Goal: Transaction & Acquisition: Purchase product/service

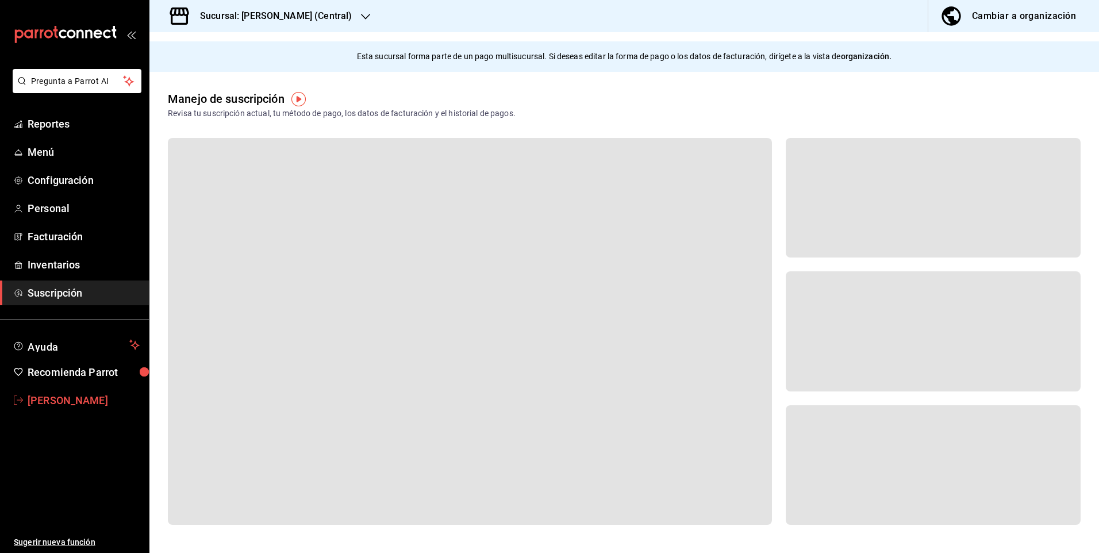
click at [61, 401] on span "[PERSON_NAME]" at bounding box center [84, 400] width 112 height 16
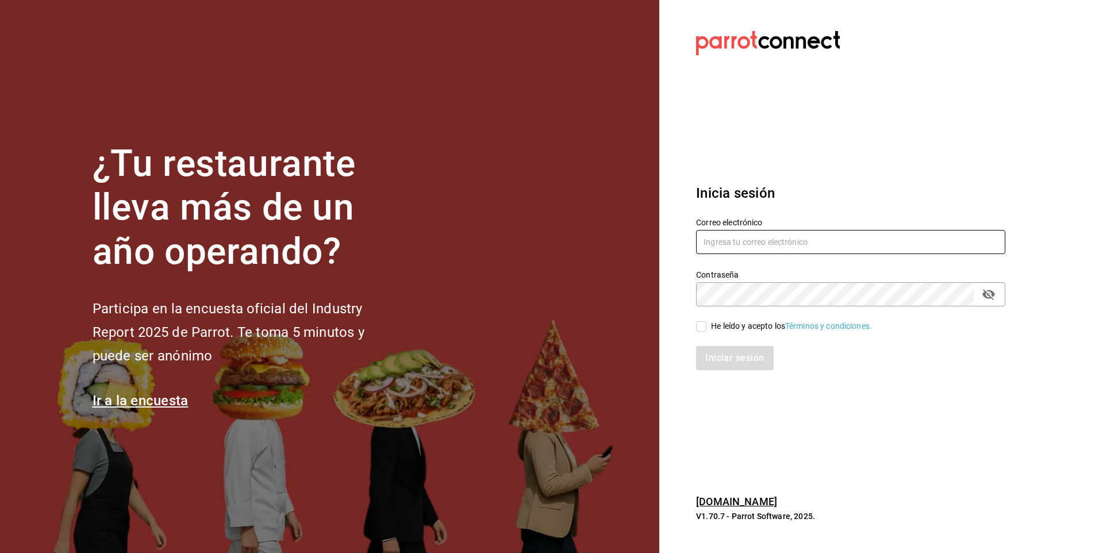
type input "facdonpedro@gmail.com"
click at [698, 328] on input "He leído y acepto los Términos y condiciones." at bounding box center [701, 326] width 10 height 10
checkbox input "true"
click at [717, 367] on button "Iniciar sesión" at bounding box center [735, 358] width 78 height 24
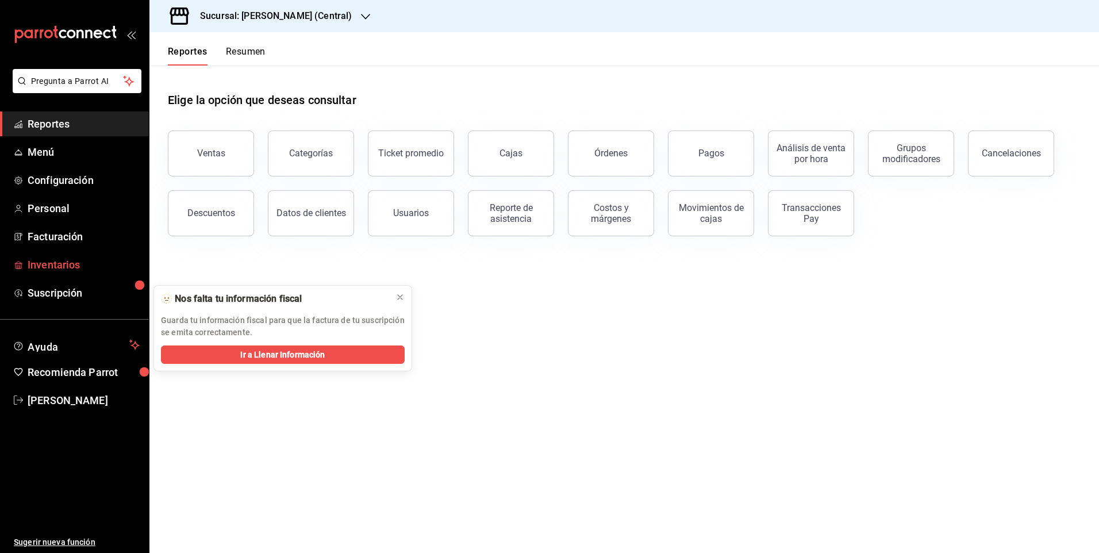
click at [92, 269] on span "Inventarios" at bounding box center [84, 265] width 112 height 16
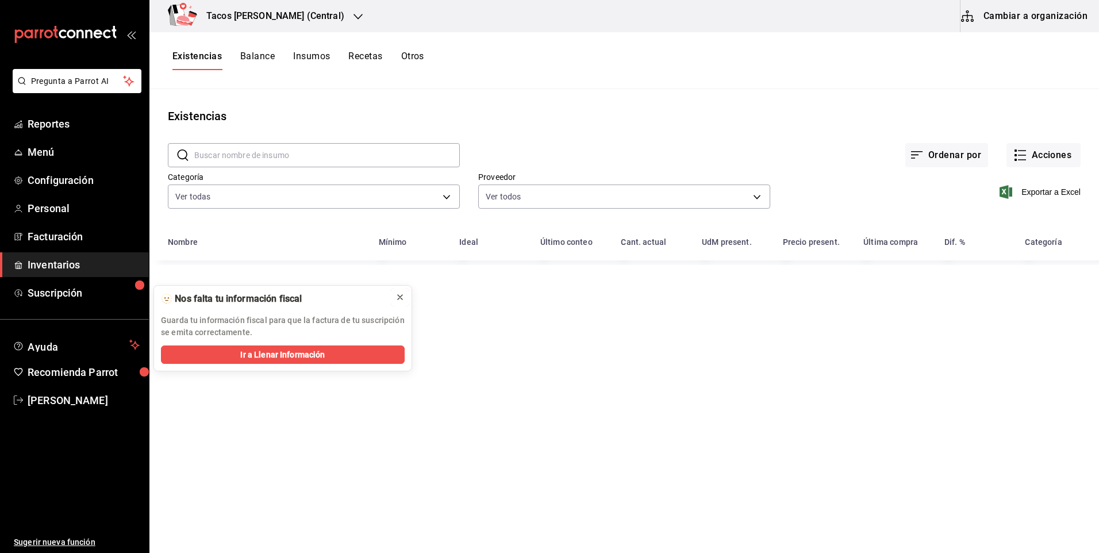
click at [401, 302] on div at bounding box center [399, 296] width 9 height 11
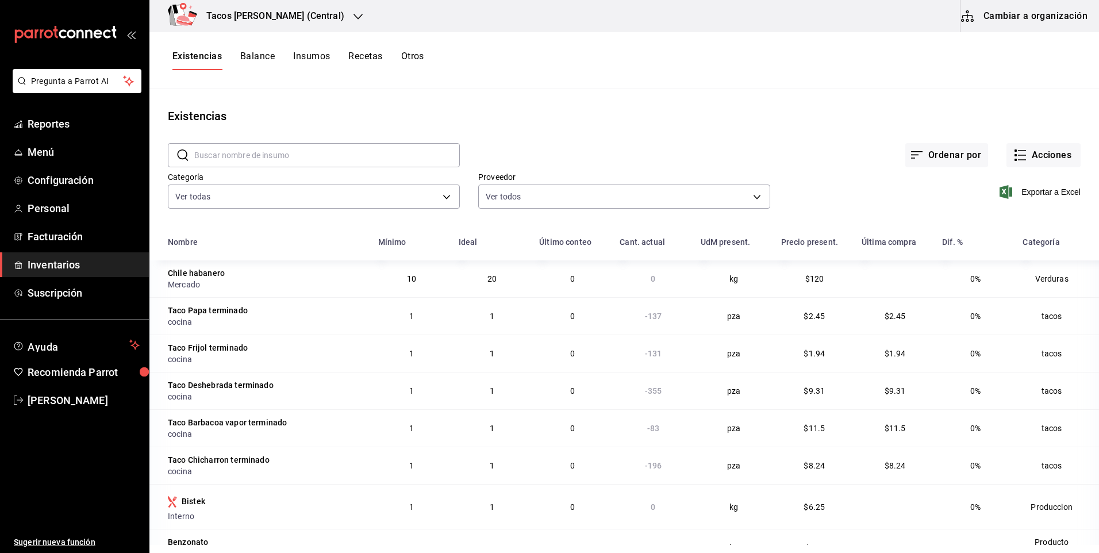
click at [1039, 168] on div "Exportar a Excel" at bounding box center [925, 182] width 310 height 59
click at [1029, 166] on button "Acciones" at bounding box center [1043, 155] width 74 height 24
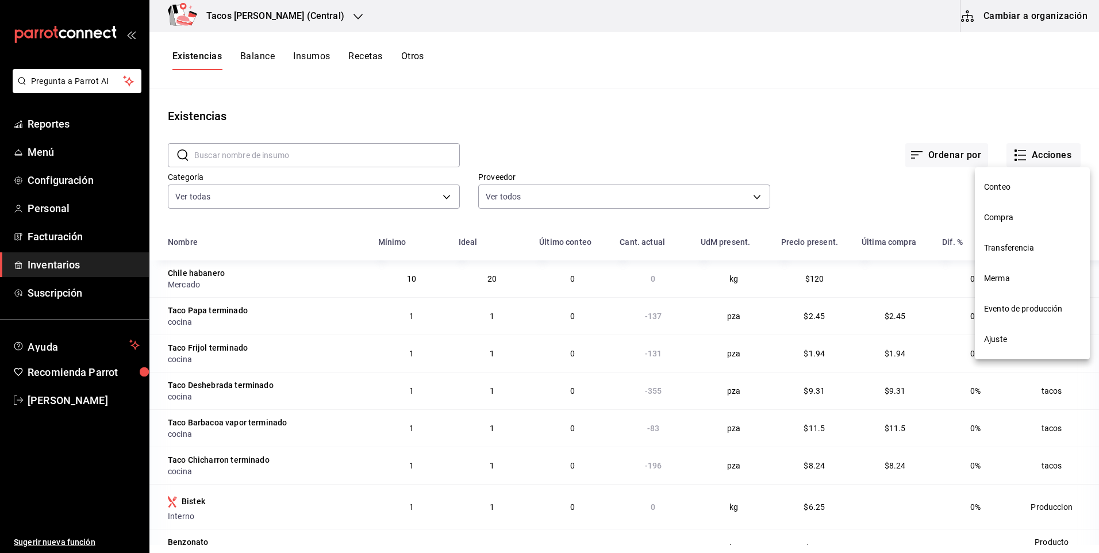
click at [1019, 349] on li "Ajuste" at bounding box center [1032, 339] width 115 height 30
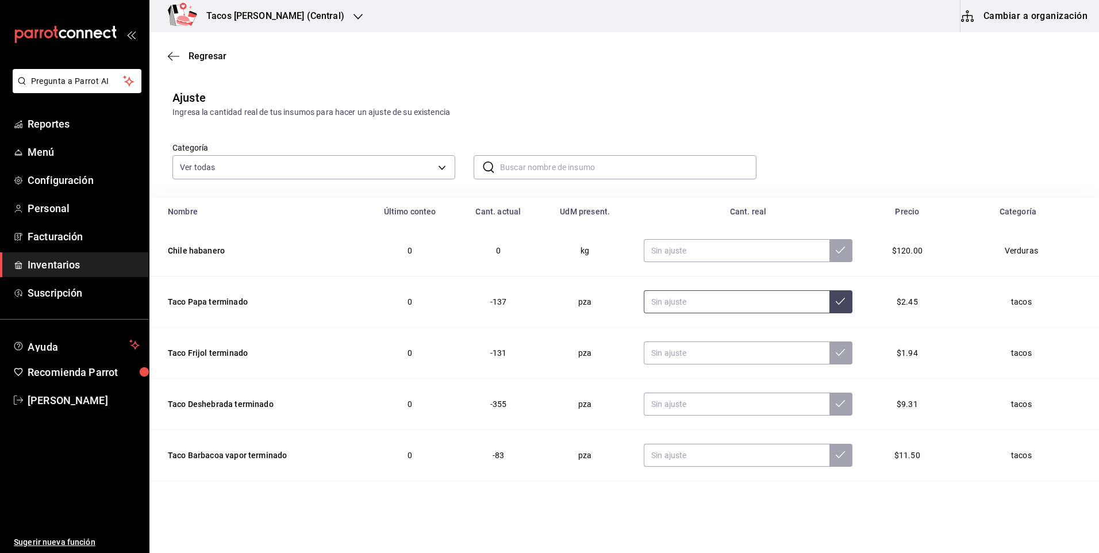
click at [688, 305] on input "text" at bounding box center [737, 301] width 186 height 23
type input "0.00"
click at [687, 341] on td at bounding box center [748, 353] width 236 height 51
click at [686, 353] on input "text" at bounding box center [737, 352] width 186 height 23
type input "0.00"
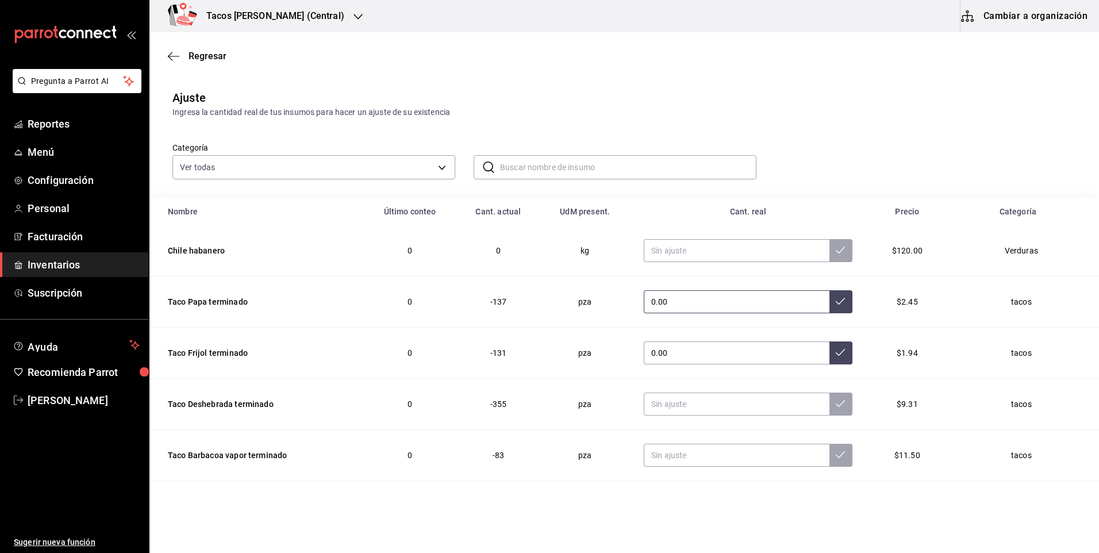
click at [729, 305] on input "0.00" at bounding box center [737, 301] width 186 height 23
click at [710, 404] on input "text" at bounding box center [737, 403] width 186 height 23
type input "0.00"
click at [695, 448] on input "text" at bounding box center [737, 455] width 186 height 23
type input "0.00"
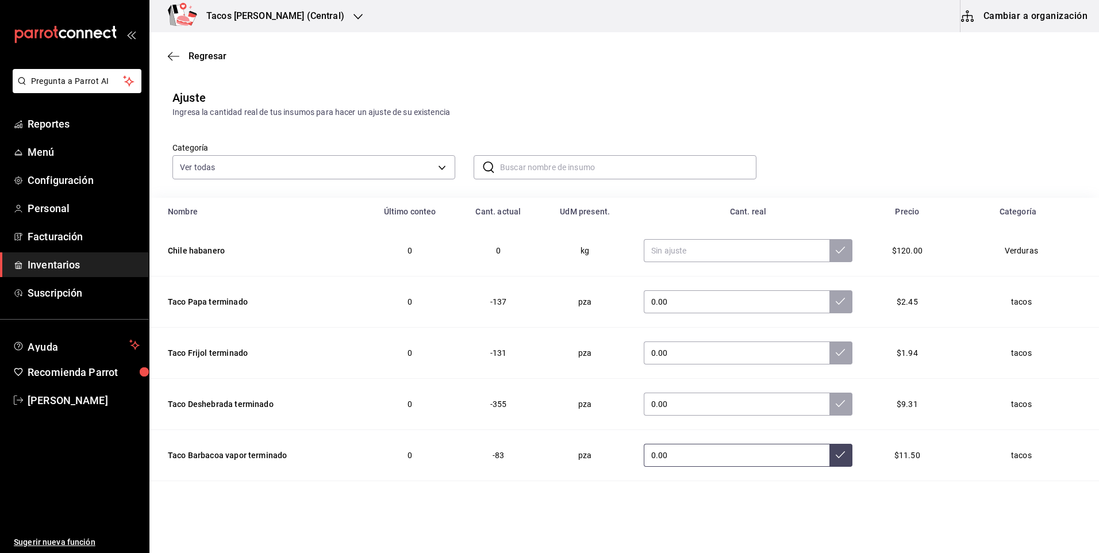
scroll to position [57, 0]
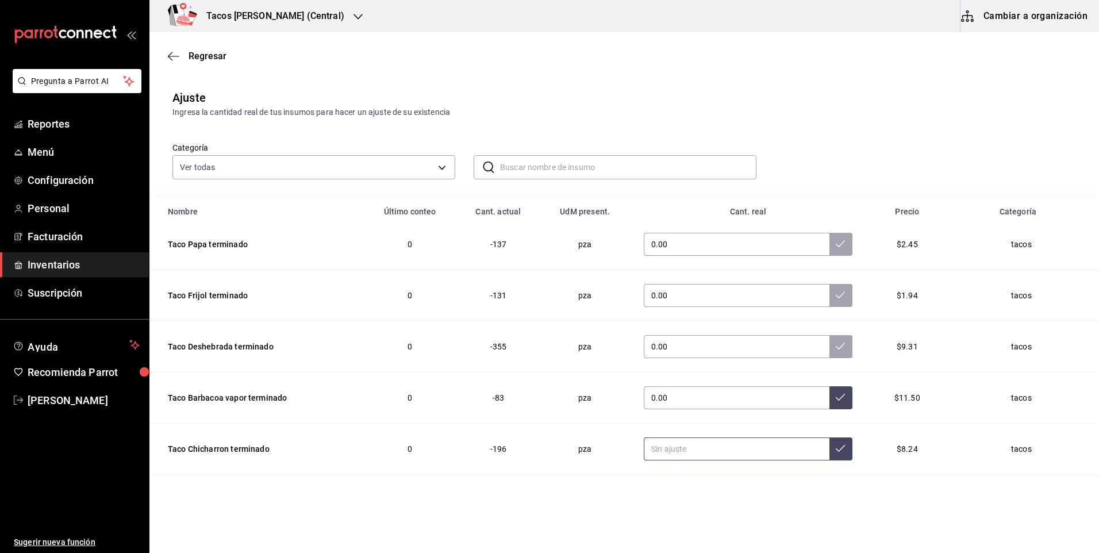
click at [719, 455] on input "text" at bounding box center [737, 448] width 186 height 23
type input "0.00"
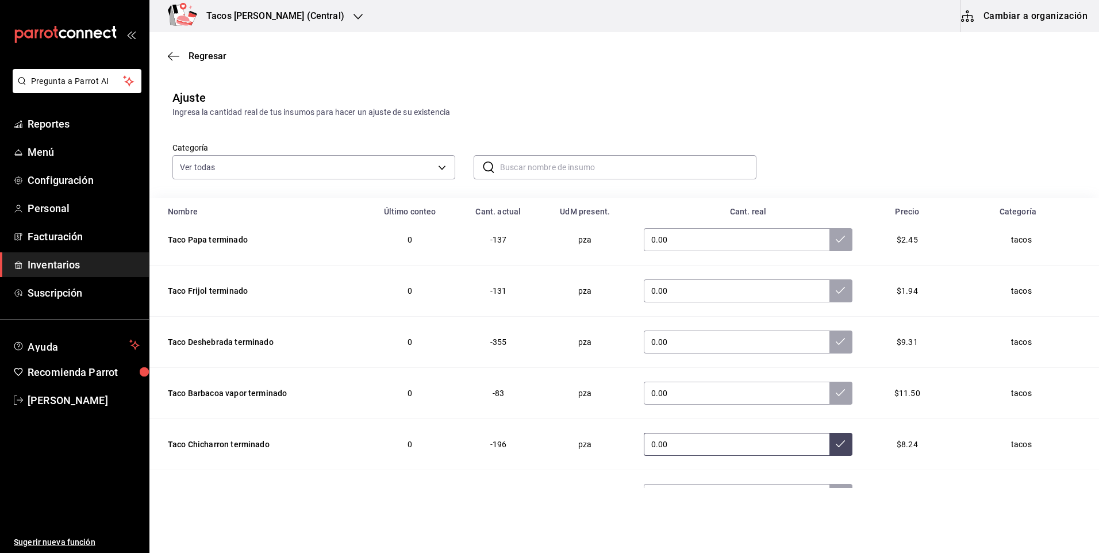
scroll to position [63, 0]
click at [836, 446] on icon at bounding box center [840, 442] width 9 height 9
click at [836, 390] on icon at bounding box center [840, 391] width 9 height 9
click at [829, 347] on button at bounding box center [840, 341] width 23 height 23
click at [836, 293] on icon at bounding box center [840, 289] width 9 height 9
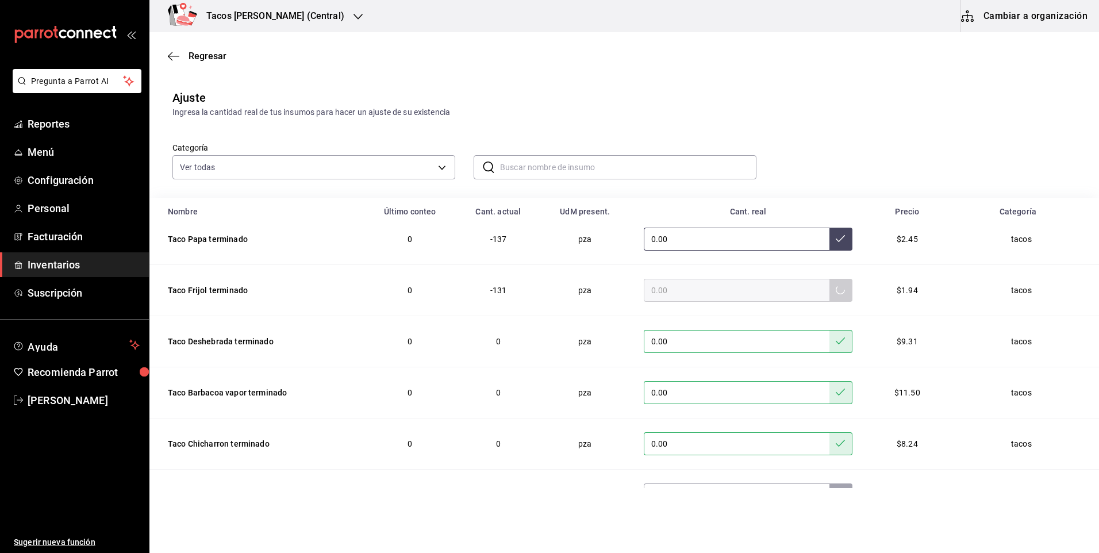
click at [829, 248] on button at bounding box center [840, 239] width 23 height 23
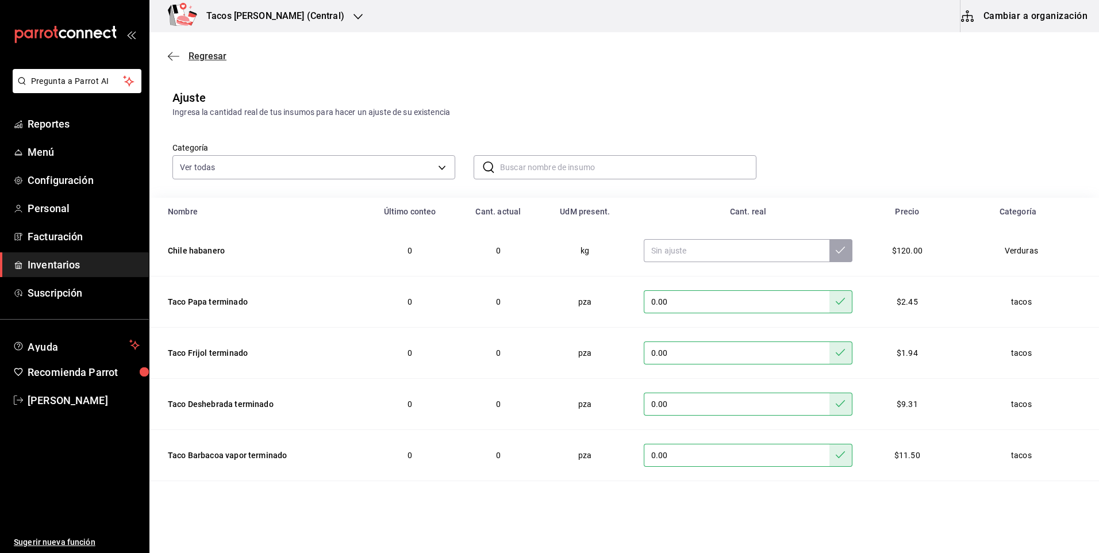
click at [219, 51] on span "Regresar" at bounding box center [207, 56] width 38 height 11
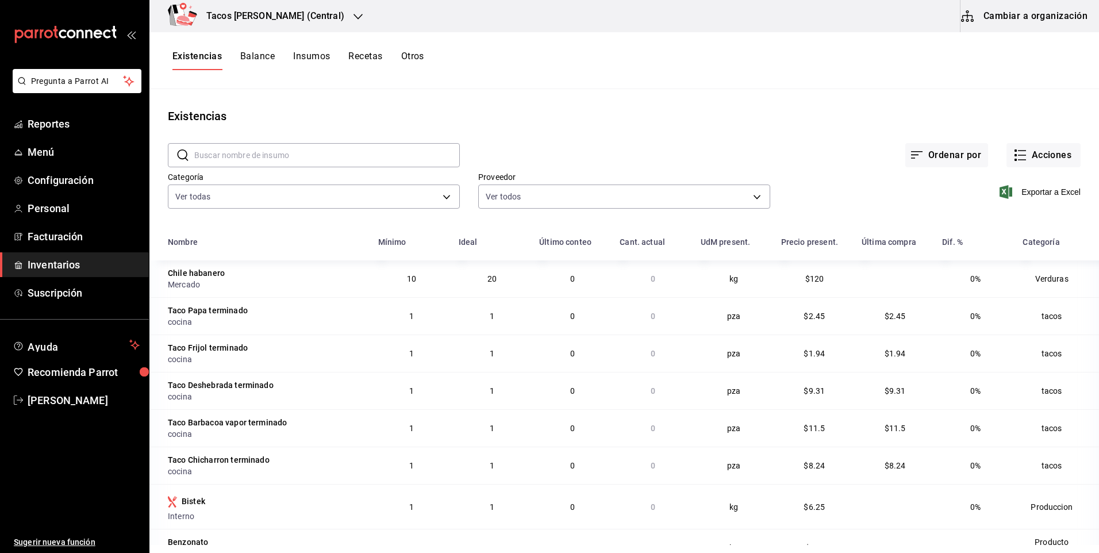
click at [303, 19] on h3 "Tacos [PERSON_NAME] (Central)" at bounding box center [270, 16] width 147 height 14
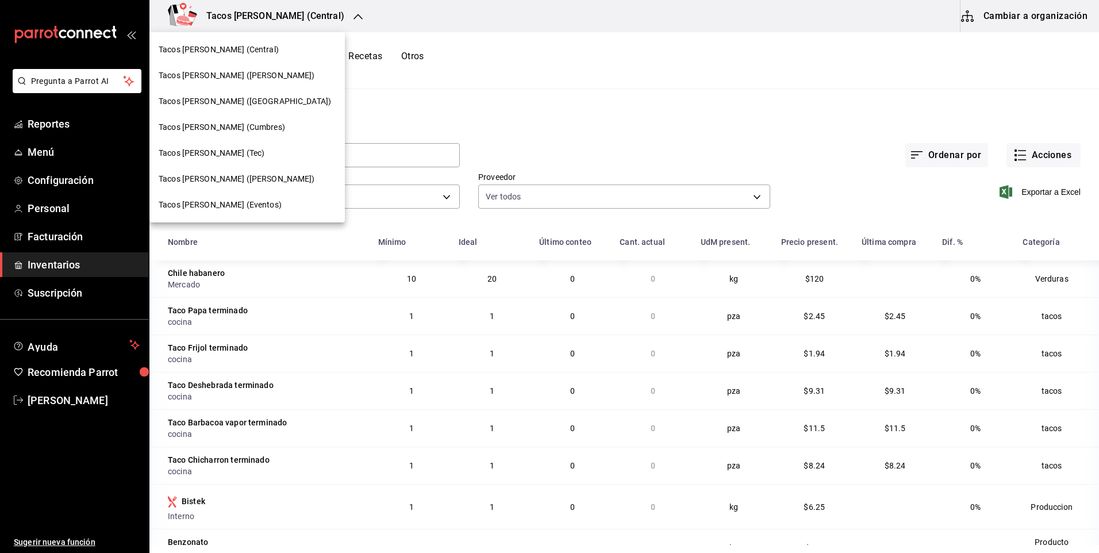
click at [274, 66] on div "Tacos [PERSON_NAME] ([PERSON_NAME])" at bounding box center [246, 76] width 195 height 26
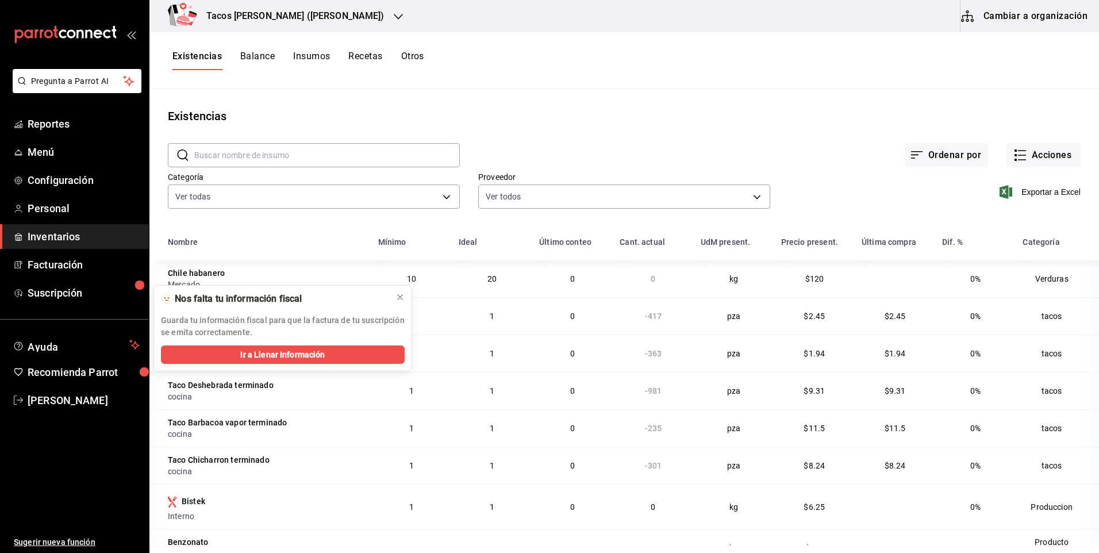
click at [1013, 142] on div "Ordenar por Acciones" at bounding box center [770, 146] width 621 height 43
click at [1016, 155] on icon "button" at bounding box center [1020, 155] width 14 height 14
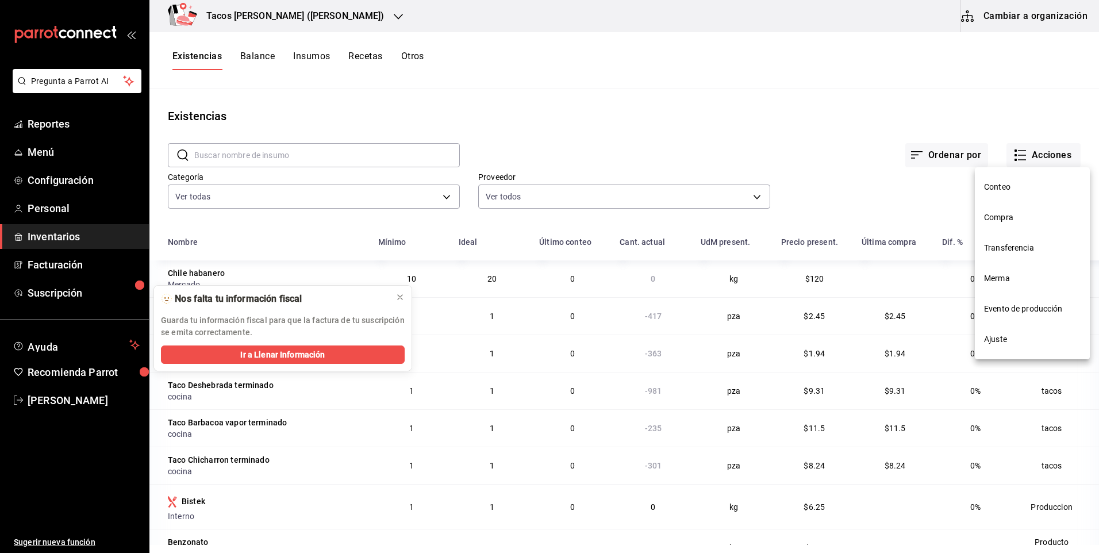
click at [994, 342] on span "Ajuste" at bounding box center [1032, 339] width 97 height 12
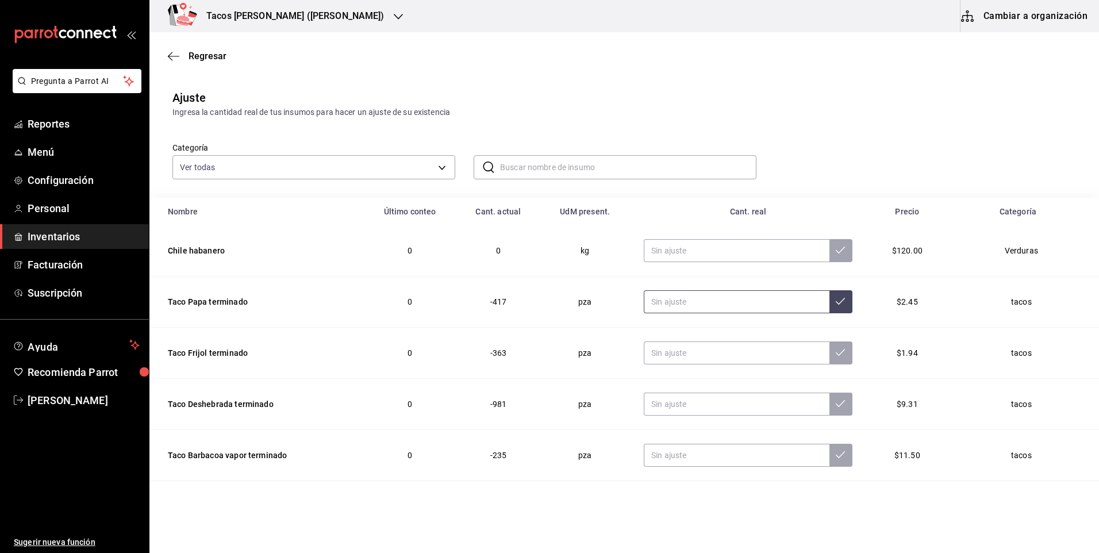
click at [673, 312] on input "text" at bounding box center [737, 301] width 186 height 23
type input "0.00"
click at [692, 352] on input "text" at bounding box center [737, 352] width 186 height 23
type input "0.00"
click at [698, 402] on input "text" at bounding box center [737, 403] width 186 height 23
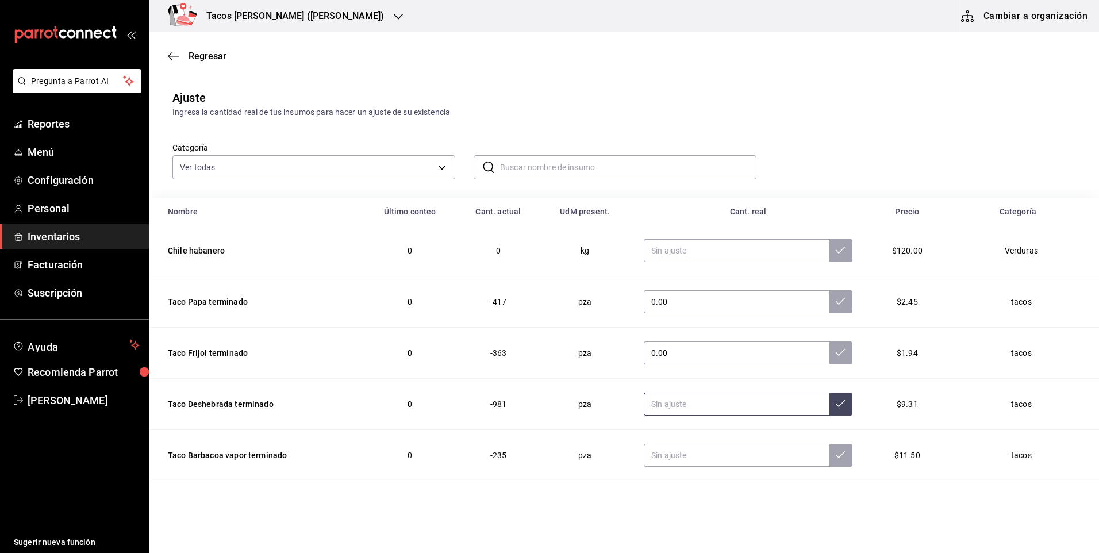
type input "0.00"
click at [695, 443] on td at bounding box center [748, 455] width 236 height 51
click at [692, 453] on input "text" at bounding box center [737, 455] width 186 height 23
type input "0.00"
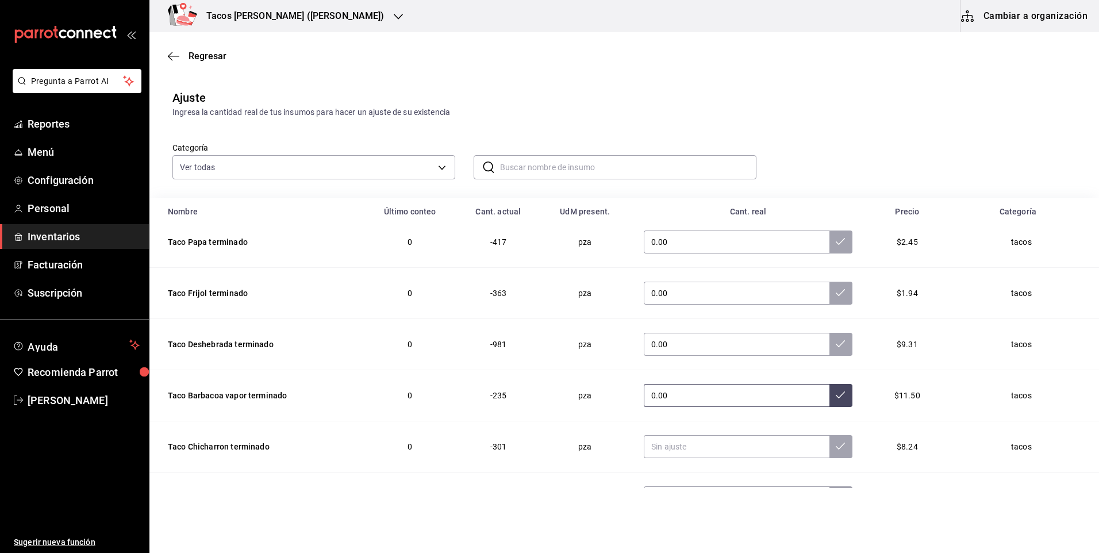
scroll to position [63, 0]
click at [727, 441] on input "text" at bounding box center [737, 443] width 186 height 23
type input "0.00"
click at [829, 448] on button at bounding box center [840, 443] width 23 height 23
click at [833, 390] on button at bounding box center [840, 392] width 23 height 23
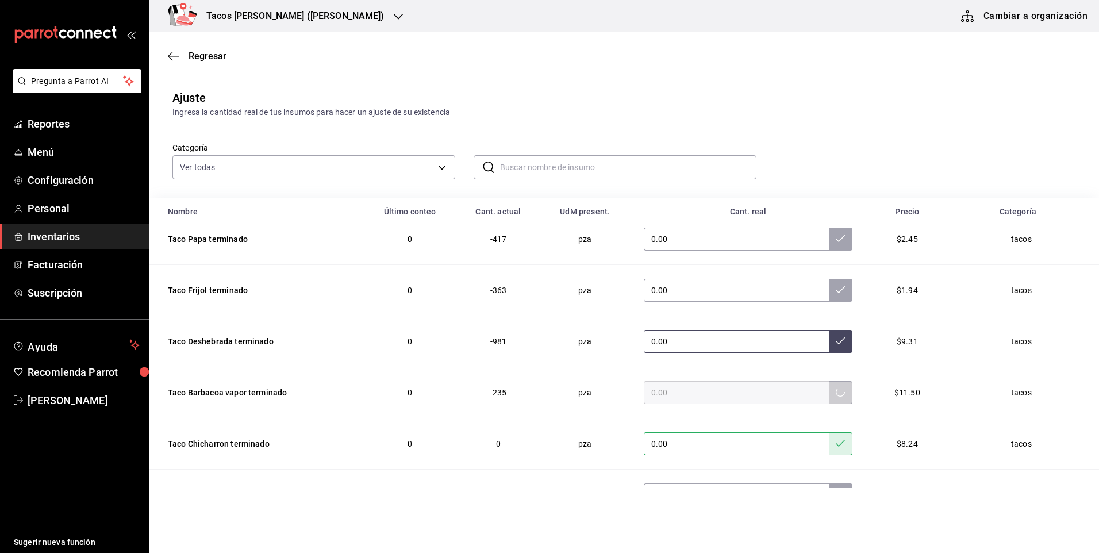
click at [836, 336] on icon at bounding box center [840, 340] width 9 height 9
click at [819, 276] on td "0.00" at bounding box center [748, 290] width 236 height 51
click at [829, 280] on button at bounding box center [840, 290] width 23 height 23
click at [829, 245] on button at bounding box center [840, 239] width 23 height 23
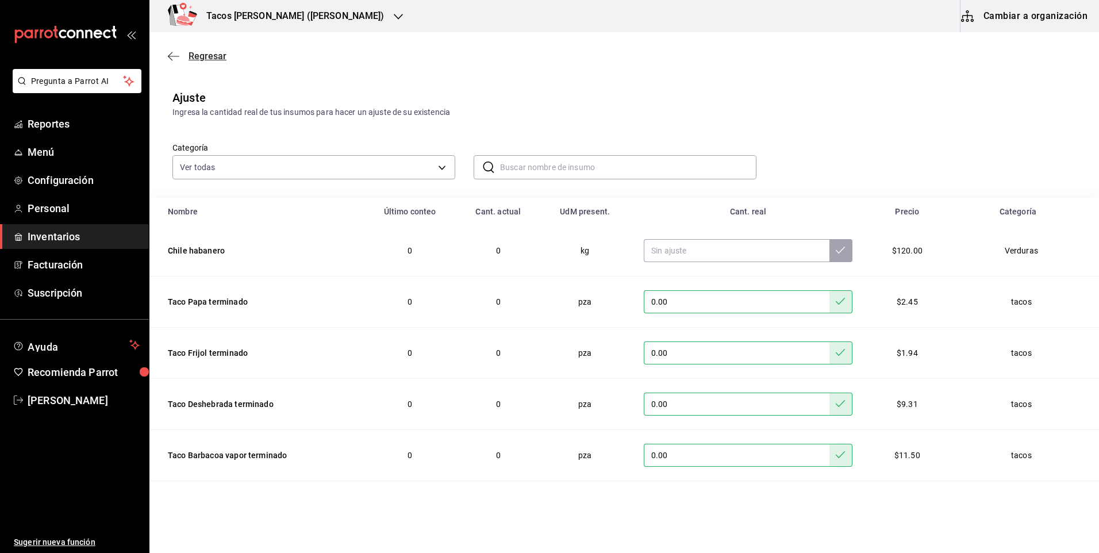
click at [209, 59] on span "Regresar" at bounding box center [207, 56] width 38 height 11
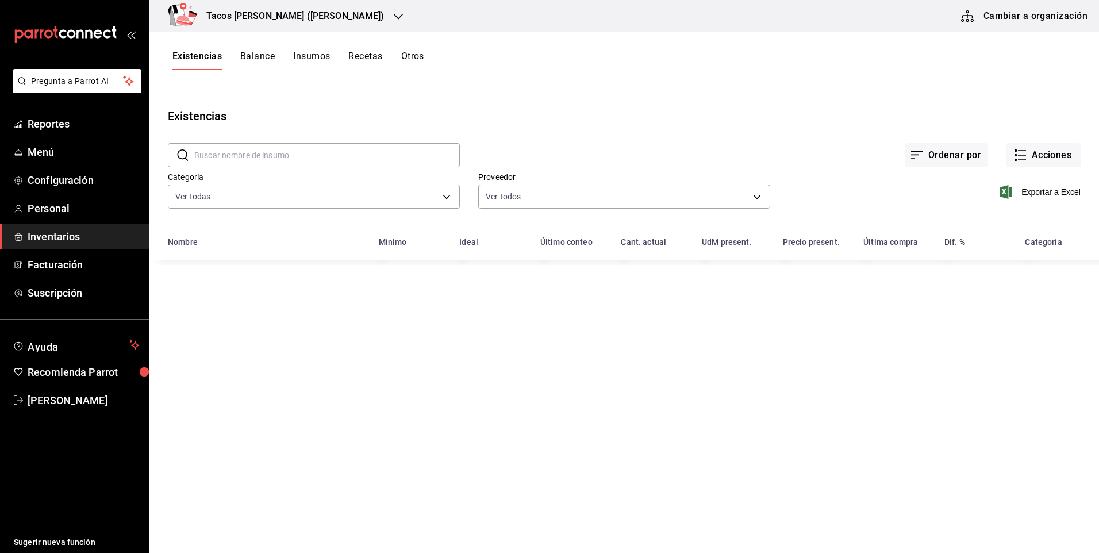
click at [272, 19] on h3 "Tacos don Pedro (Escobedo)" at bounding box center [290, 16] width 187 height 14
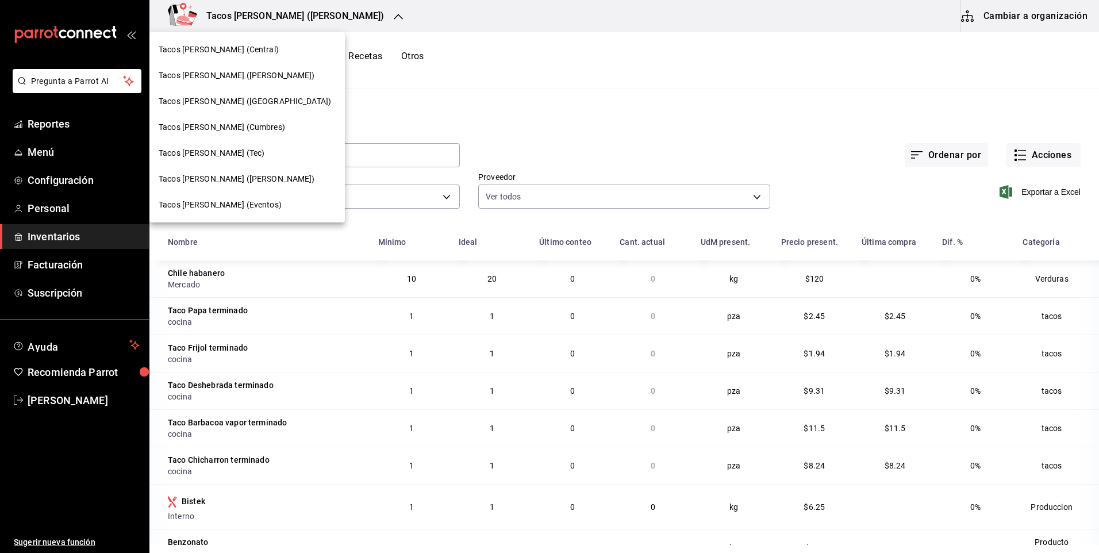
click at [264, 101] on div "Tacos don Pedro (Cordillera)" at bounding box center [247, 101] width 177 height 12
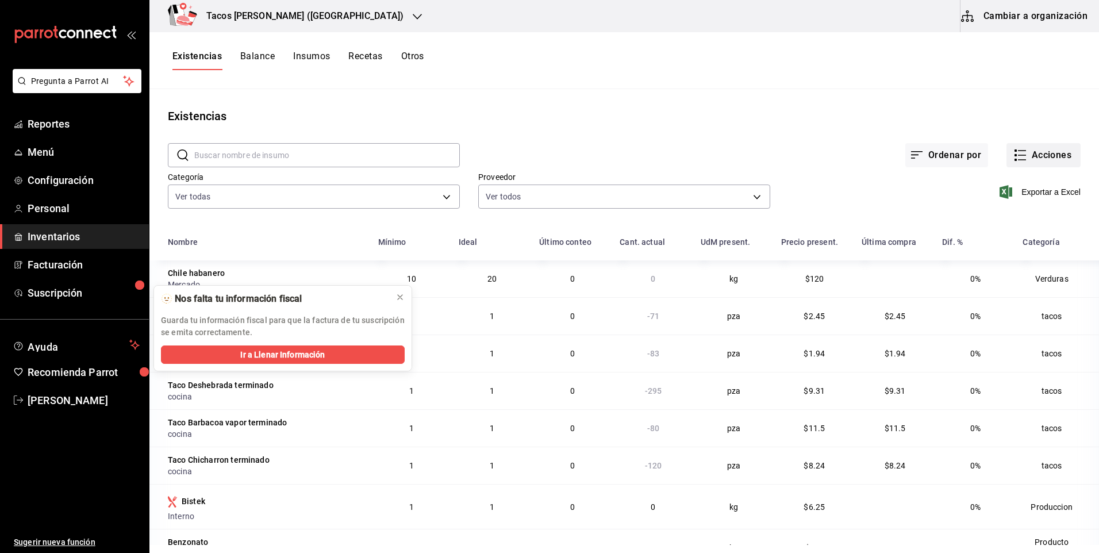
click at [1034, 155] on button "Acciones" at bounding box center [1043, 155] width 74 height 24
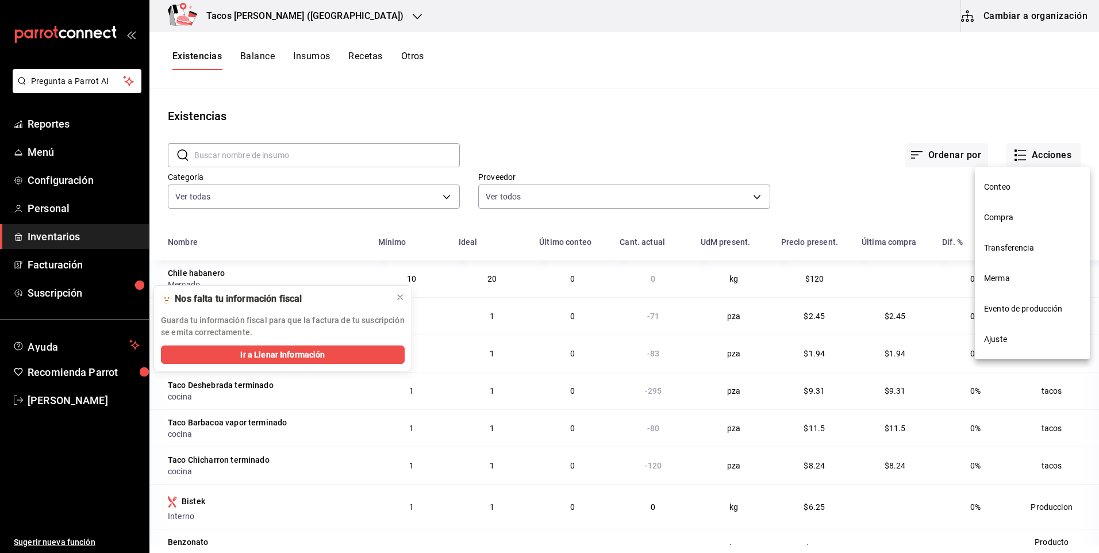
click at [1013, 338] on span "Ajuste" at bounding box center [1032, 339] width 97 height 12
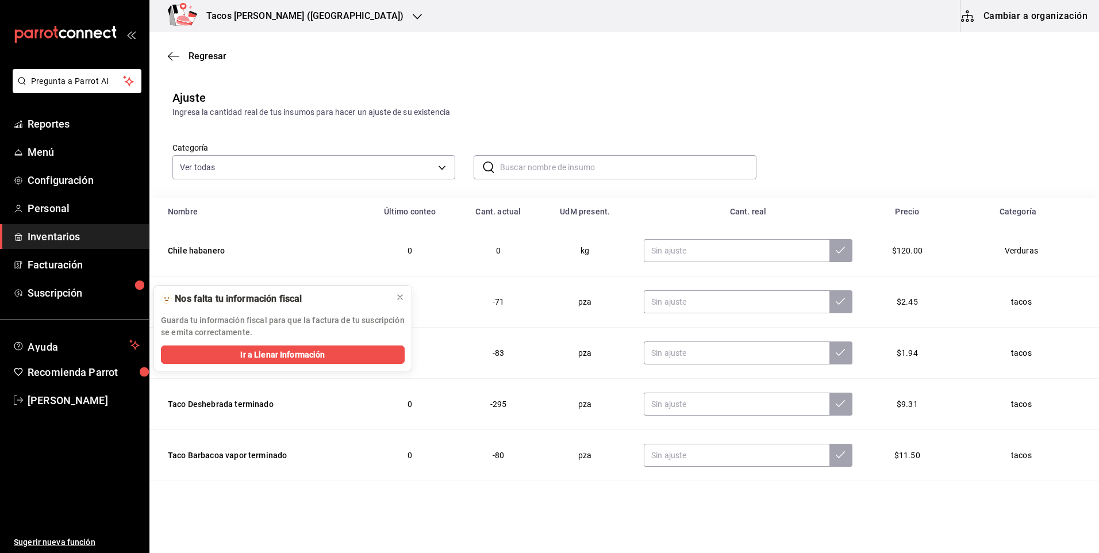
click at [730, 315] on td at bounding box center [748, 301] width 236 height 51
click at [730, 299] on input "text" at bounding box center [737, 301] width 186 height 23
type input "0.00"
click at [759, 362] on input "text" at bounding box center [737, 352] width 186 height 23
type input "0.00"
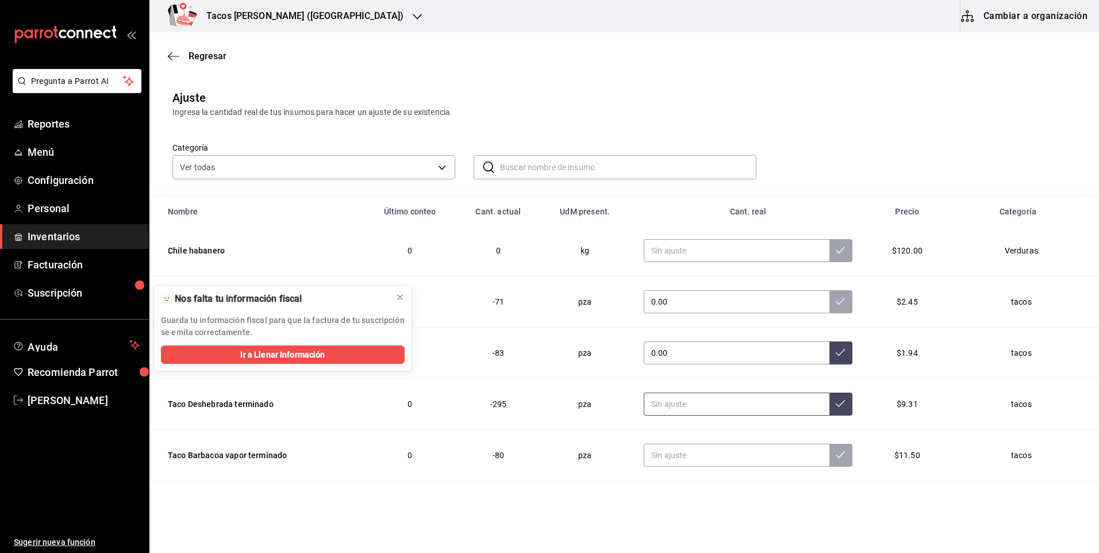
click at [760, 396] on input "text" at bounding box center [737, 403] width 186 height 23
type input "0.00"
click at [759, 464] on input "text" at bounding box center [737, 455] width 186 height 23
type input "0.00"
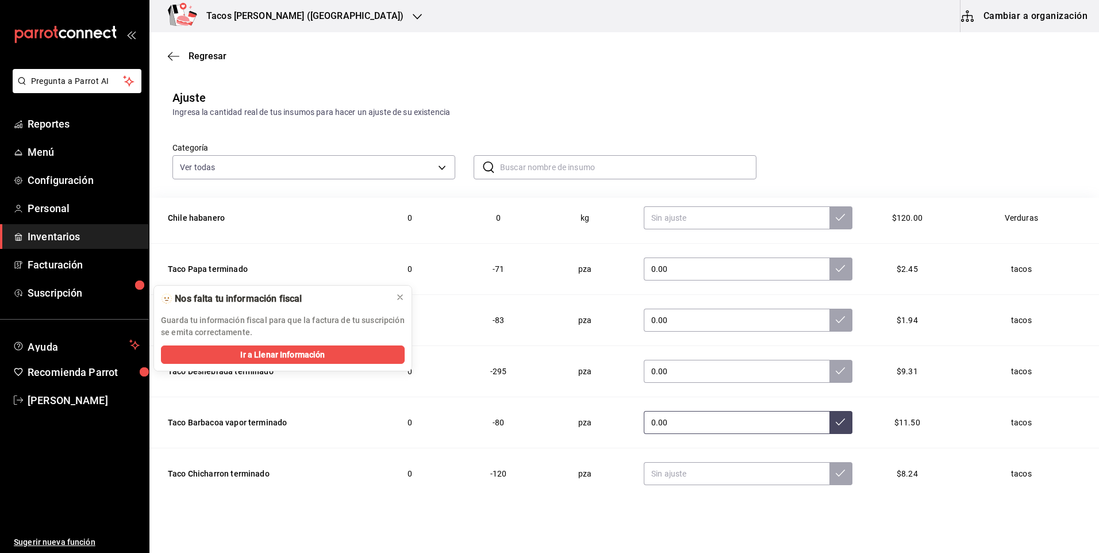
scroll to position [63, 0]
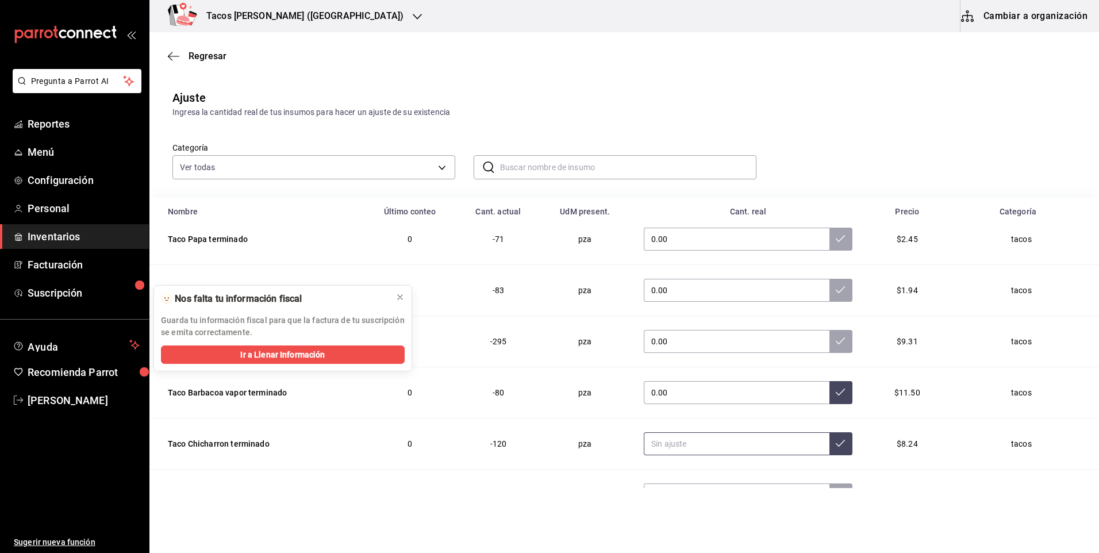
drag, startPoint x: 715, startPoint y: 450, endPoint x: 764, endPoint y: 445, distance: 49.1
click at [715, 450] on input "text" at bounding box center [737, 443] width 186 height 23
click at [836, 444] on icon at bounding box center [840, 443] width 9 height 7
drag, startPoint x: 759, startPoint y: 449, endPoint x: 752, endPoint y: 449, distance: 6.9
click at [759, 449] on input "text" at bounding box center [737, 443] width 186 height 23
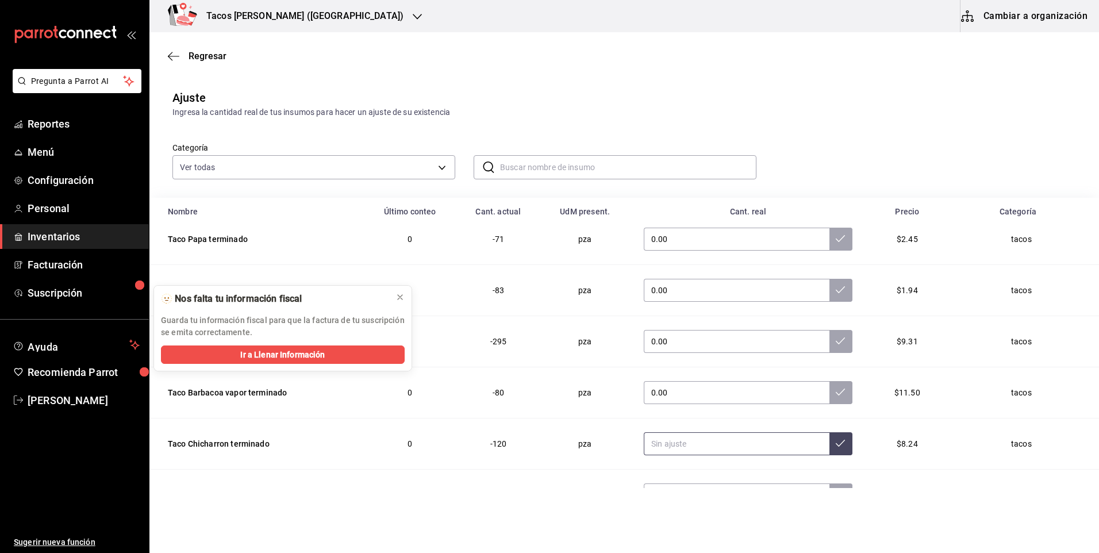
type input "0.00"
click at [830, 449] on button at bounding box center [840, 443] width 23 height 23
click at [829, 396] on button at bounding box center [840, 392] width 23 height 23
click at [829, 334] on button at bounding box center [840, 341] width 23 height 23
click at [822, 273] on td "0.00" at bounding box center [748, 290] width 236 height 51
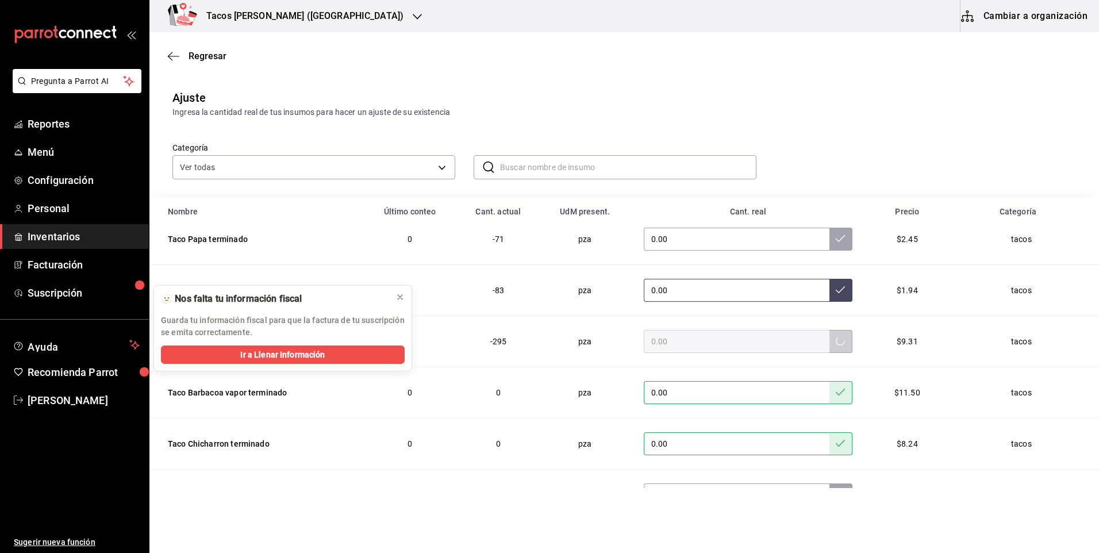
click at [830, 297] on button at bounding box center [840, 290] width 23 height 23
click at [829, 238] on button at bounding box center [840, 239] width 23 height 23
click at [329, 23] on div "Tacos [PERSON_NAME] ([GEOGRAPHIC_DATA])" at bounding box center [293, 16] width 268 height 32
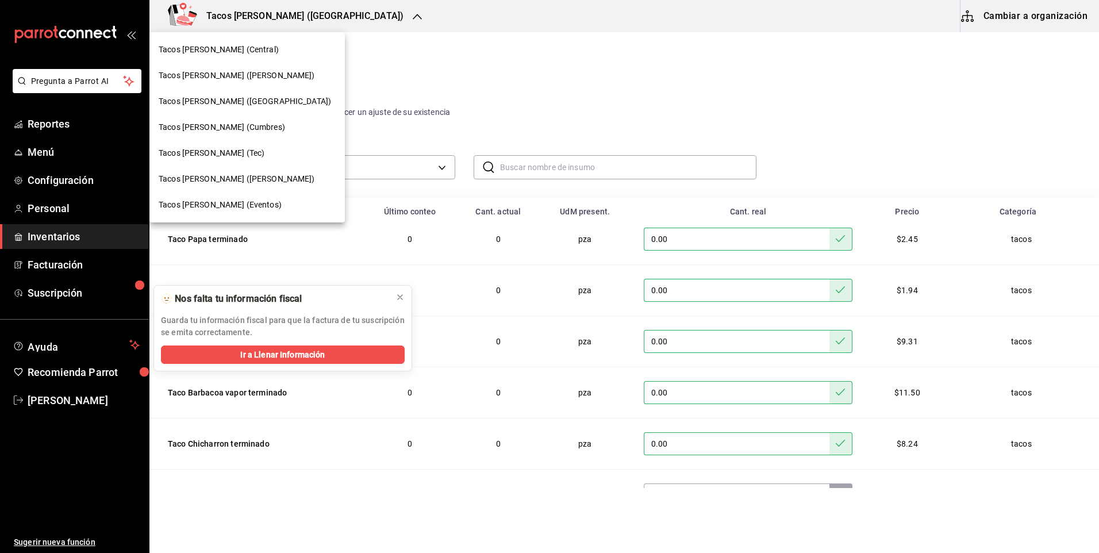
click at [289, 53] on div "Tacos [PERSON_NAME] (Central)" at bounding box center [247, 50] width 177 height 12
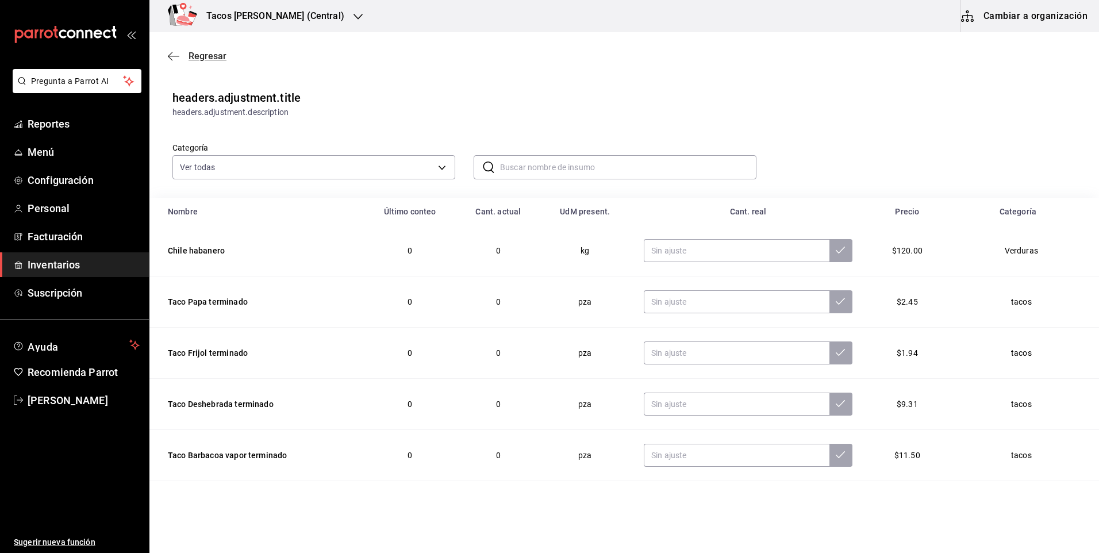
click at [225, 52] on span "Regresar" at bounding box center [207, 56] width 38 height 11
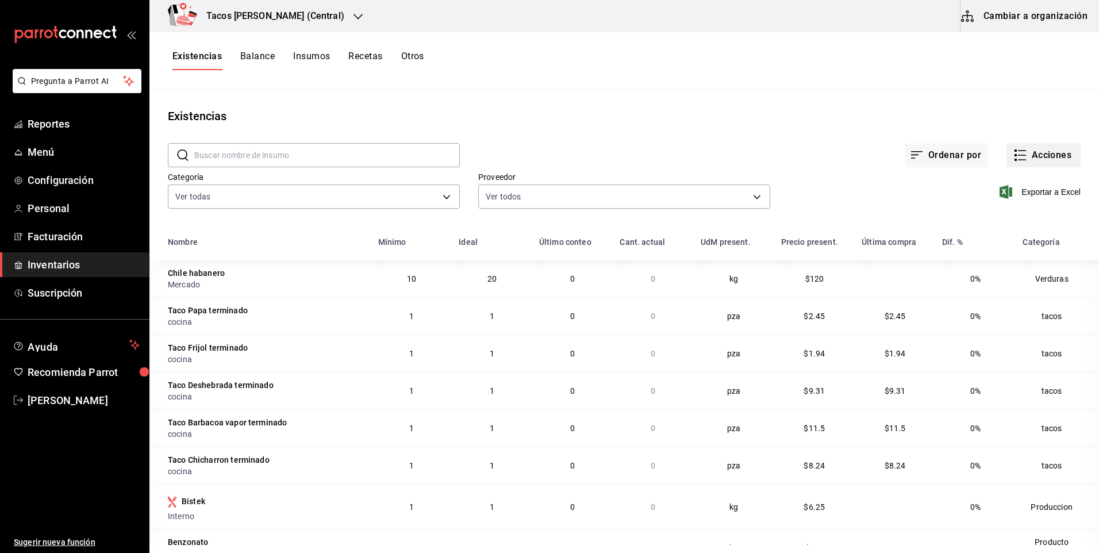
click at [1038, 160] on button "Acciones" at bounding box center [1043, 155] width 74 height 24
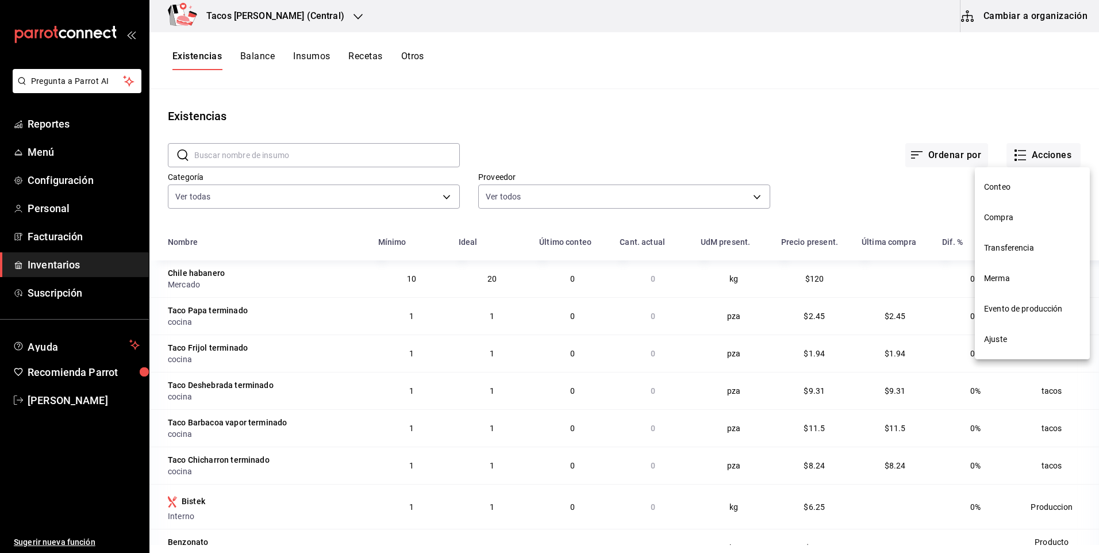
click at [1007, 224] on li "Compra" at bounding box center [1032, 217] width 115 height 30
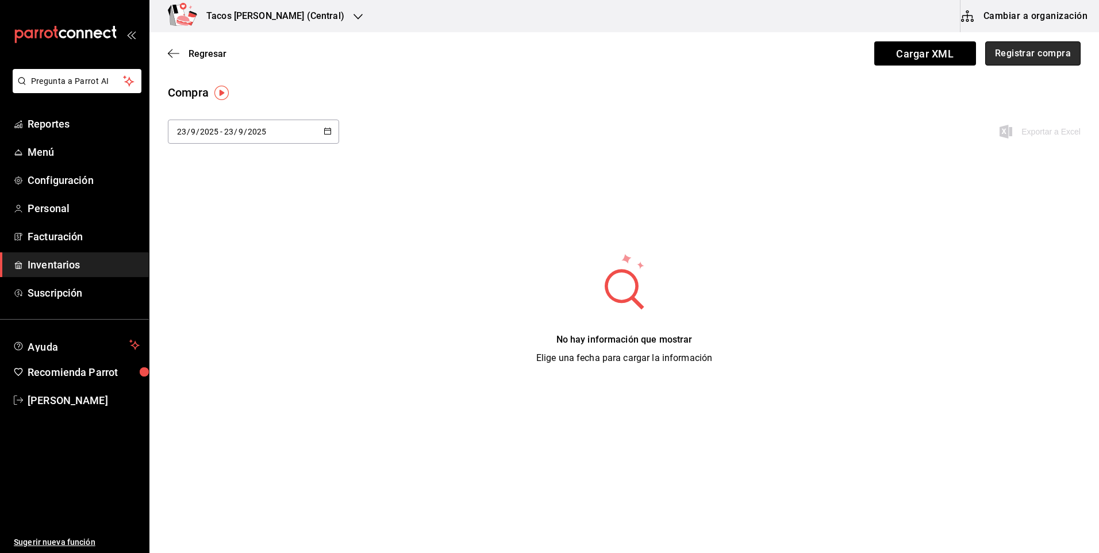
click at [1021, 59] on button "Registrar compra" at bounding box center [1032, 53] width 95 height 24
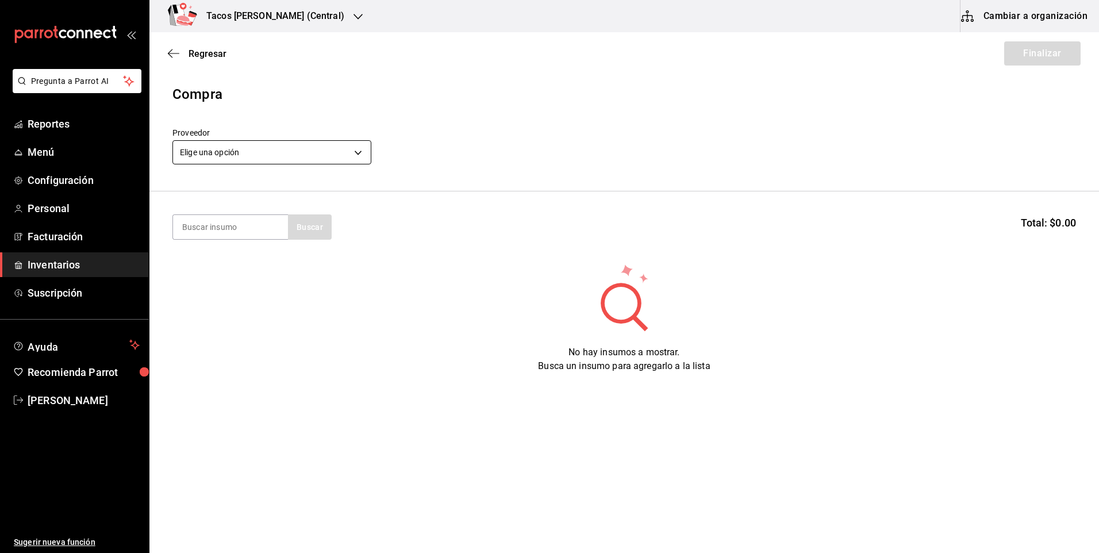
click at [277, 159] on body "Pregunta a Parrot AI Reportes Menú Configuración Personal Facturación Inventari…" at bounding box center [549, 244] width 1099 height 488
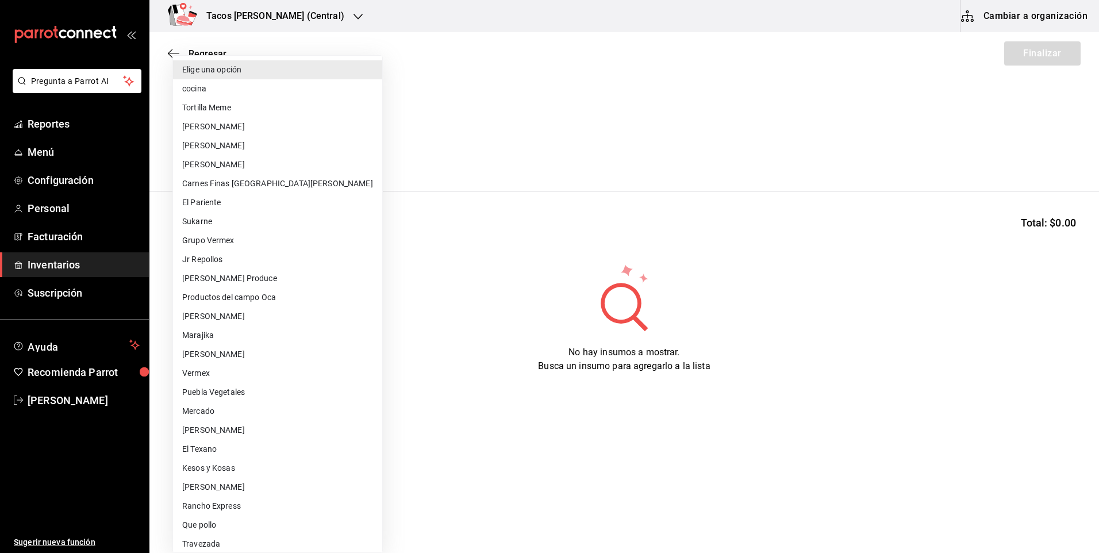
click at [233, 97] on li "cocina" at bounding box center [277, 88] width 209 height 19
type input "237c9a5b-4078-49eb-83ef-23bf52bd7acd"
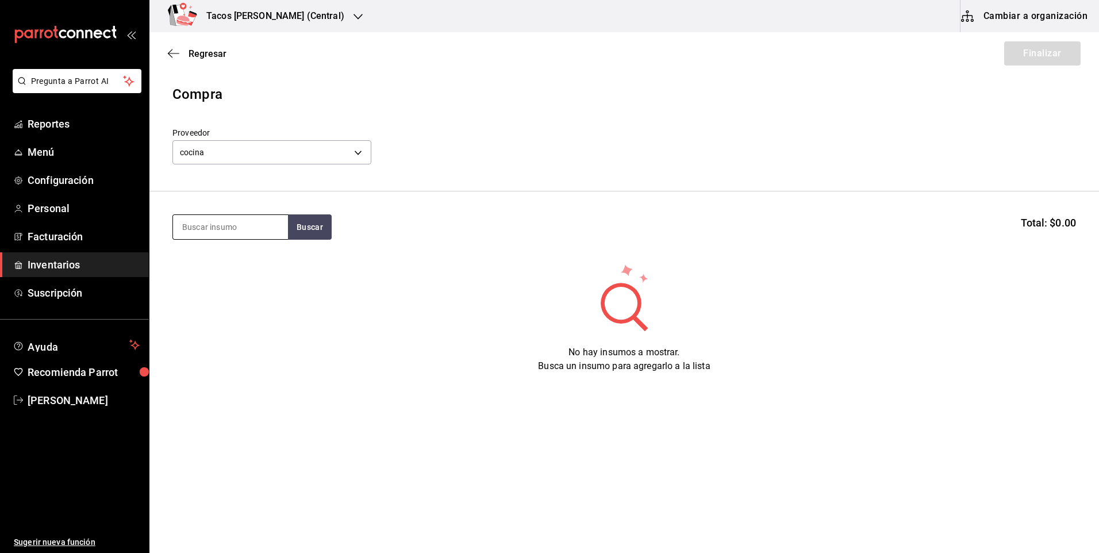
click at [241, 224] on input at bounding box center [230, 227] width 115 height 24
type input "des"
click at [317, 236] on button "Buscar" at bounding box center [310, 226] width 44 height 25
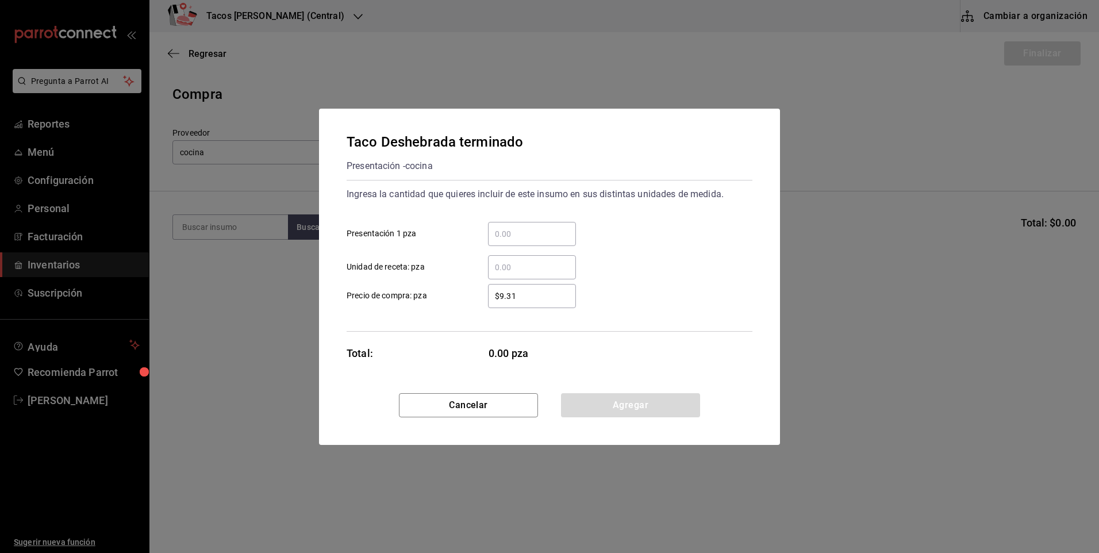
click at [510, 240] on input "​ Presentación 1 pza" at bounding box center [532, 234] width 88 height 14
type input "100"
click at [596, 396] on button "Agregar" at bounding box center [630, 405] width 139 height 24
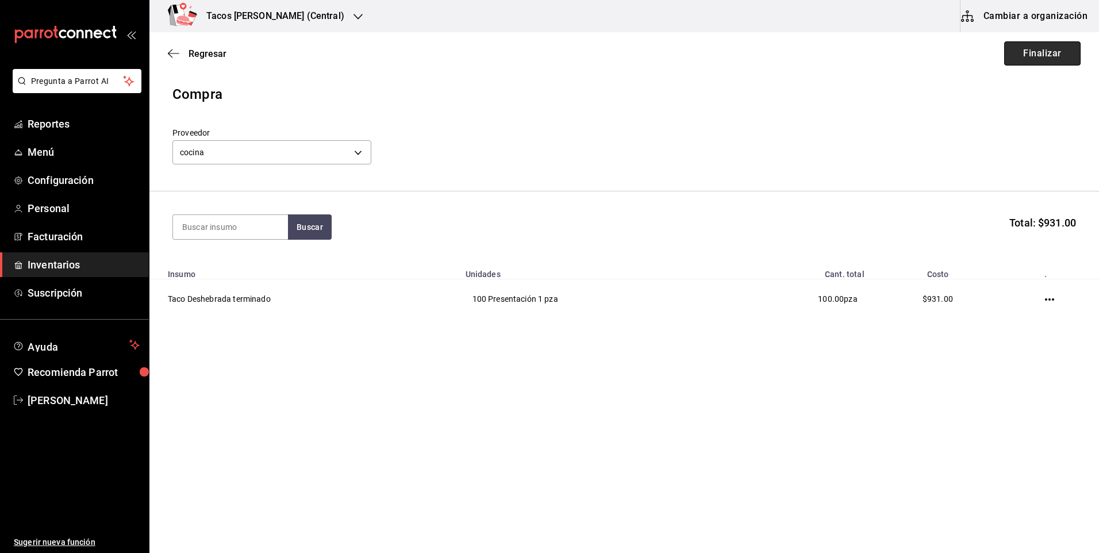
click at [1033, 57] on button "Finalizar" at bounding box center [1042, 53] width 76 height 24
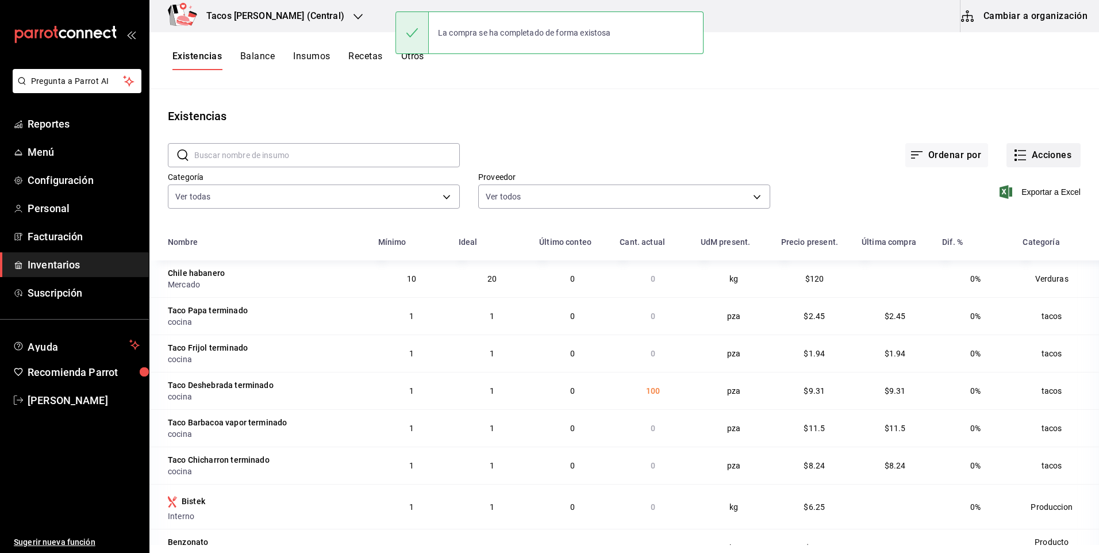
click at [1006, 153] on button "Acciones" at bounding box center [1043, 155] width 74 height 24
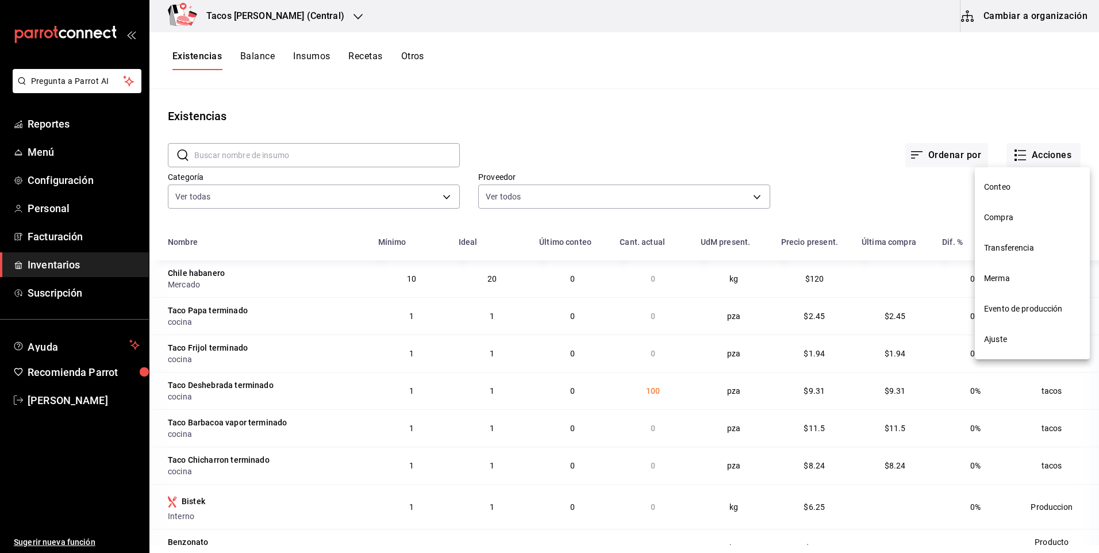
click at [1018, 222] on span "Compra" at bounding box center [1032, 217] width 97 height 12
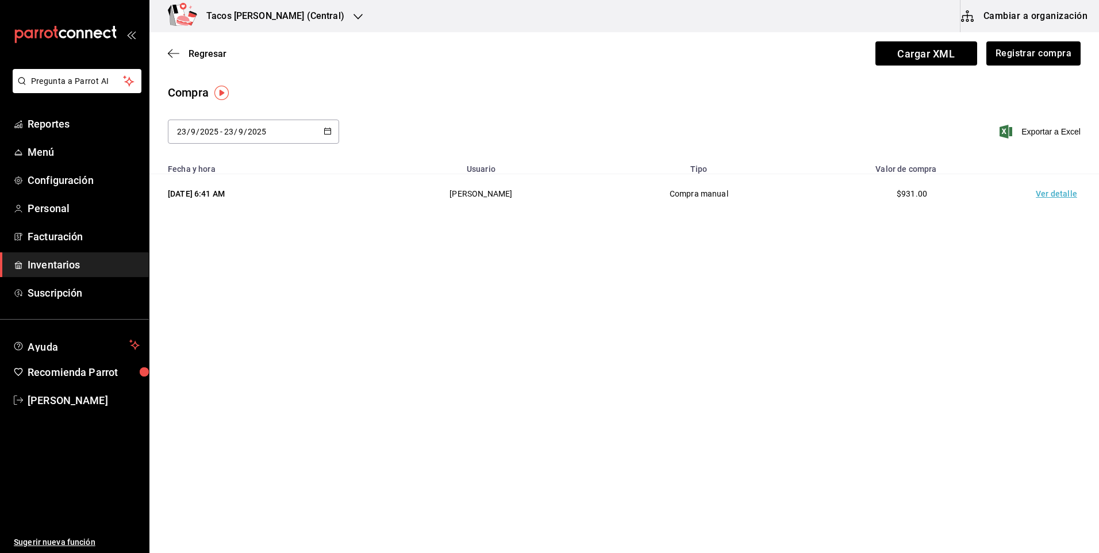
click at [1018, 69] on div "Regresar Cargar XML Registrar compra" at bounding box center [623, 53] width 949 height 43
click at [1012, 62] on button "Registrar compra" at bounding box center [1032, 53] width 95 height 24
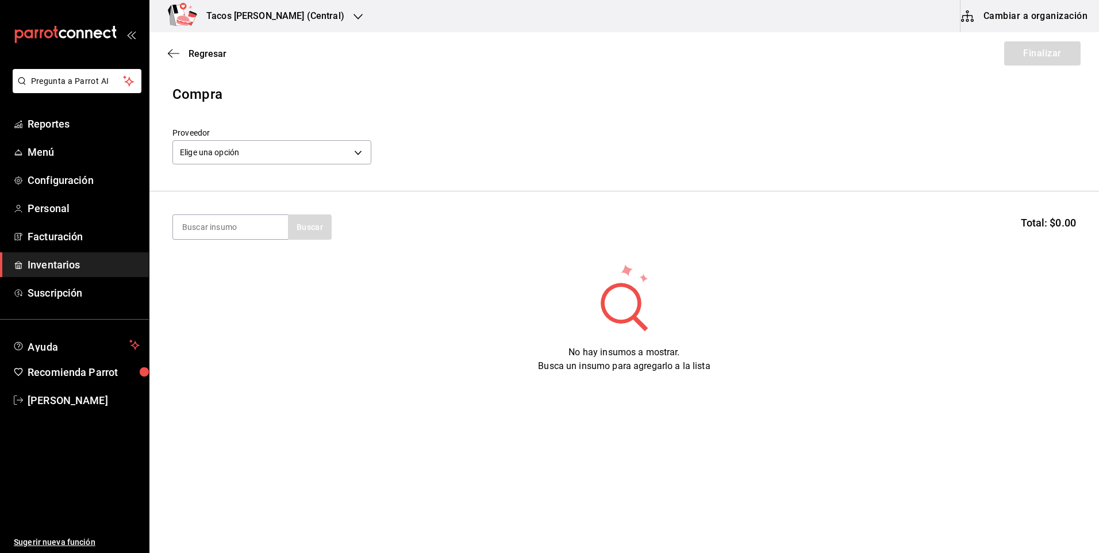
click at [325, 140] on div "Elige una opción default" at bounding box center [271, 151] width 199 height 30
drag, startPoint x: 312, startPoint y: 169, endPoint x: 310, endPoint y: 161, distance: 7.8
click at [313, 169] on header "Compra Proveedor Elige una opción default" at bounding box center [623, 137] width 949 height 107
click at [309, 151] on body "Pregunta a Parrot AI Reportes Menú Configuración Personal Facturación Inventari…" at bounding box center [549, 244] width 1099 height 488
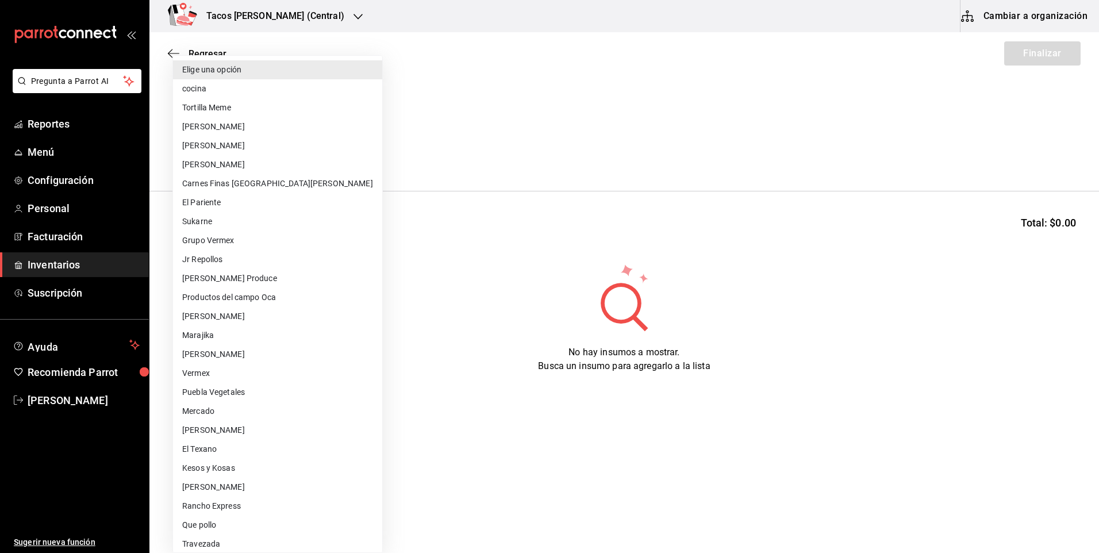
click at [254, 93] on li "cocina" at bounding box center [277, 88] width 209 height 19
type input "237c9a5b-4078-49eb-83ef-23bf52bd7acd"
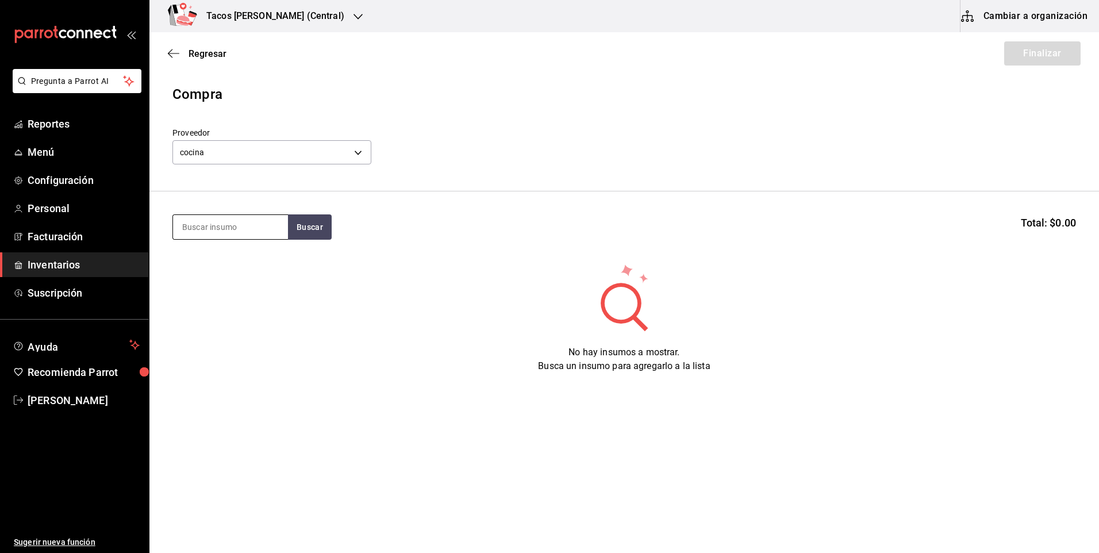
click at [224, 223] on input at bounding box center [230, 227] width 115 height 24
type input "pap"
click at [322, 241] on section "pap Buscar Total: $0.00" at bounding box center [623, 226] width 949 height 71
click at [310, 237] on button "Buscar" at bounding box center [310, 226] width 44 height 25
click at [275, 264] on div "Taco Papa terminado Presentación - cocina" at bounding box center [230, 266] width 115 height 44
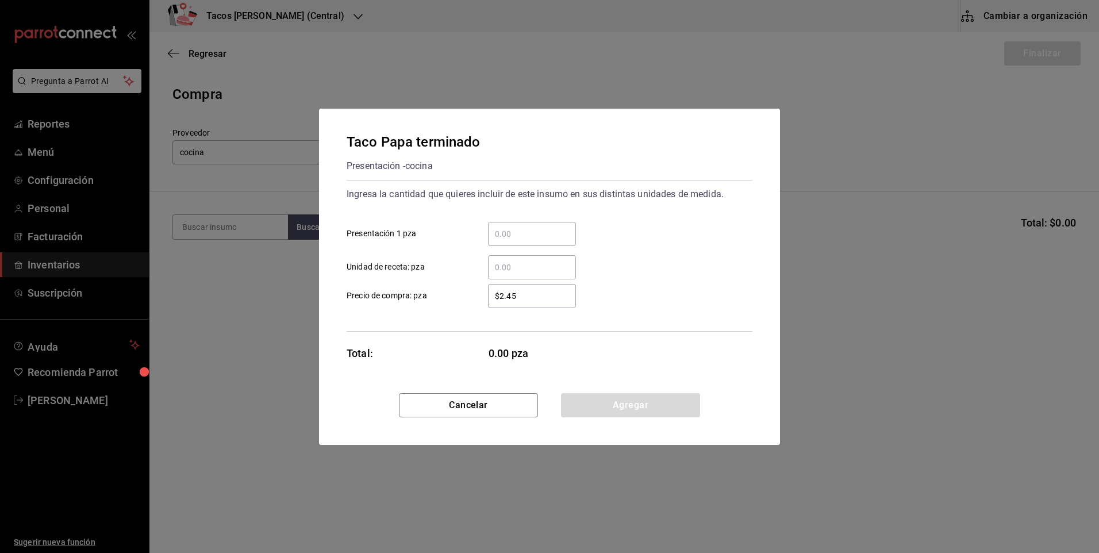
click at [522, 238] on input "​ Presentación 1 pza" at bounding box center [532, 234] width 88 height 14
type input "50"
click at [584, 398] on button "Agregar" at bounding box center [630, 405] width 139 height 24
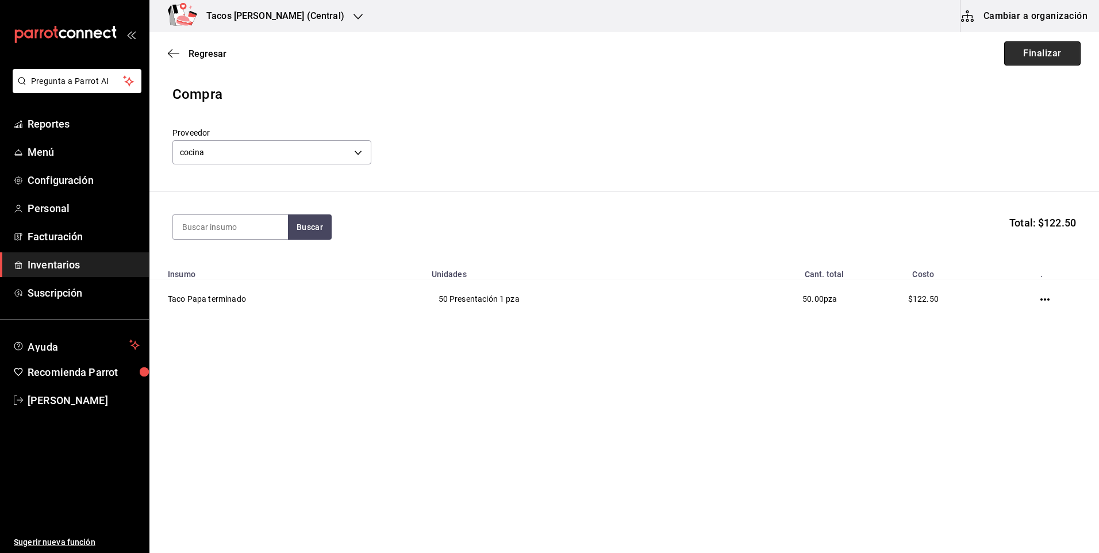
click at [1038, 63] on button "Finalizar" at bounding box center [1042, 53] width 76 height 24
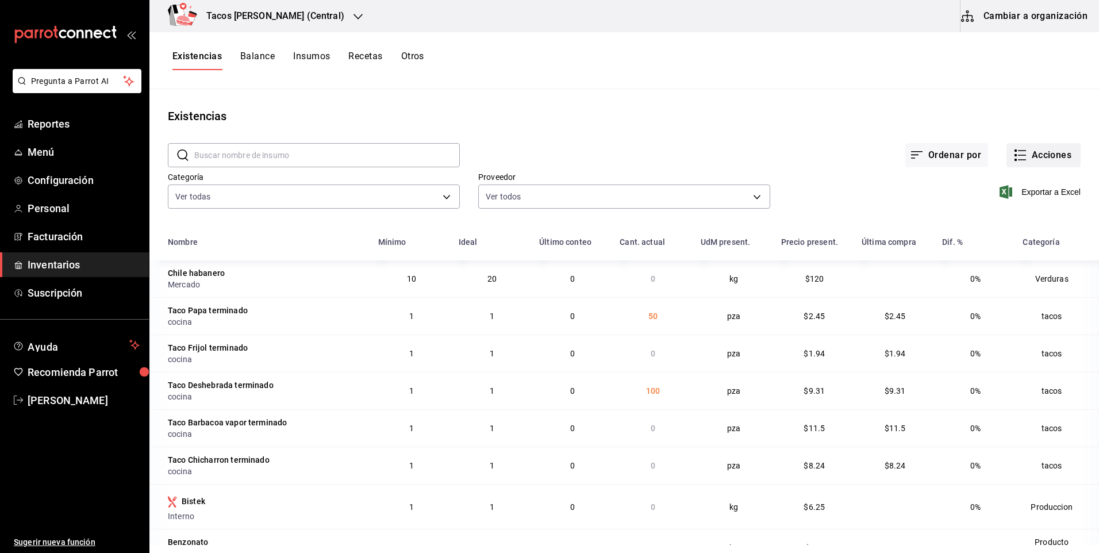
click at [1023, 159] on button "Acciones" at bounding box center [1043, 155] width 74 height 24
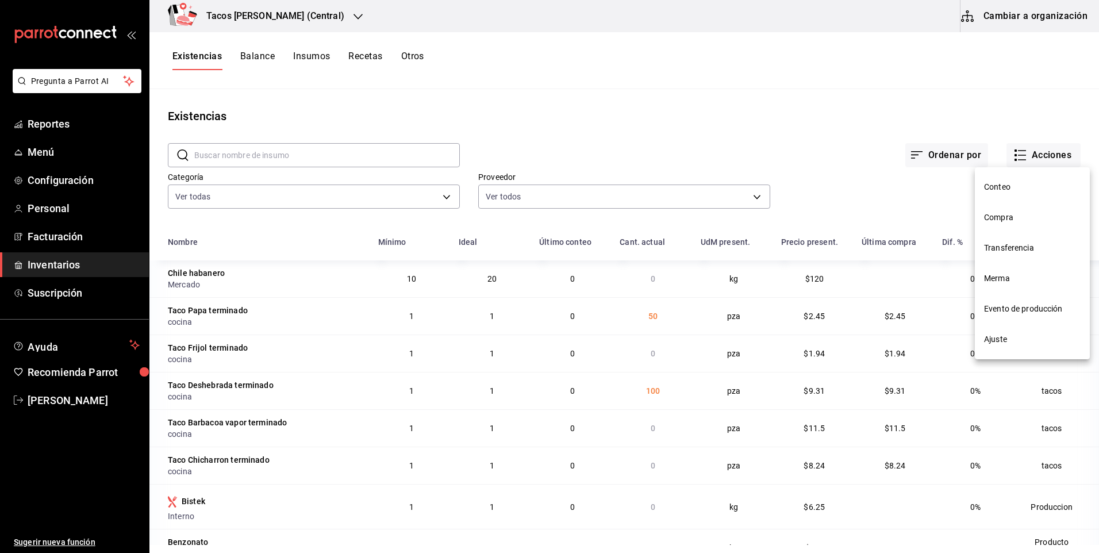
click at [1010, 220] on span "Compra" at bounding box center [1032, 217] width 97 height 12
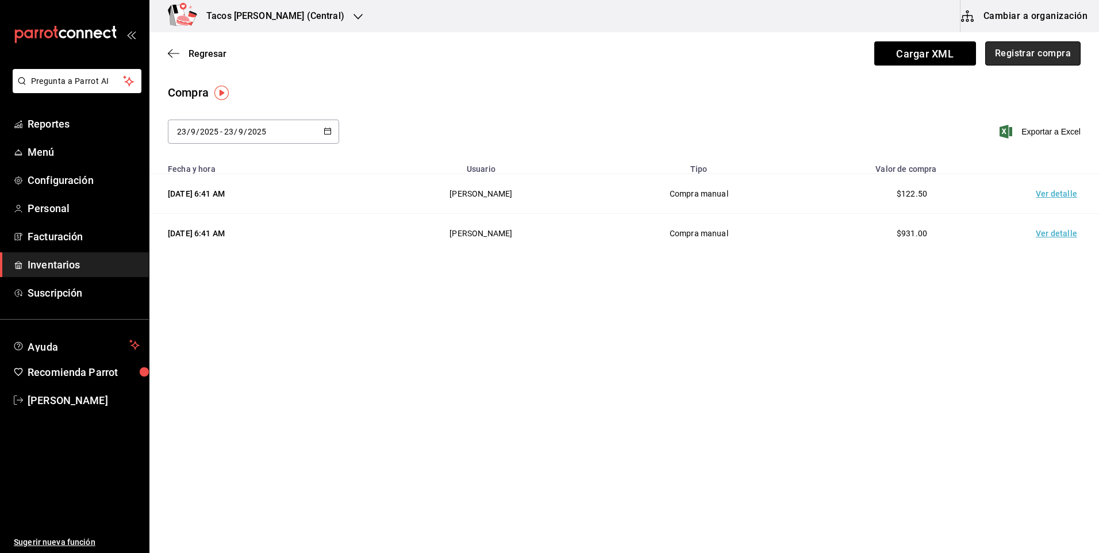
click at [1012, 55] on button "Registrar compra" at bounding box center [1032, 53] width 95 height 24
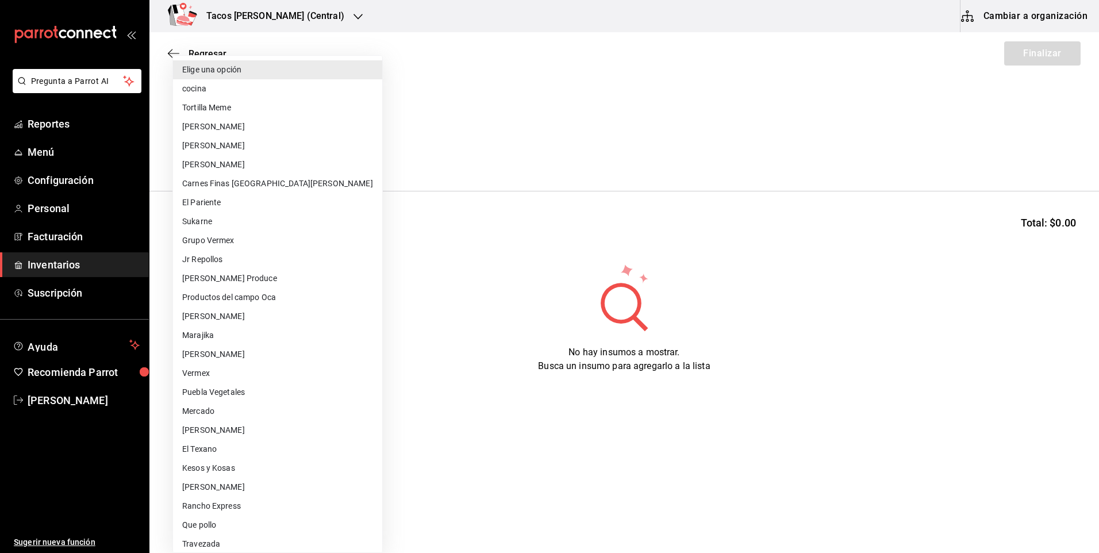
click at [302, 157] on body "Pregunta a Parrot AI Reportes Menú Configuración Personal Facturación Inventari…" at bounding box center [549, 244] width 1099 height 488
click at [272, 94] on li "cocina" at bounding box center [277, 88] width 209 height 19
type input "237c9a5b-4078-49eb-83ef-23bf52bd7acd"
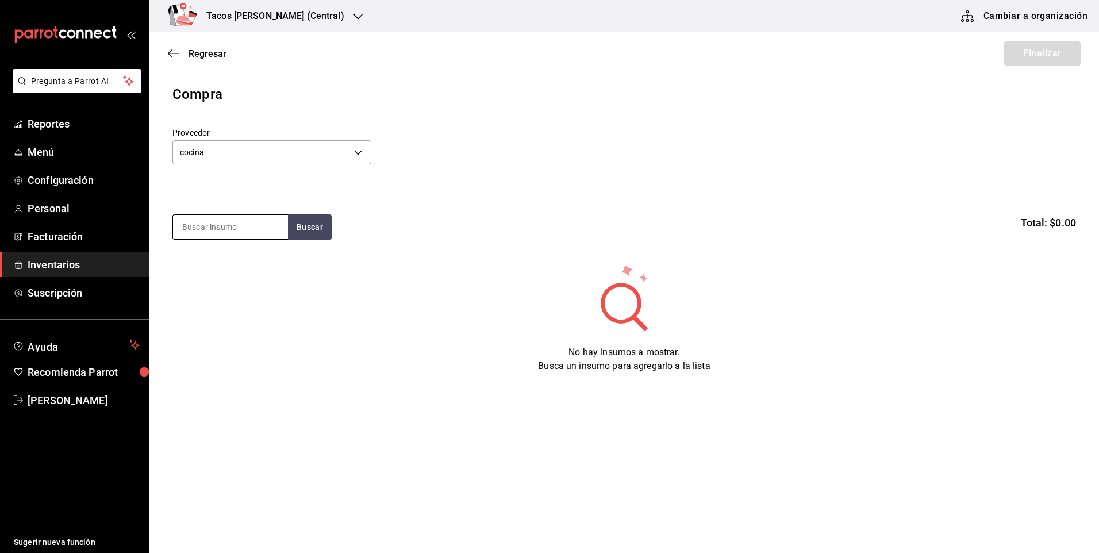
click at [224, 224] on input at bounding box center [230, 227] width 115 height 24
click at [287, 226] on input "frijol" at bounding box center [230, 227] width 115 height 24
type input "frijol"
click at [294, 227] on button "Buscar" at bounding box center [310, 226] width 44 height 25
click at [260, 279] on div "Presentación - cocina" at bounding box center [226, 273] width 88 height 12
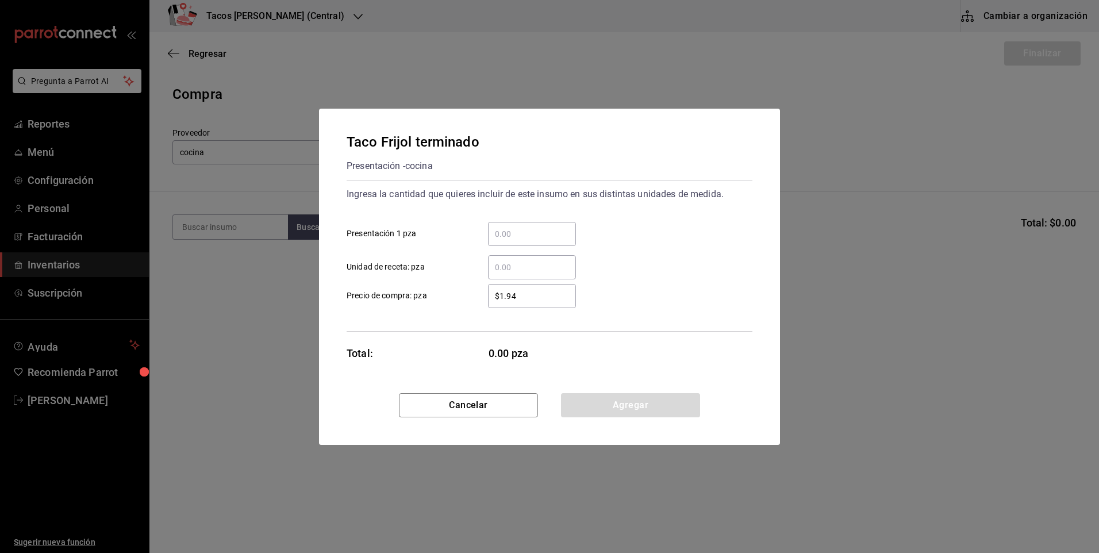
click at [518, 245] on div "​" at bounding box center [532, 234] width 88 height 24
click at [518, 241] on input "​ Presentación 1 pza" at bounding box center [532, 234] width 88 height 14
type input "50"
click at [601, 408] on button "Agregar" at bounding box center [630, 405] width 139 height 24
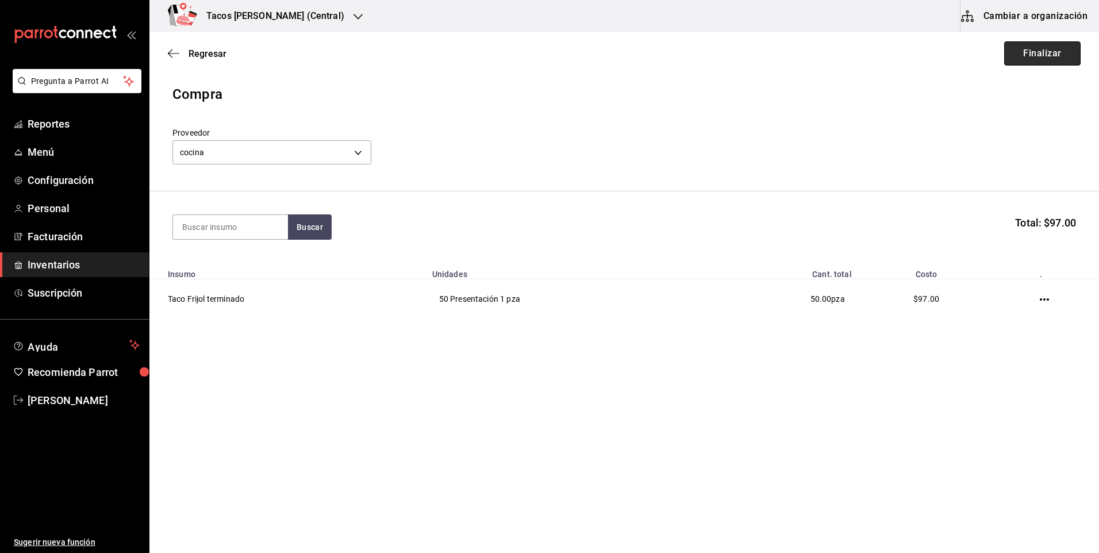
click at [1048, 60] on button "Finalizar" at bounding box center [1042, 53] width 76 height 24
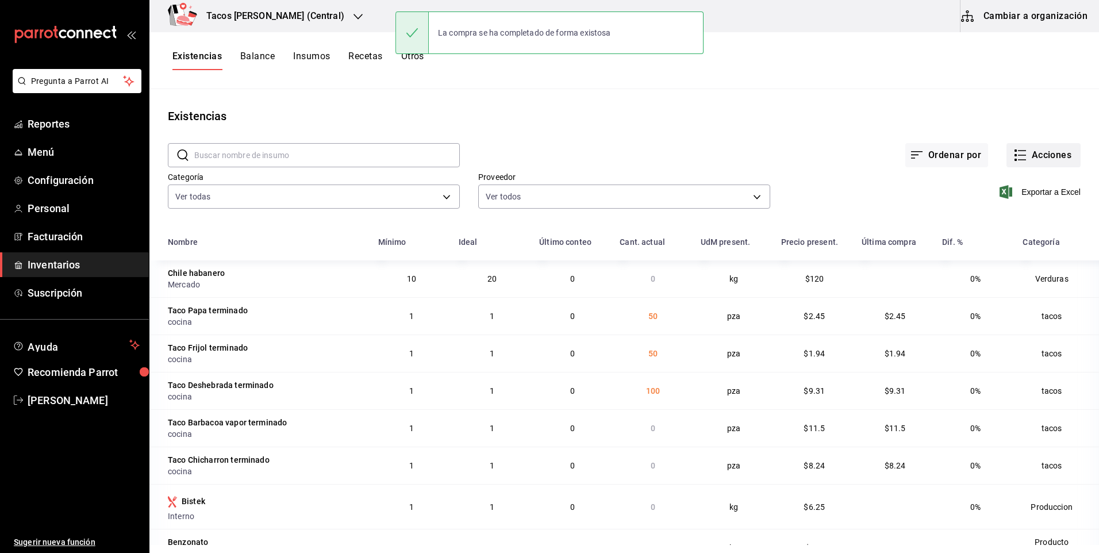
click at [1065, 160] on button "Acciones" at bounding box center [1043, 155] width 74 height 24
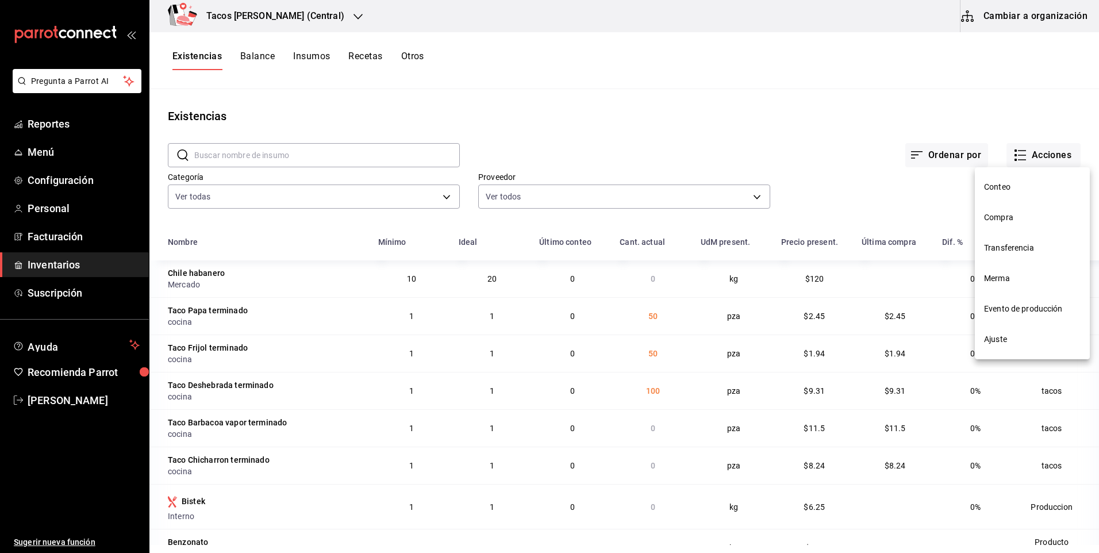
click at [1004, 220] on span "Compra" at bounding box center [1032, 217] width 97 height 12
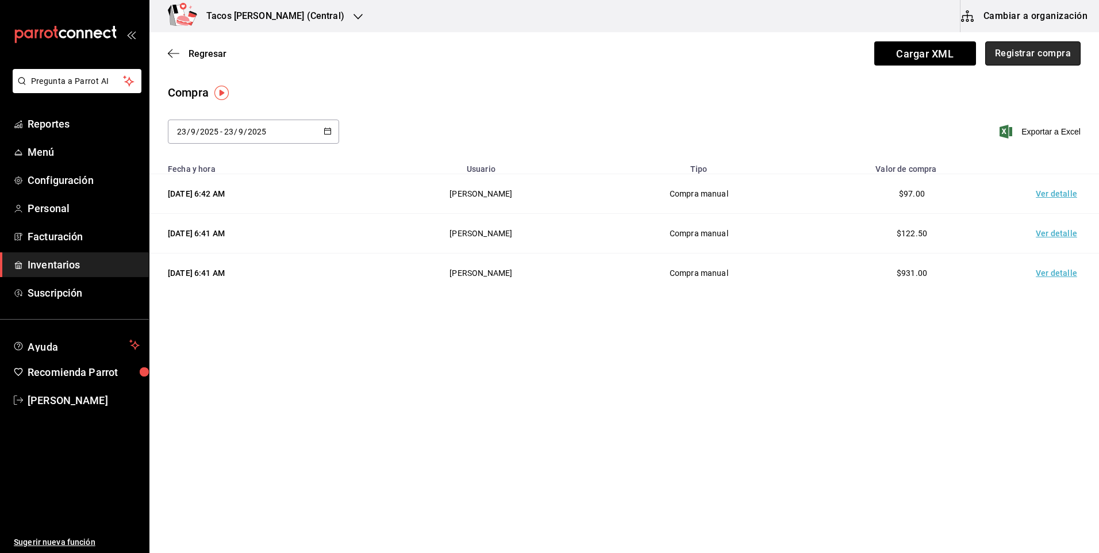
click at [1033, 56] on button "Registrar compra" at bounding box center [1032, 53] width 95 height 24
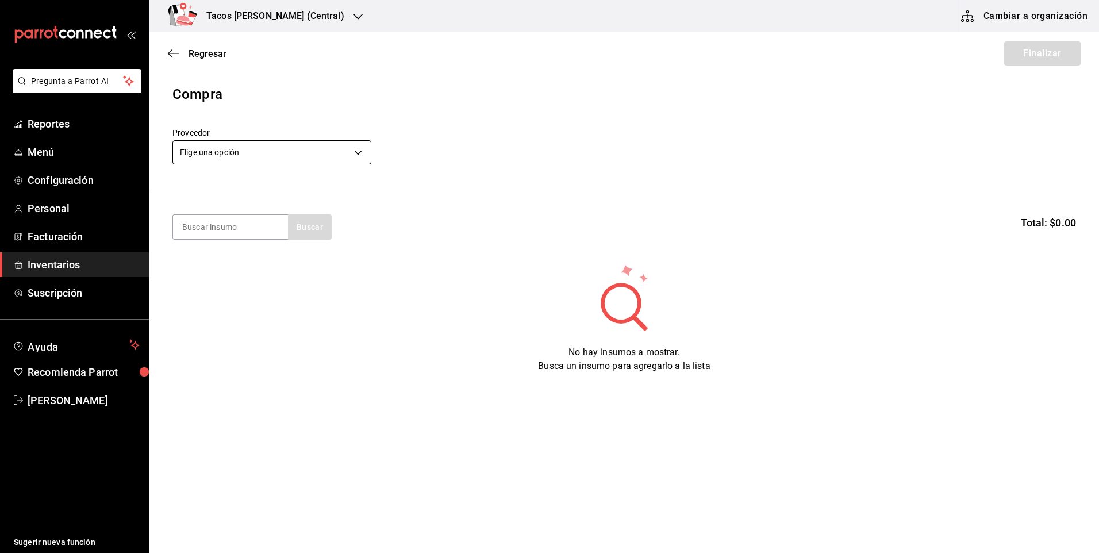
click at [332, 148] on body "Pregunta a Parrot AI Reportes Menú Configuración Personal Facturación Inventari…" at bounding box center [549, 244] width 1099 height 488
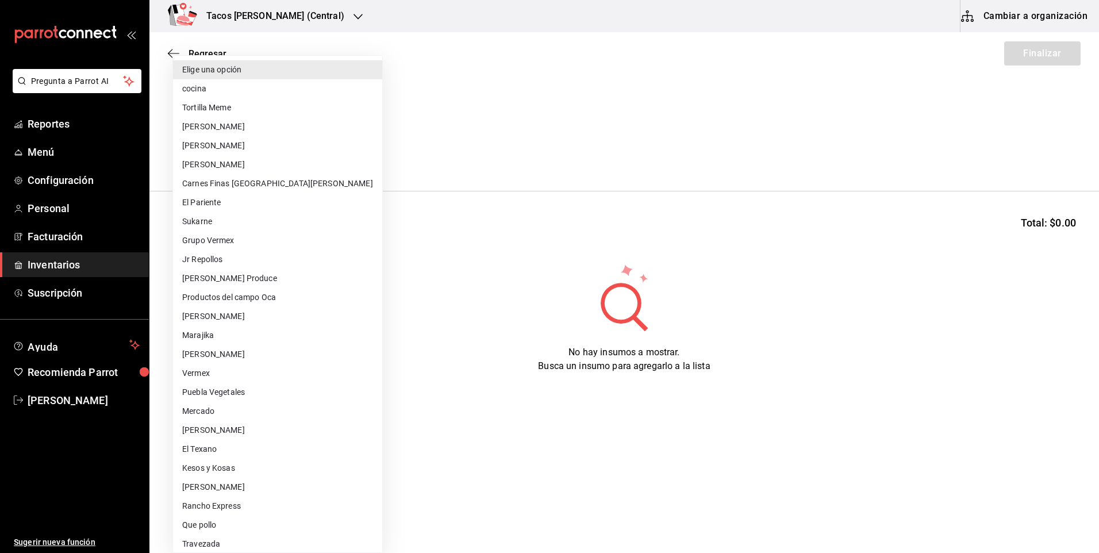
click at [255, 83] on li "cocina" at bounding box center [277, 88] width 209 height 19
type input "237c9a5b-4078-49eb-83ef-23bf52bd7acd"
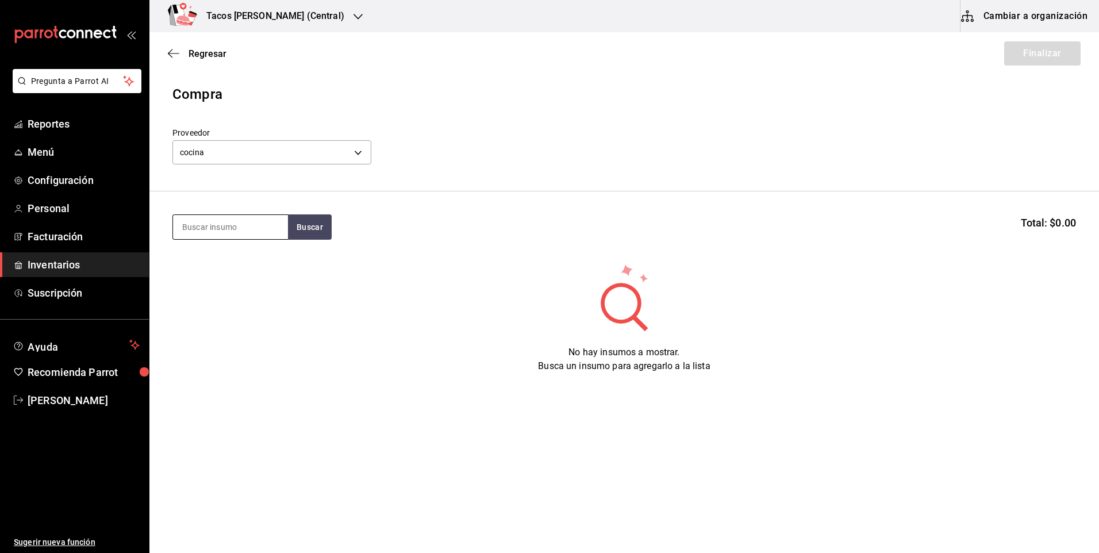
click at [241, 222] on input at bounding box center [230, 227] width 115 height 24
type input "chi"
click at [311, 233] on button "Buscar" at bounding box center [310, 226] width 44 height 25
click at [230, 275] on div "Taco Chicharron terminado" at bounding box center [230, 267] width 97 height 28
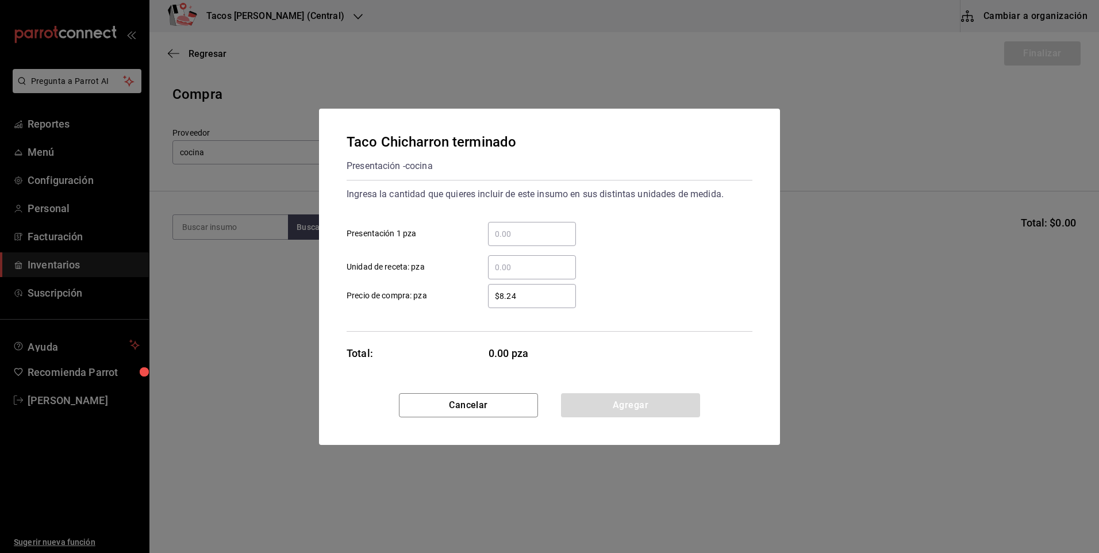
click at [513, 233] on input "​ Presentación 1 pza" at bounding box center [532, 234] width 88 height 14
type input "50"
click at [592, 396] on button "Agregar" at bounding box center [630, 405] width 139 height 24
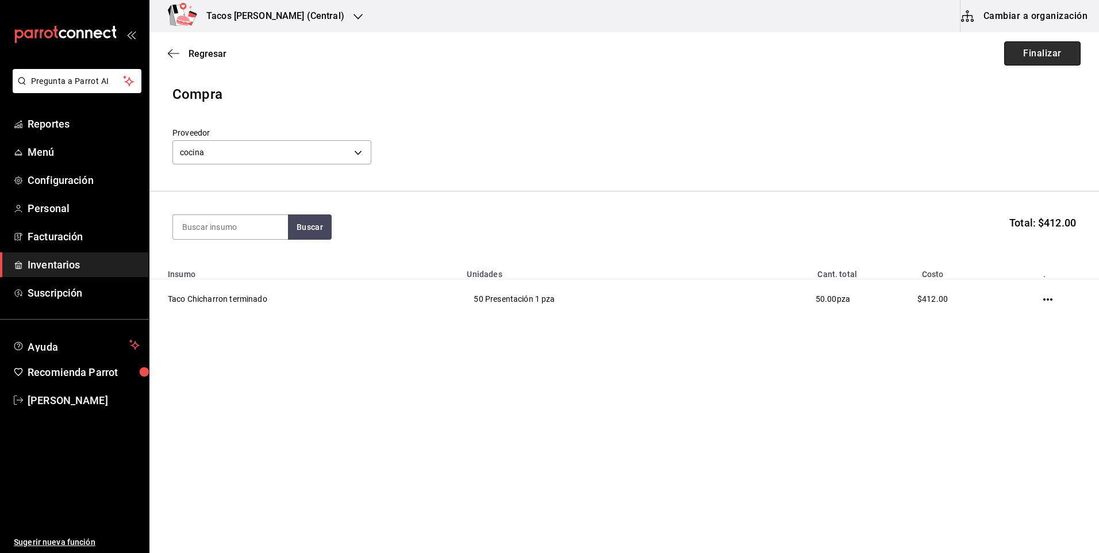
click at [1062, 53] on button "Finalizar" at bounding box center [1042, 53] width 76 height 24
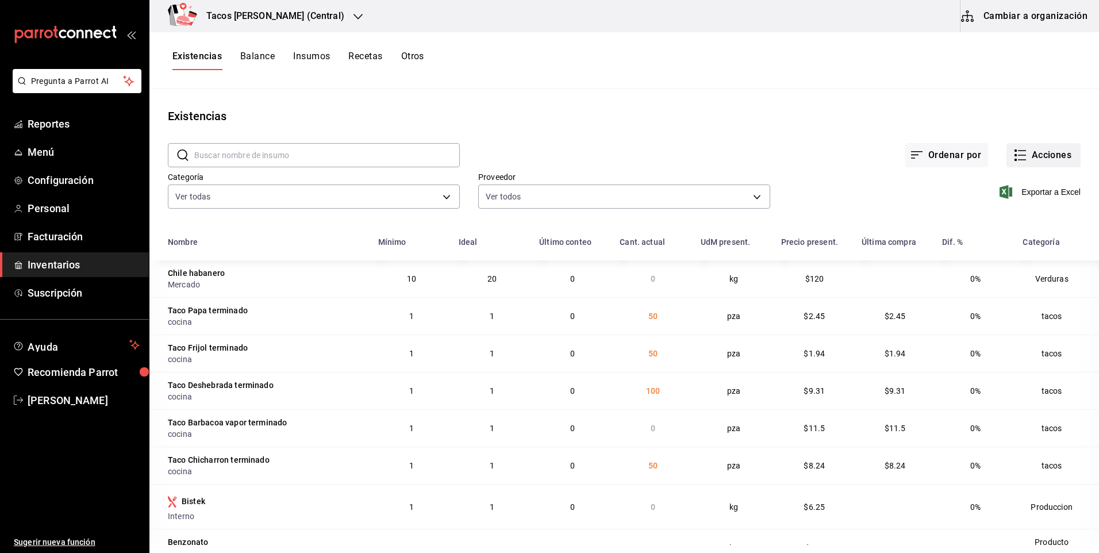
click at [1054, 148] on button "Acciones" at bounding box center [1043, 155] width 74 height 24
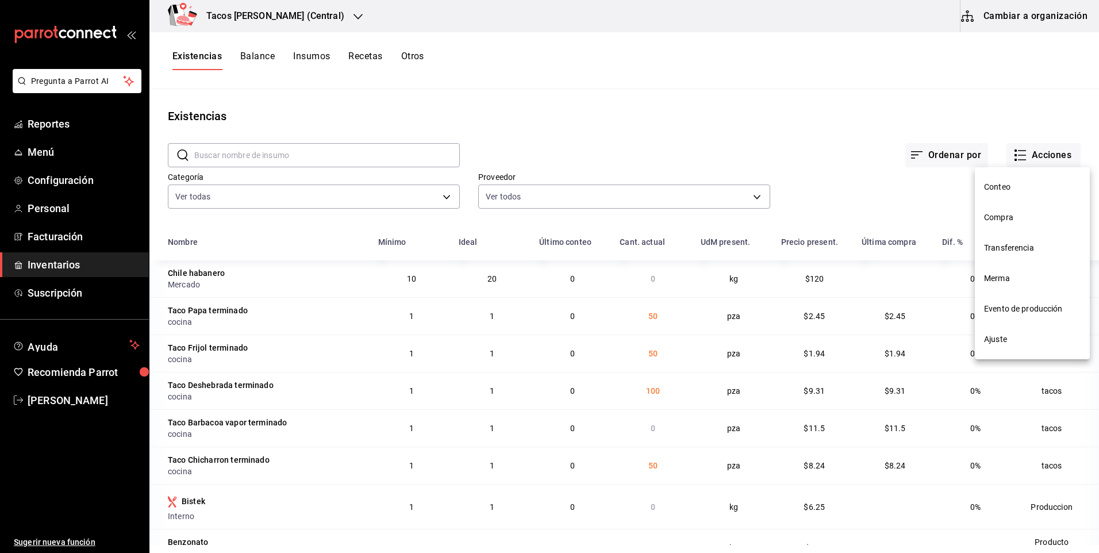
click at [1004, 211] on li "Compra" at bounding box center [1032, 217] width 115 height 30
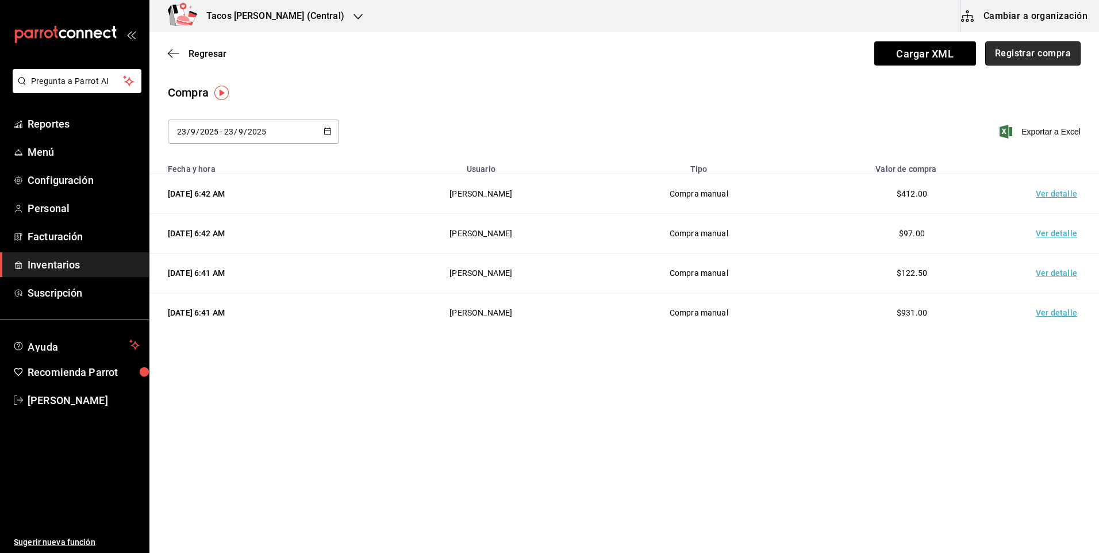
click at [1033, 62] on button "Registrar compra" at bounding box center [1032, 53] width 95 height 24
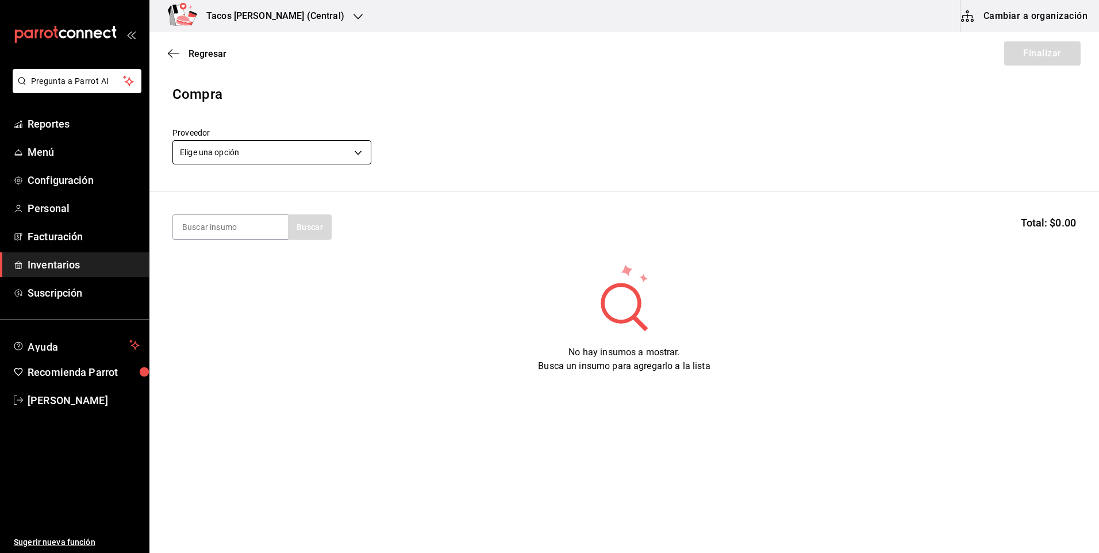
click at [291, 149] on body "Pregunta a Parrot AI Reportes Menú Configuración Personal Facturación Inventari…" at bounding box center [549, 244] width 1099 height 488
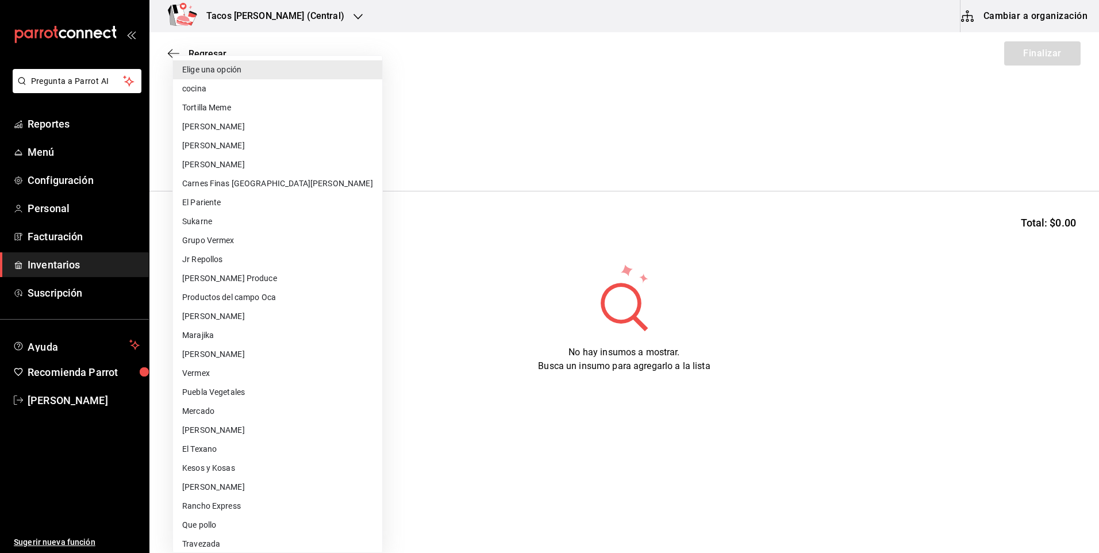
click at [261, 88] on li "cocina" at bounding box center [277, 88] width 209 height 19
type input "237c9a5b-4078-49eb-83ef-23bf52bd7acd"
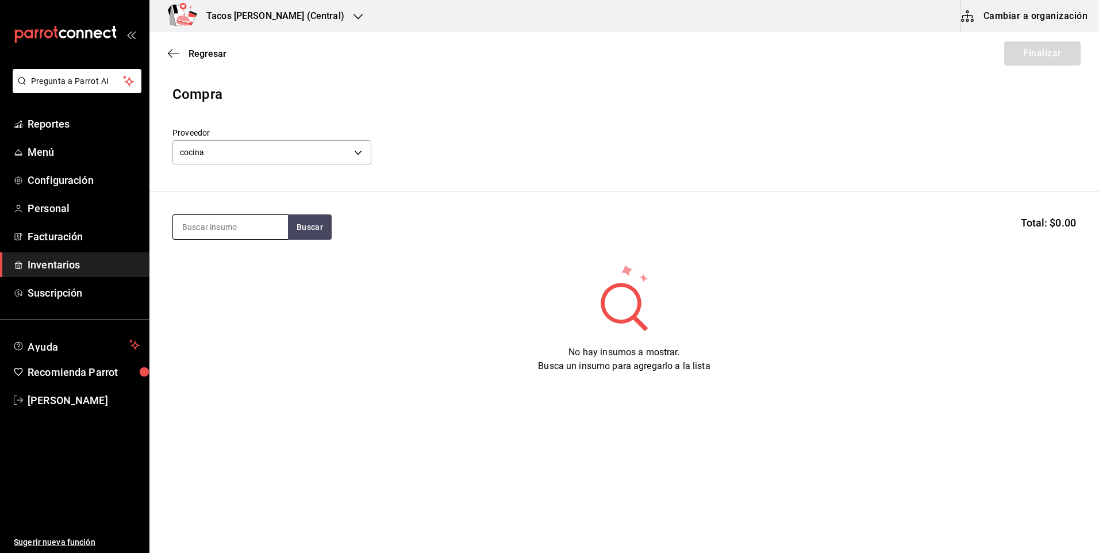
click at [241, 224] on input at bounding box center [230, 227] width 115 height 24
type input "barb"
click at [315, 230] on button "Buscar" at bounding box center [310, 226] width 44 height 25
click at [267, 261] on div "Taco Barbacoa vapor terminado" at bounding box center [230, 267] width 97 height 28
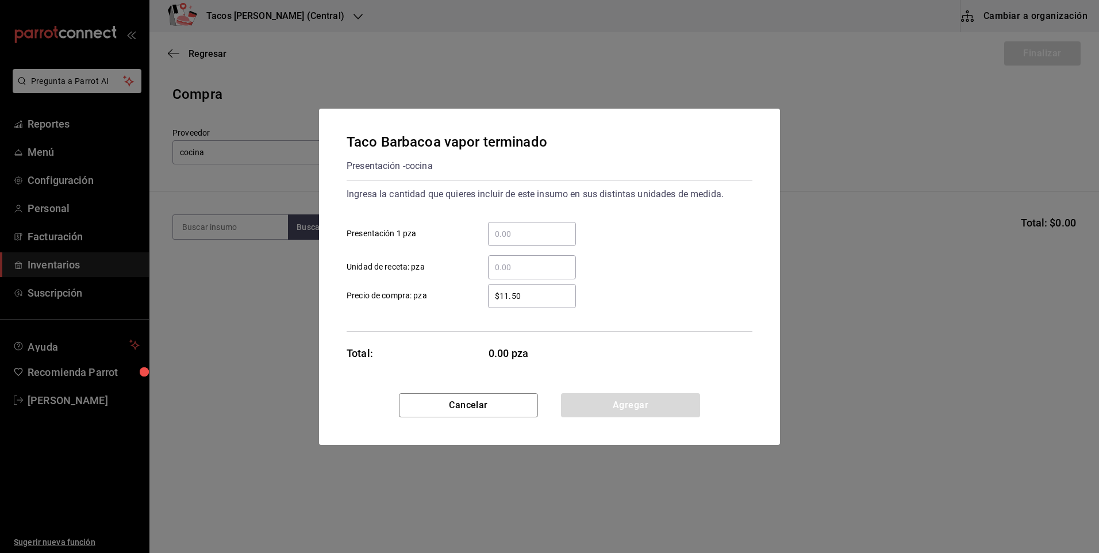
click at [517, 231] on input "​ Presentación 1 pza" at bounding box center [532, 234] width 88 height 14
type input "30"
click at [620, 402] on button "Agregar" at bounding box center [630, 405] width 139 height 24
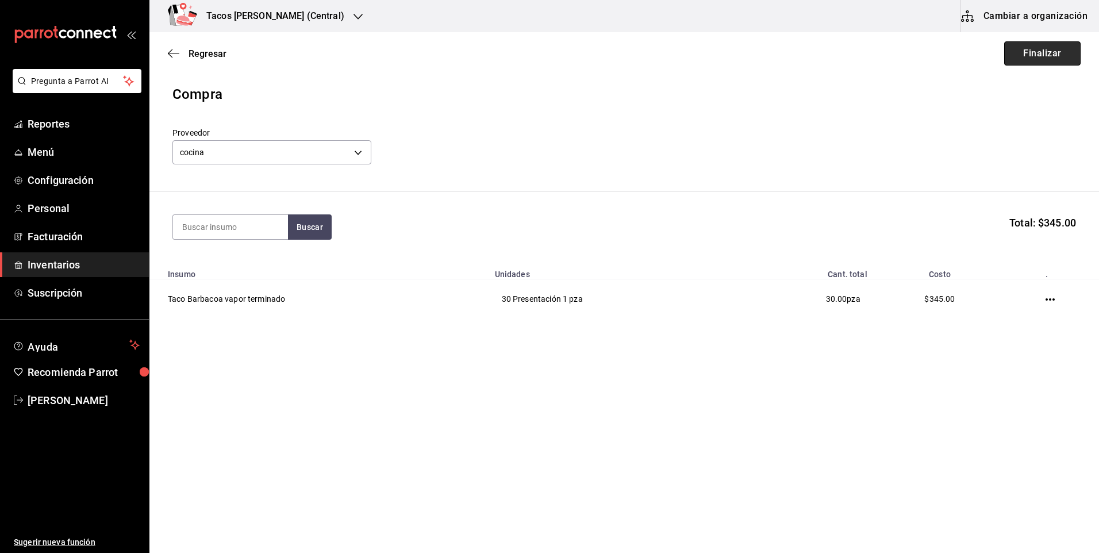
click at [1036, 48] on button "Finalizar" at bounding box center [1042, 53] width 76 height 24
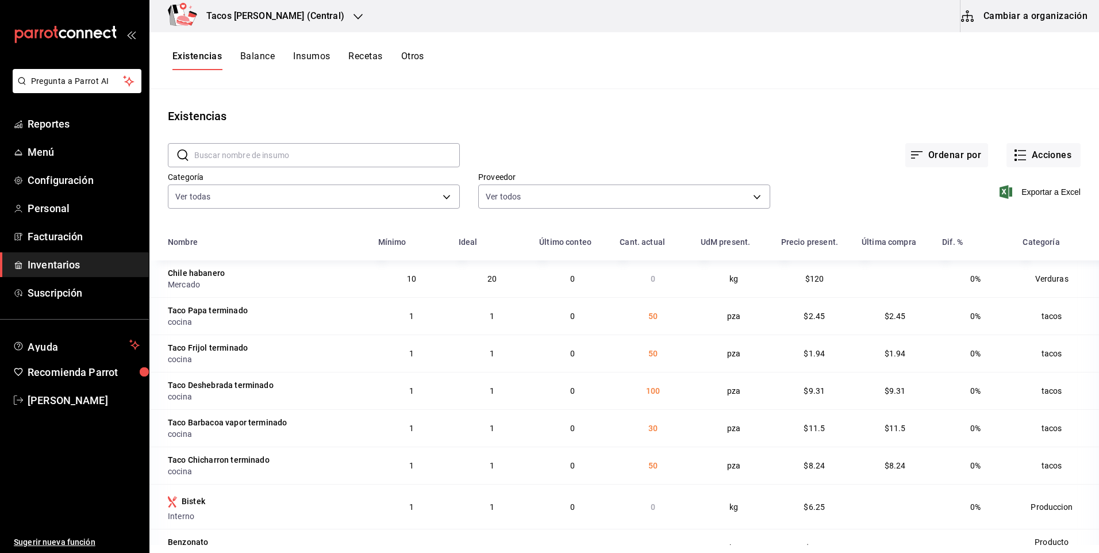
click at [294, 14] on h3 "Tacos [PERSON_NAME] (Central)" at bounding box center [270, 16] width 147 height 14
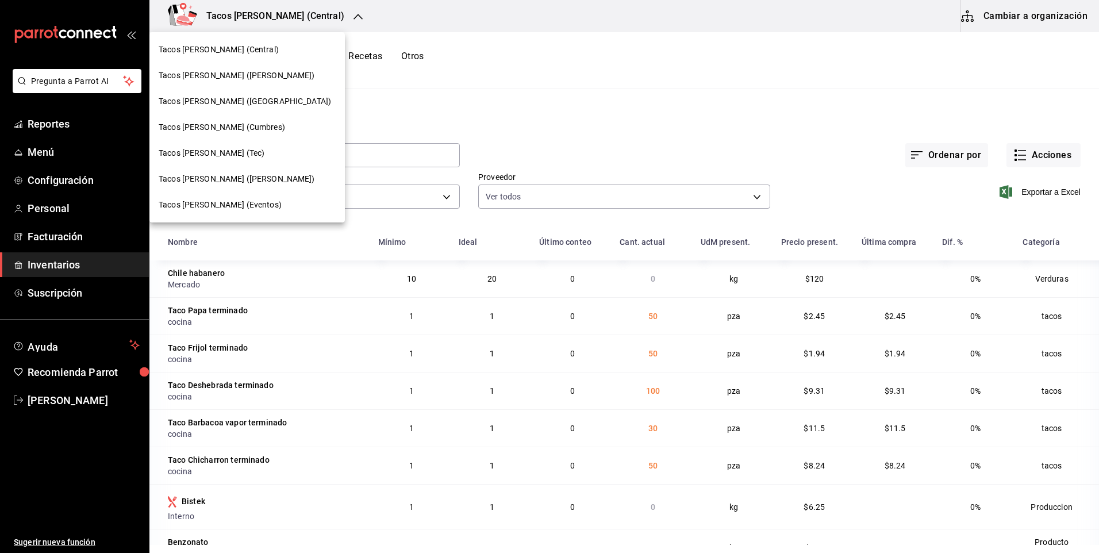
click at [237, 71] on span "Tacos don Pedro (Escobedo)" at bounding box center [237, 76] width 156 height 12
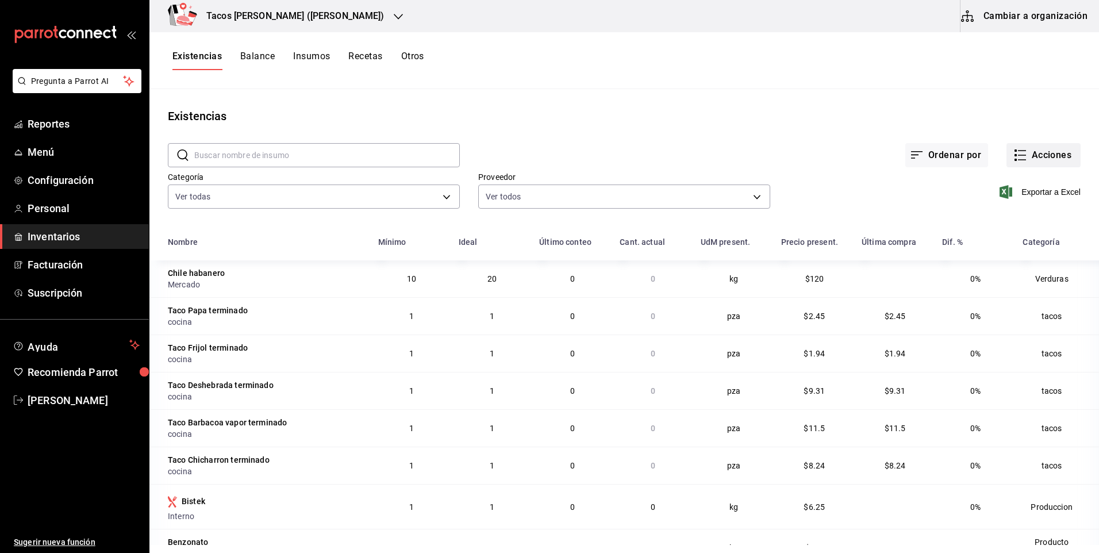
click at [1013, 153] on icon "button" at bounding box center [1020, 155] width 14 height 14
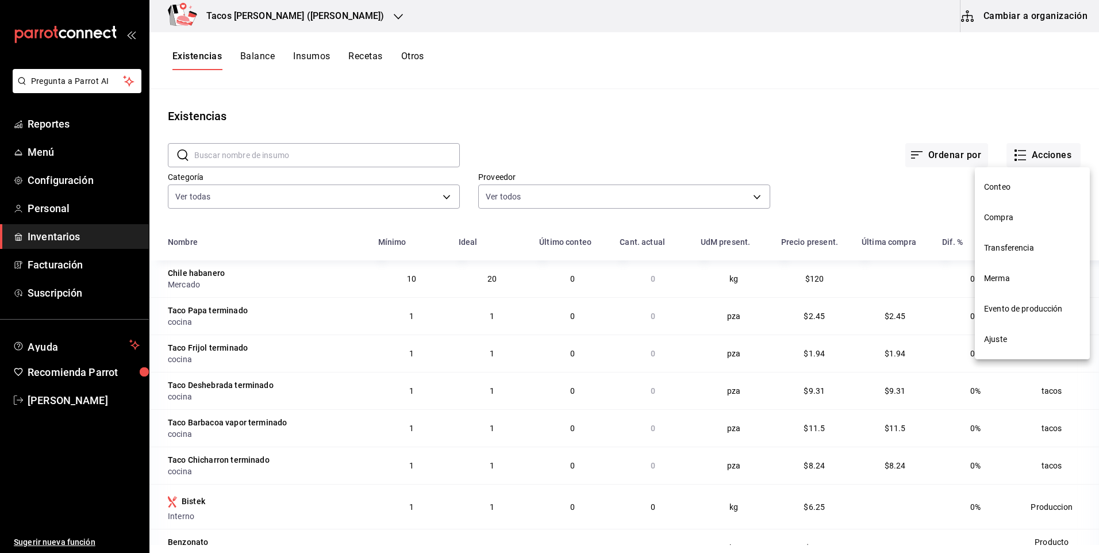
click at [1014, 212] on span "Compra" at bounding box center [1032, 217] width 97 height 12
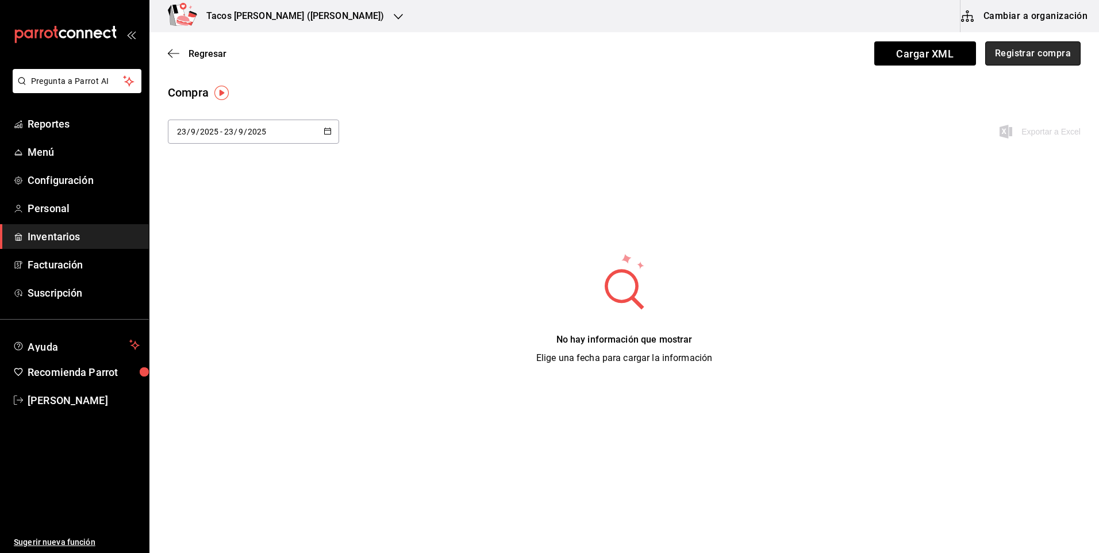
click at [1042, 48] on button "Registrar compra" at bounding box center [1032, 53] width 95 height 24
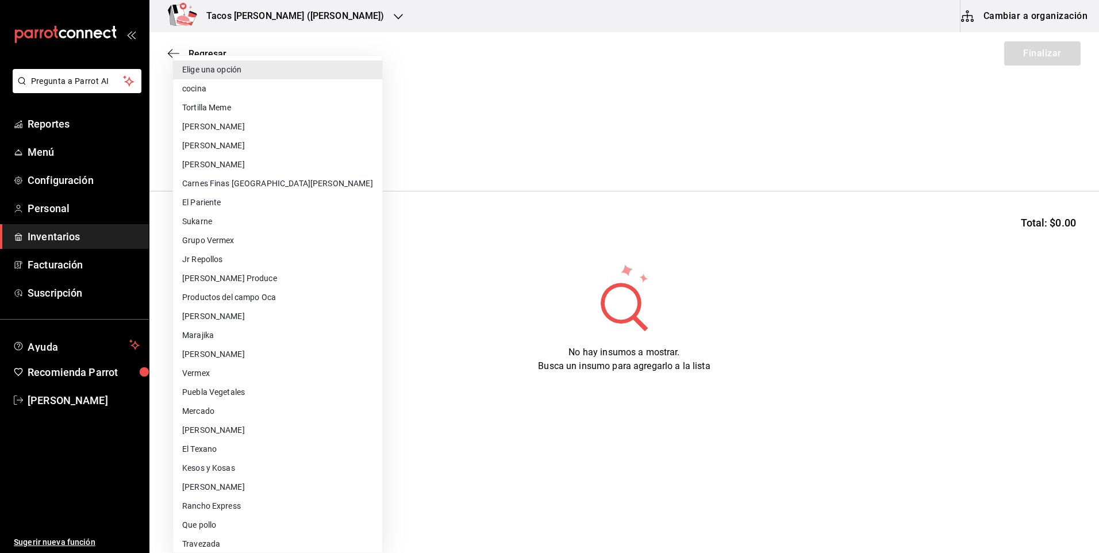
click at [289, 153] on body "Pregunta a Parrot AI Reportes Menú Configuración Personal Inventarios Facturaci…" at bounding box center [549, 244] width 1099 height 488
click at [252, 87] on li "cocina" at bounding box center [277, 88] width 209 height 19
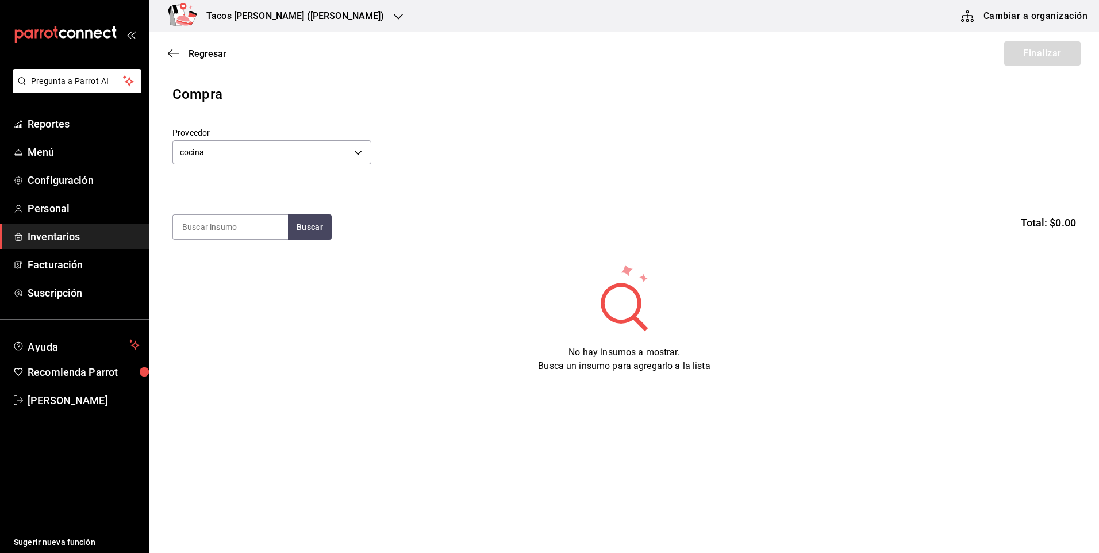
click at [258, 232] on li "[PERSON_NAME] Produce" at bounding box center [251, 232] width 157 height 11
type input "b994f82c-8b39-4211-9815-5024408609e0"
click at [259, 232] on input at bounding box center [230, 227] width 115 height 24
type input "des"
click at [291, 224] on button "Buscar" at bounding box center [310, 226] width 44 height 25
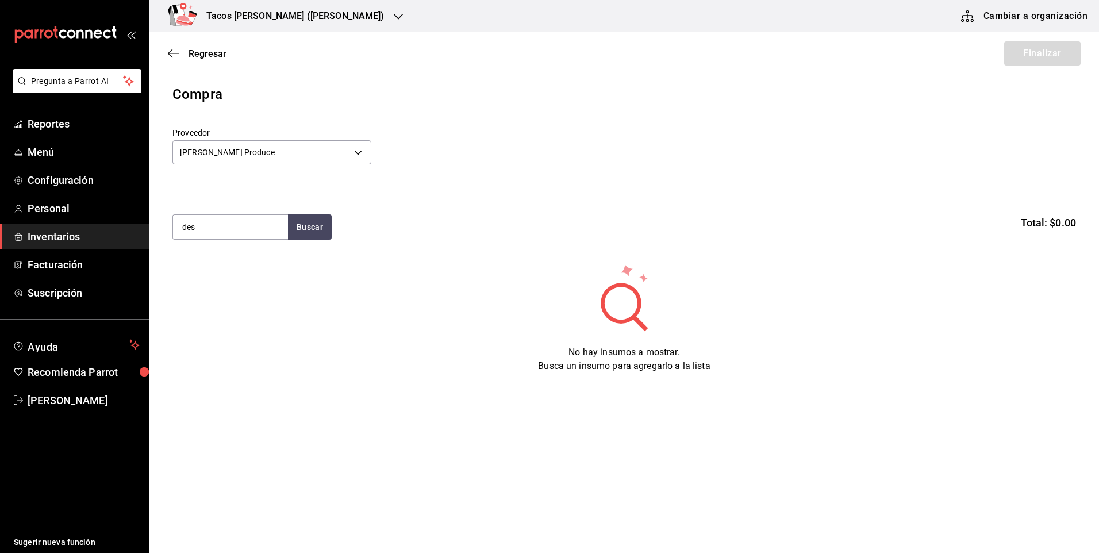
click at [252, 274] on div "No hay insumos a mostrar. Busca un insumo para agregarlo a la lista" at bounding box center [623, 318] width 949 height 110
click at [314, 227] on button "Buscar" at bounding box center [310, 226] width 44 height 25
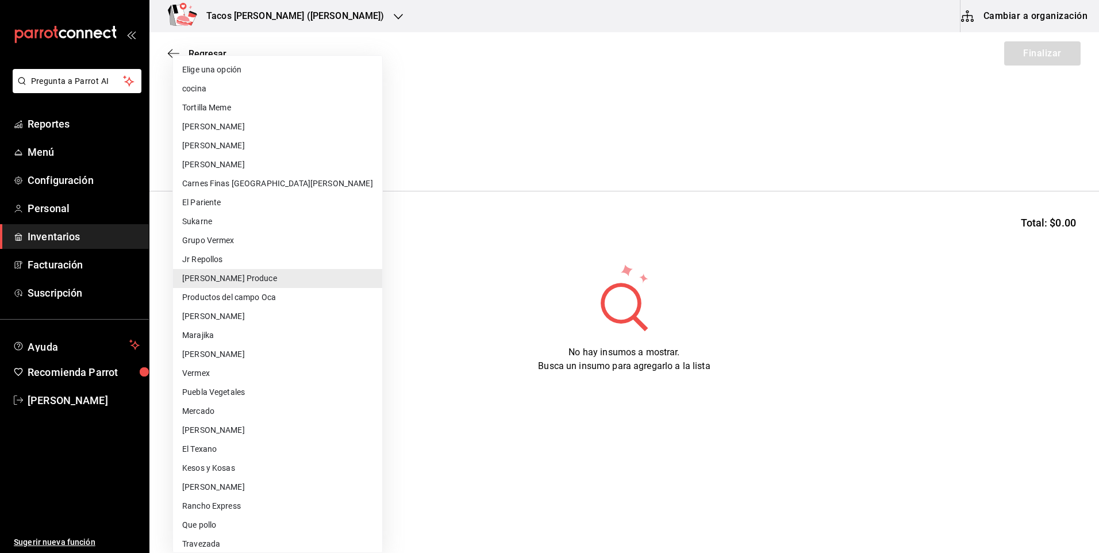
click at [280, 153] on body "Pregunta a Parrot AI Reportes Menú Configuración Personal Inventarios Facturaci…" at bounding box center [549, 244] width 1099 height 488
click at [249, 90] on li "cocina" at bounding box center [277, 88] width 209 height 19
type input "237c9a5b-4078-49eb-83ef-23bf52bd7acd"
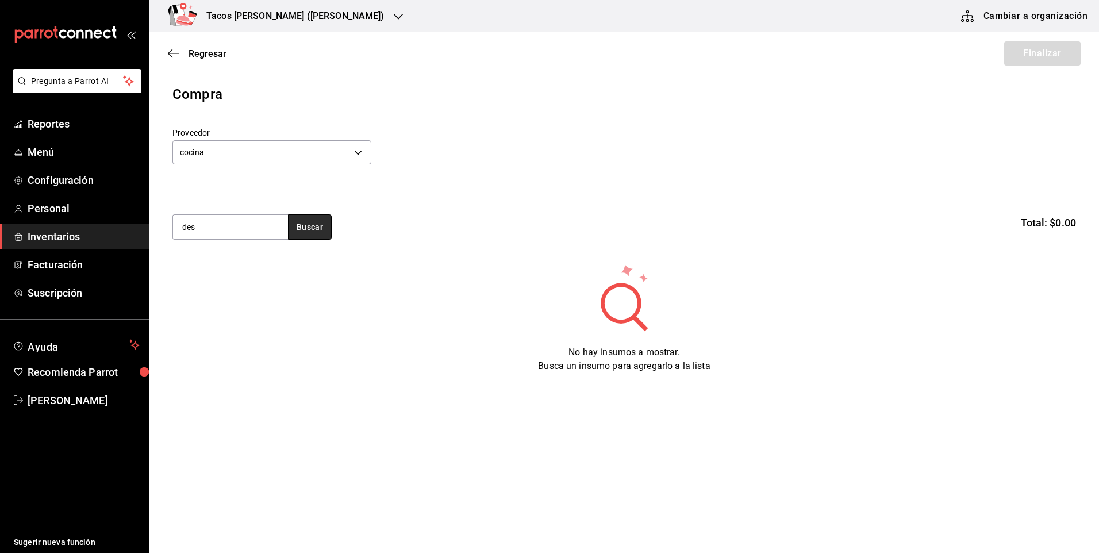
click at [309, 236] on button "Buscar" at bounding box center [310, 226] width 44 height 25
click at [255, 265] on div "Taco Deshebrada terminado" at bounding box center [230, 267] width 97 height 28
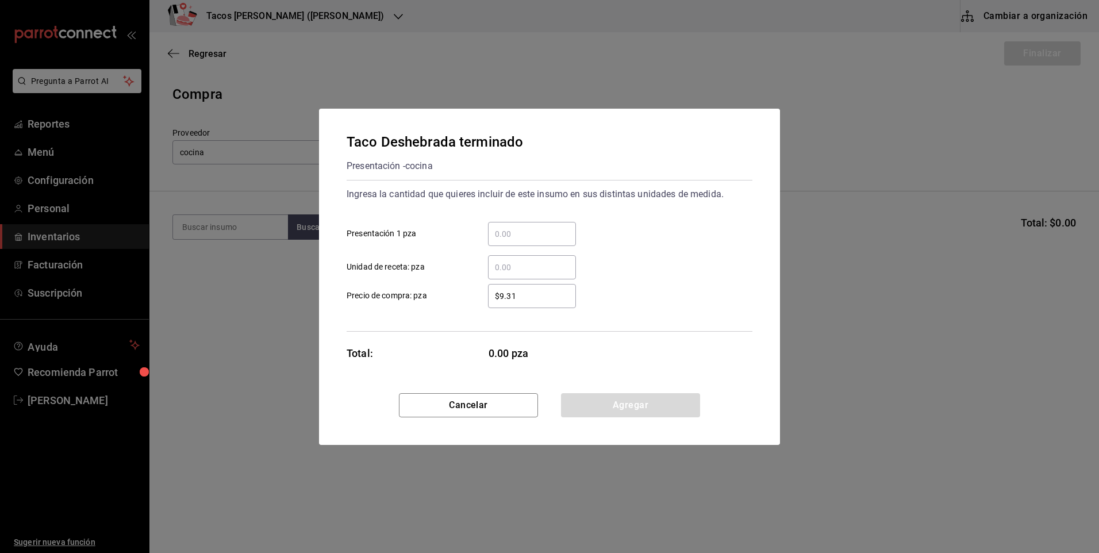
click at [544, 236] on input "​ Presentación 1 pza" at bounding box center [532, 234] width 88 height 14
type input "100"
click at [599, 423] on div "Cancelar Agregar" at bounding box center [549, 419] width 461 height 52
click at [600, 413] on button "Agregar" at bounding box center [630, 405] width 139 height 24
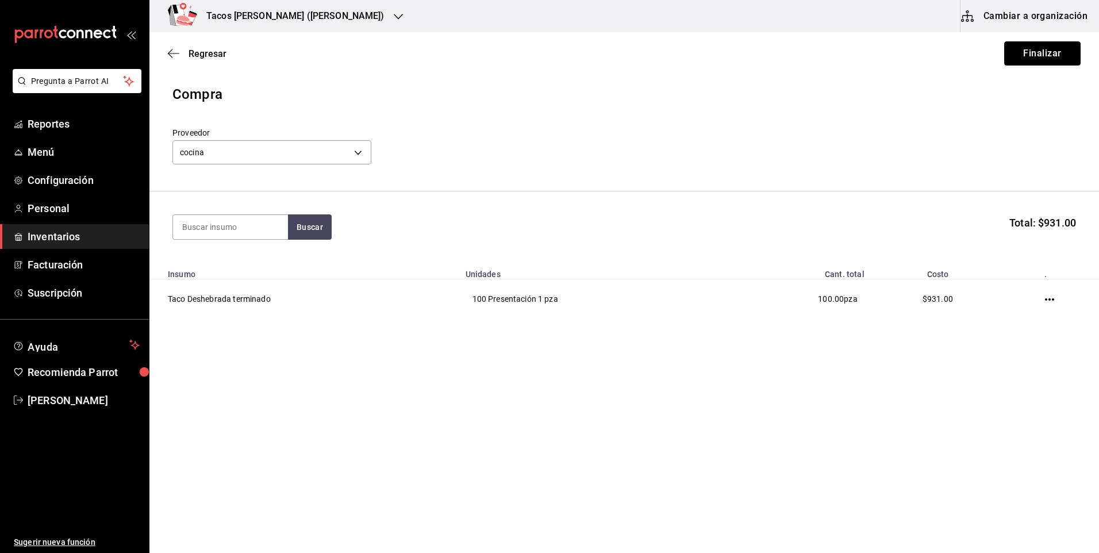
click at [1061, 58] on button "Finalizar" at bounding box center [1042, 53] width 76 height 24
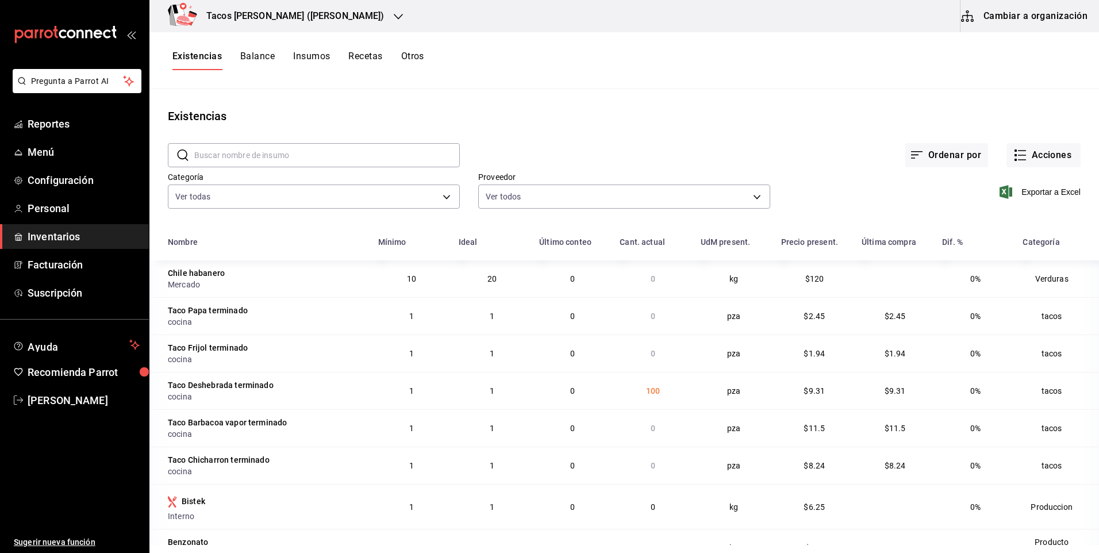
click at [1039, 168] on div "Exportar a Excel" at bounding box center [925, 182] width 310 height 59
click at [1035, 160] on button "Acciones" at bounding box center [1043, 155] width 74 height 24
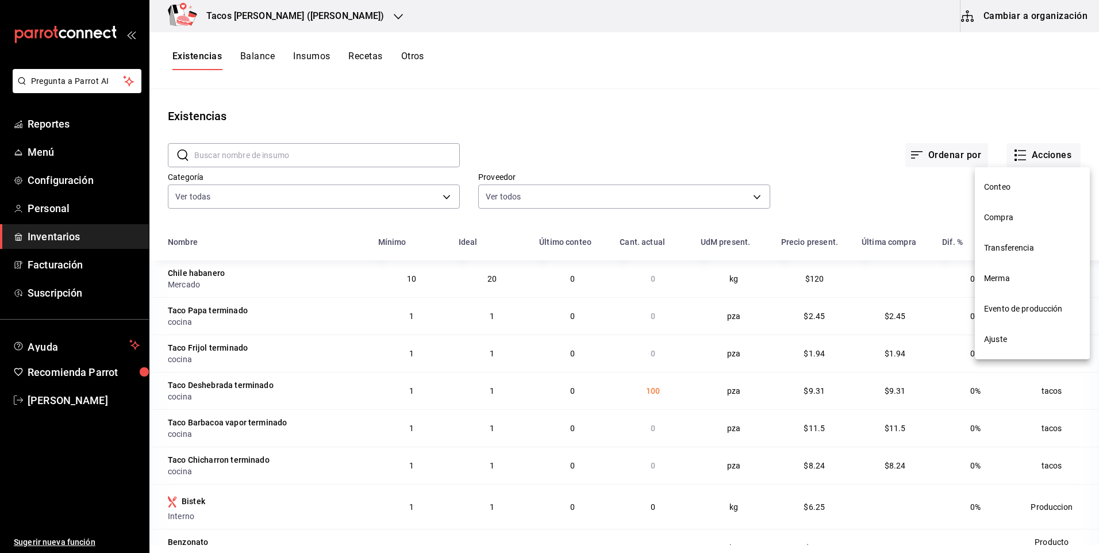
click at [1020, 221] on span "Compra" at bounding box center [1032, 217] width 97 height 12
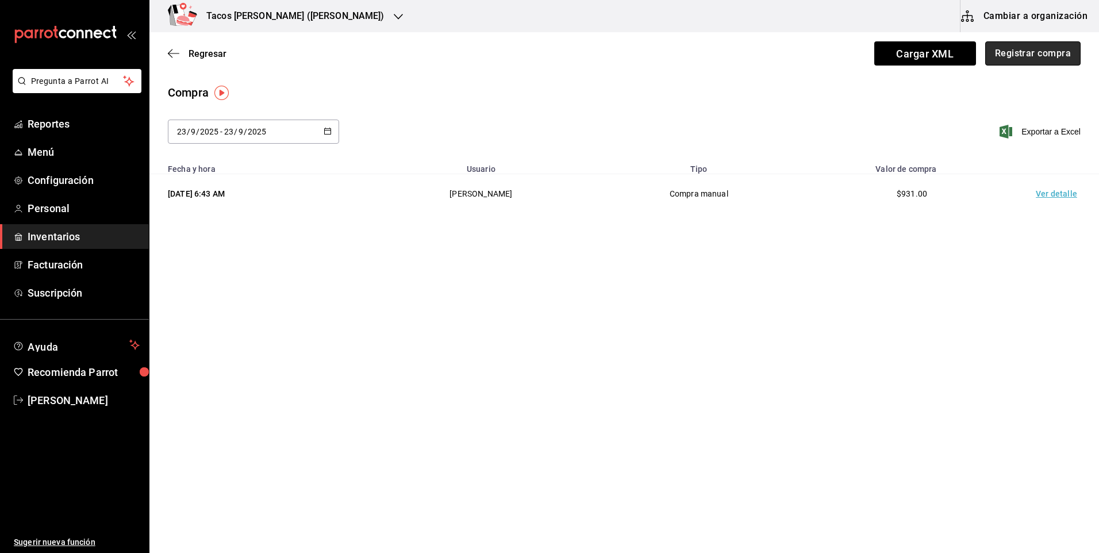
click at [1029, 59] on button "Registrar compra" at bounding box center [1032, 53] width 95 height 24
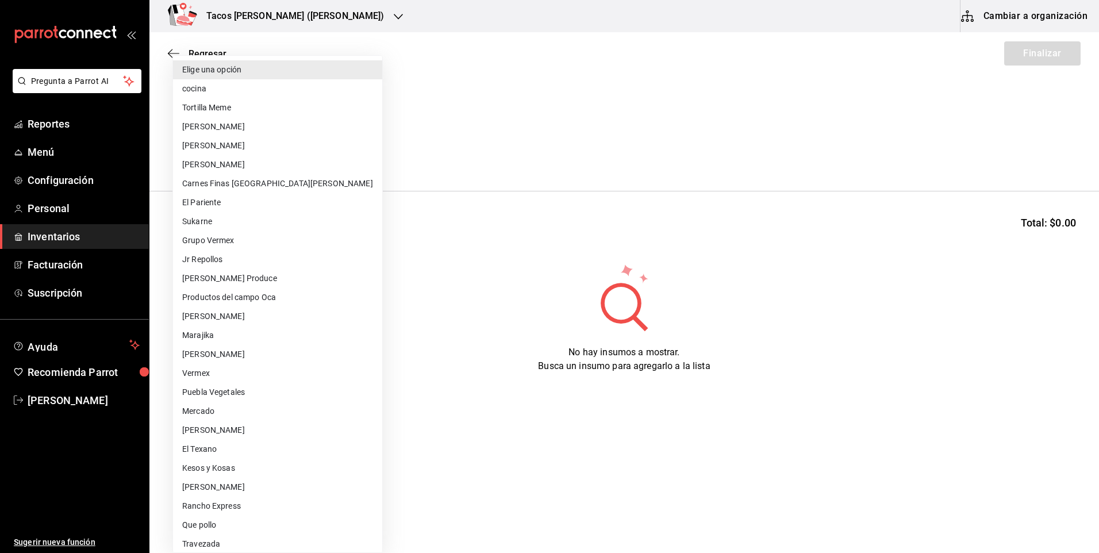
click at [306, 155] on body "Pregunta a Parrot AI Reportes Menú Configuración Personal Inventarios Facturaci…" at bounding box center [549, 244] width 1099 height 488
click at [208, 89] on li "cocina" at bounding box center [277, 88] width 209 height 19
type input "237c9a5b-4078-49eb-83ef-23bf52bd7acd"
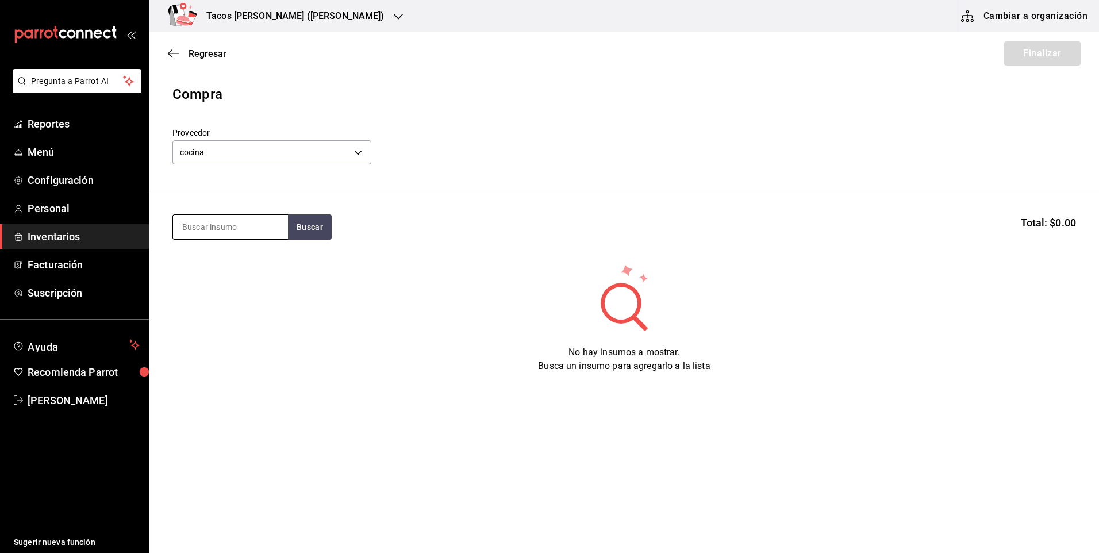
click at [239, 227] on input at bounding box center [230, 227] width 115 height 24
type input "pap"
click at [295, 224] on button "Buscar" at bounding box center [310, 226] width 44 height 25
click at [263, 260] on div "Taco Papa terminado" at bounding box center [226, 260] width 89 height 14
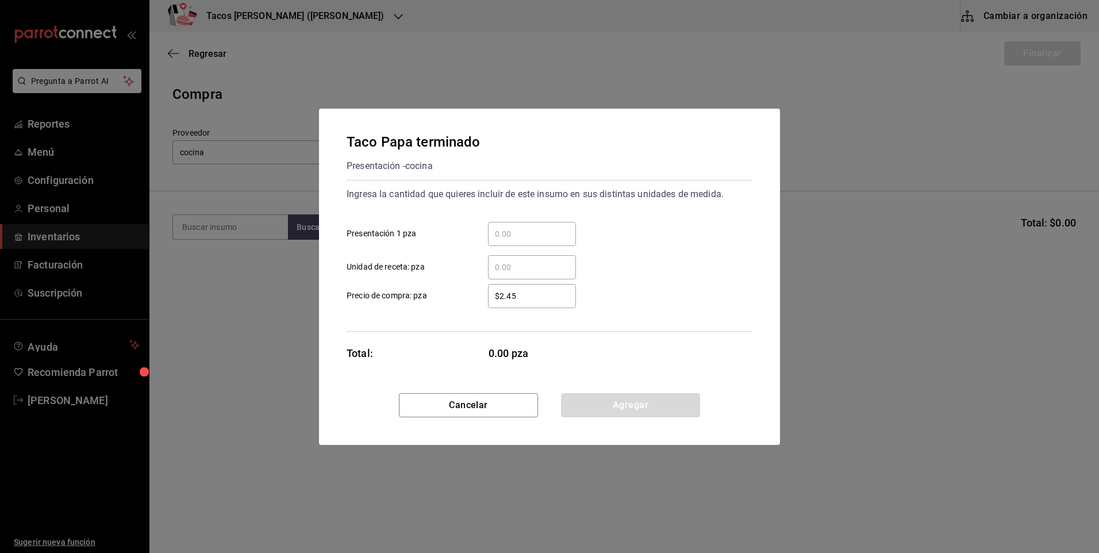
click at [559, 233] on input "​ Presentación 1 pza" at bounding box center [532, 234] width 88 height 14
type input "50"
click at [640, 409] on button "Agregar" at bounding box center [630, 405] width 139 height 24
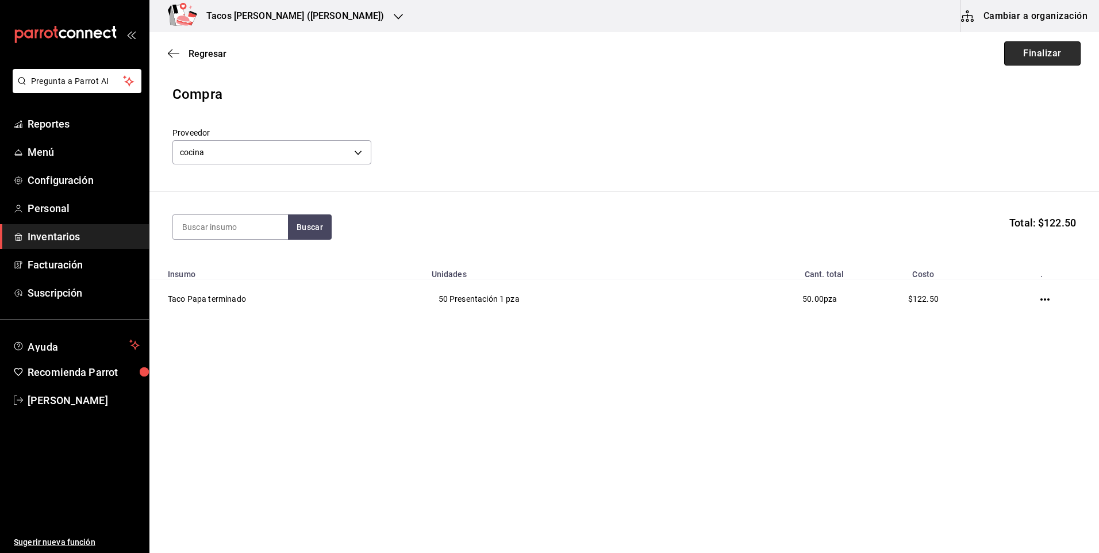
click at [1049, 55] on button "Finalizar" at bounding box center [1042, 53] width 76 height 24
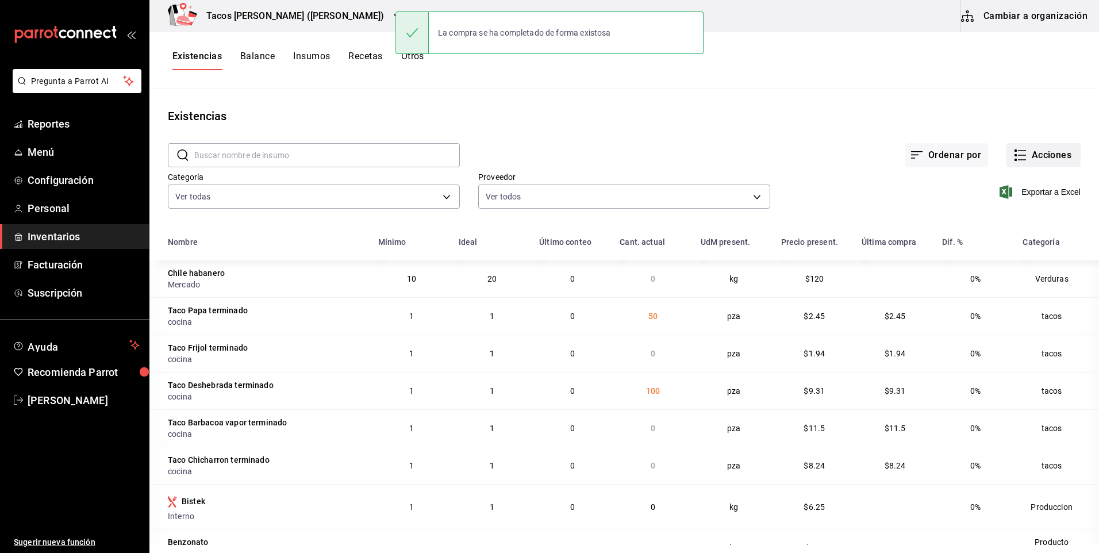
click at [1029, 153] on button "Acciones" at bounding box center [1043, 155] width 74 height 24
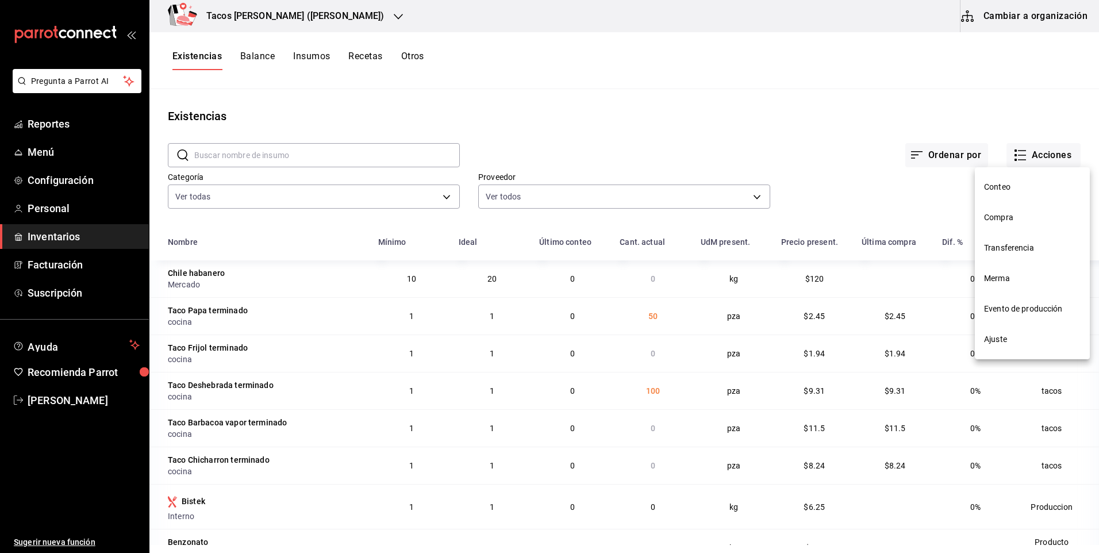
click at [995, 216] on span "Compra" at bounding box center [1032, 217] width 97 height 12
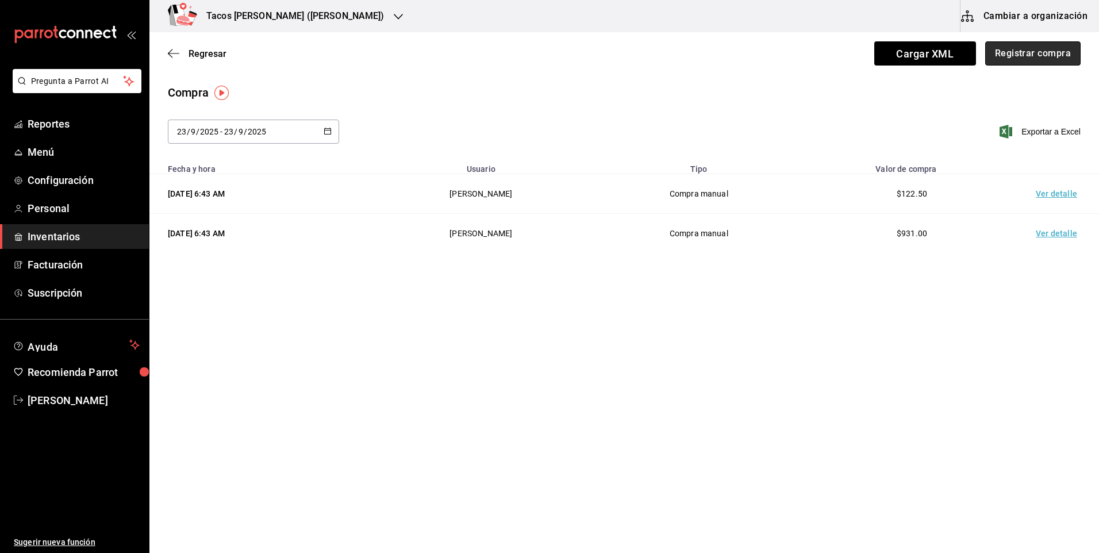
click at [1065, 53] on button "Registrar compra" at bounding box center [1032, 53] width 95 height 24
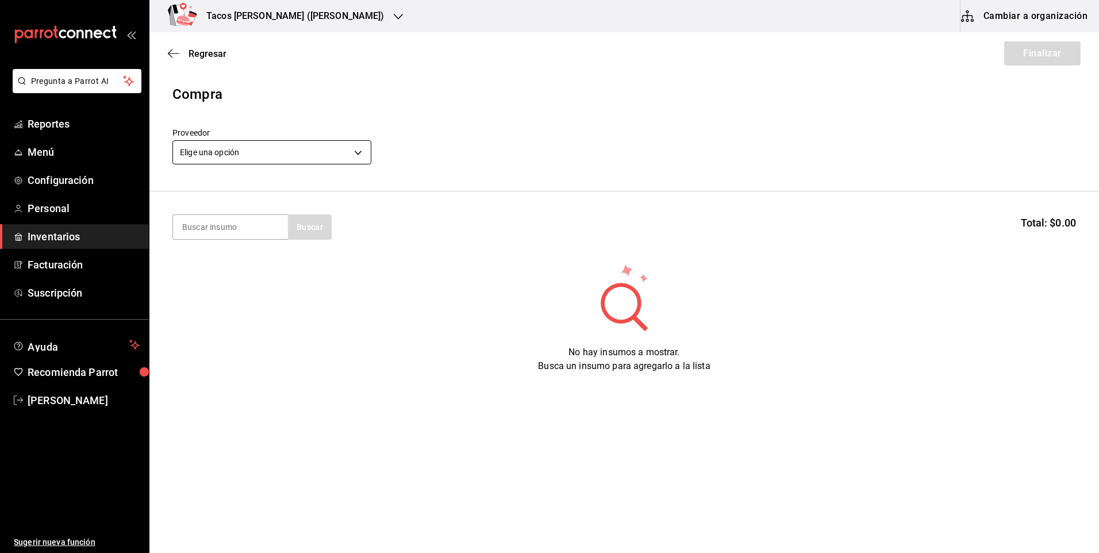
click at [359, 142] on body "Pregunta a Parrot AI Reportes Menú Configuración Personal Inventarios Facturaci…" at bounding box center [549, 244] width 1099 height 488
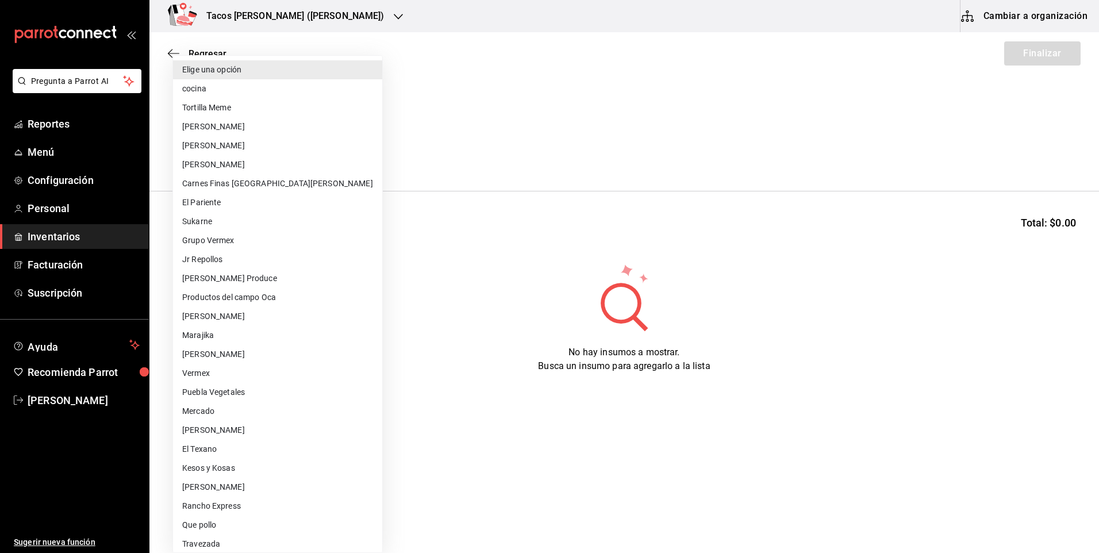
click at [287, 87] on li "cocina" at bounding box center [277, 88] width 209 height 19
type input "237c9a5b-4078-49eb-83ef-23bf52bd7acd"
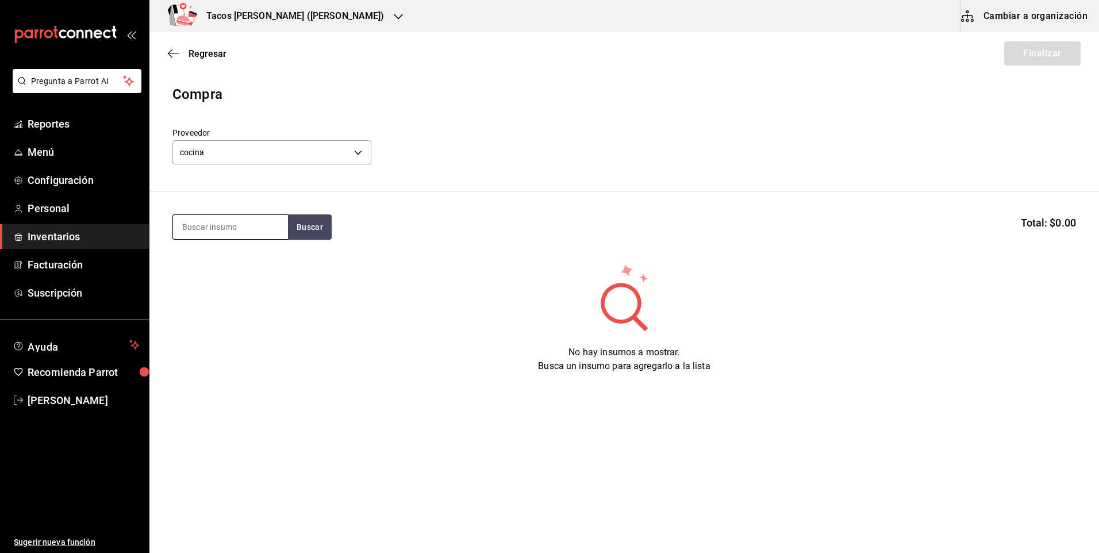
click at [221, 225] on input at bounding box center [230, 227] width 115 height 24
type input "frijol"
click at [317, 240] on section "frijol Buscar Total: $0.00" at bounding box center [623, 226] width 949 height 71
click at [316, 237] on button "Buscar" at bounding box center [310, 226] width 44 height 25
click at [257, 256] on div "Taco Frijol terminado" at bounding box center [226, 260] width 88 height 14
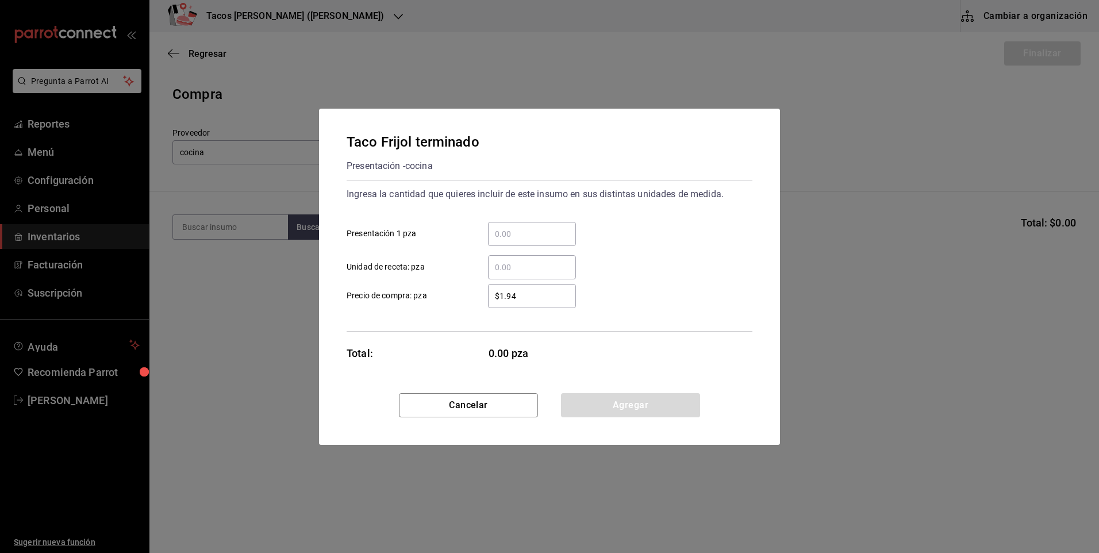
click at [542, 238] on input "​ Presentación 1 pza" at bounding box center [532, 234] width 88 height 14
type input "50"
drag, startPoint x: 615, startPoint y: 399, endPoint x: 638, endPoint y: 375, distance: 33.3
click at [614, 399] on button "Agregar" at bounding box center [630, 405] width 139 height 24
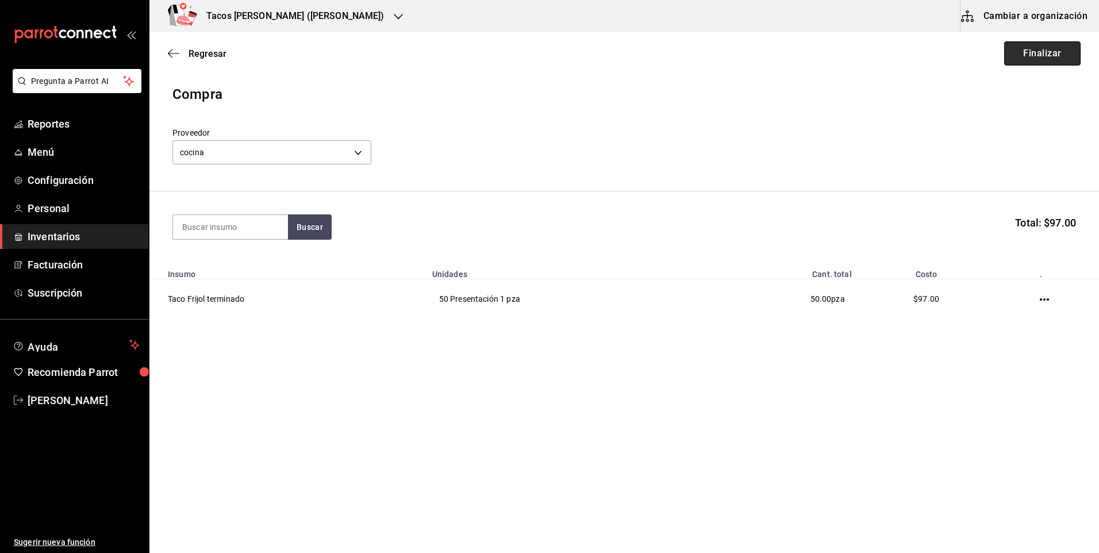
click at [1020, 55] on button "Finalizar" at bounding box center [1042, 53] width 76 height 24
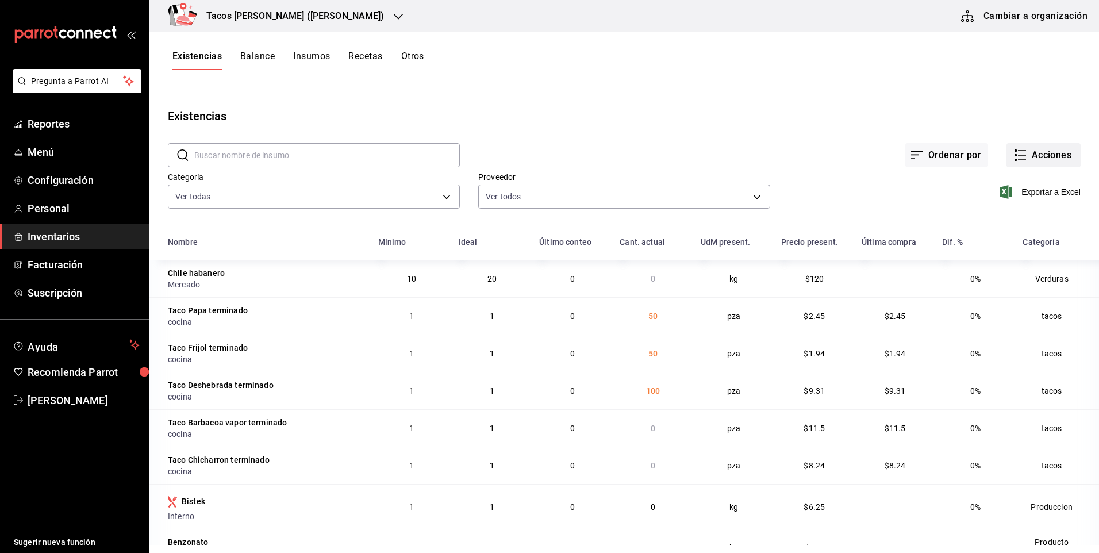
click at [1037, 159] on button "Acciones" at bounding box center [1043, 155] width 74 height 24
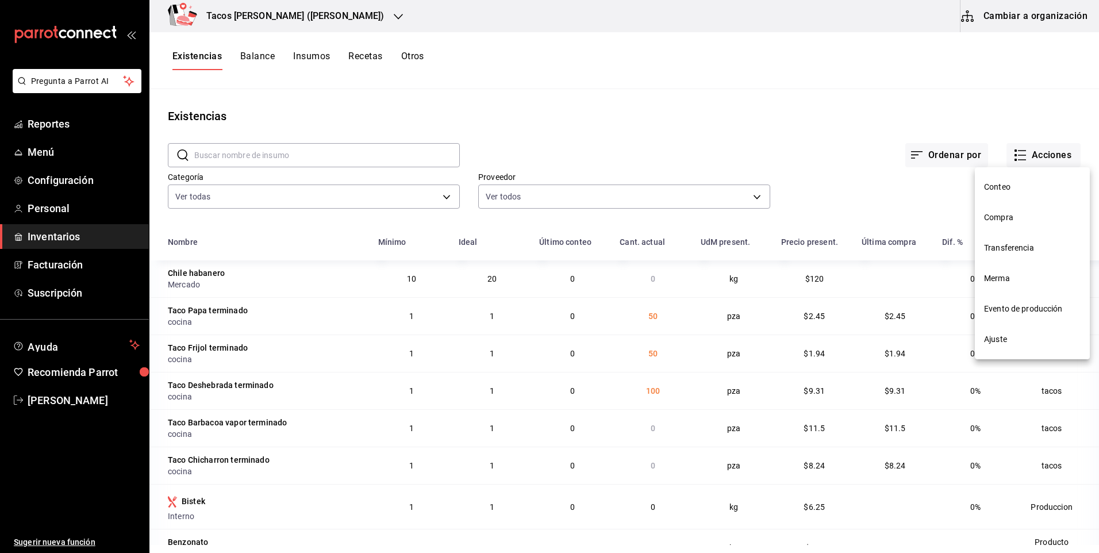
click at [1011, 222] on span "Compra" at bounding box center [1032, 217] width 97 height 12
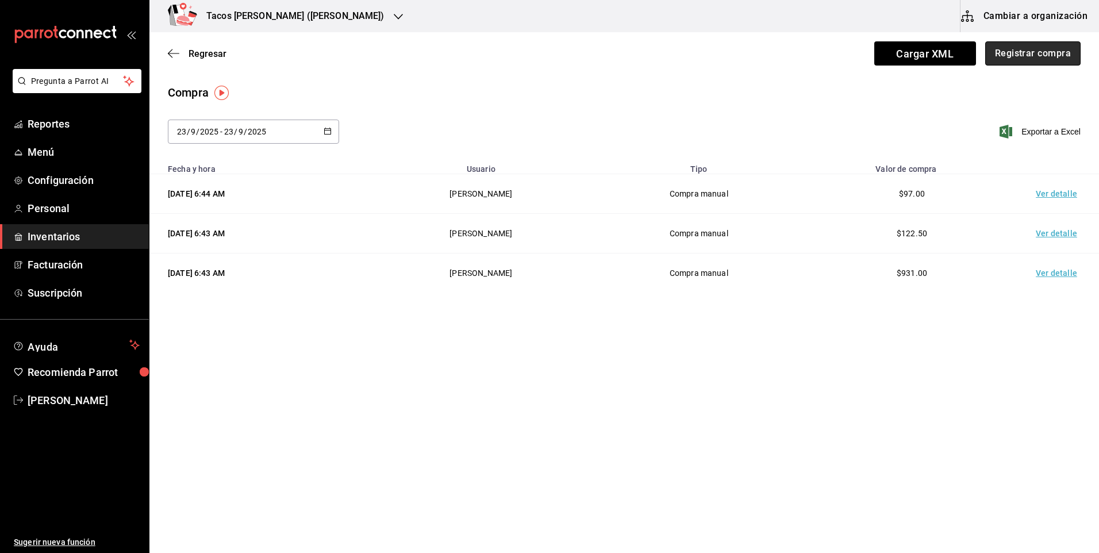
click at [1014, 64] on button "Registrar compra" at bounding box center [1032, 53] width 95 height 24
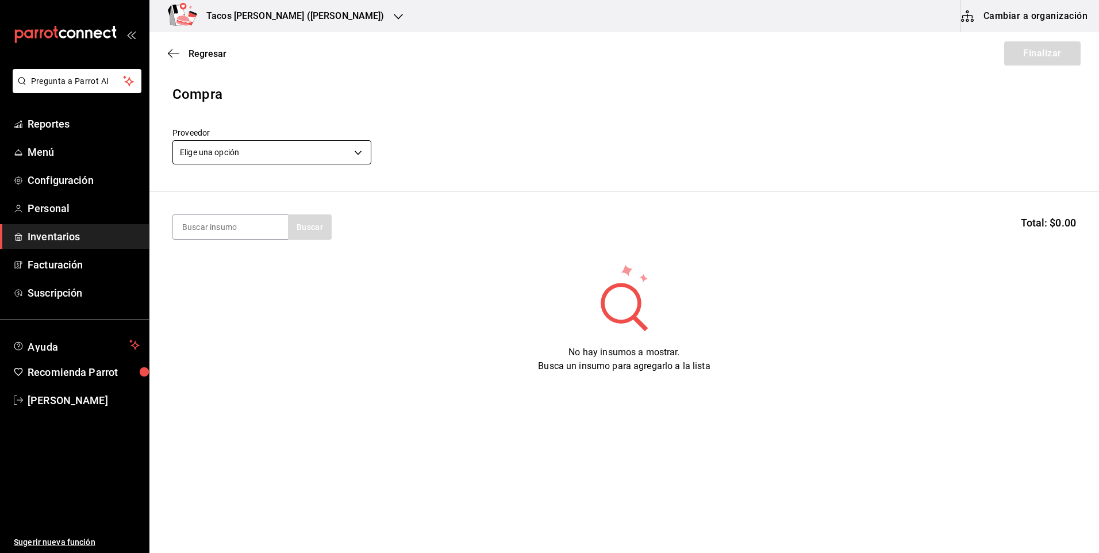
click at [339, 161] on body "Pregunta a Parrot AI Reportes Menú Configuración Personal Inventarios Facturaci…" at bounding box center [549, 244] width 1099 height 488
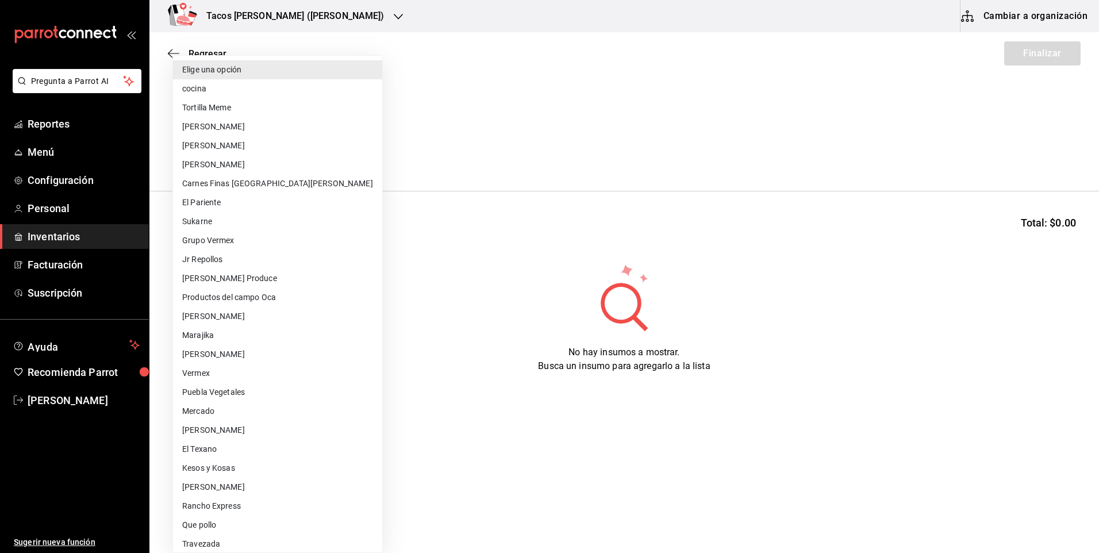
click at [244, 93] on li "cocina" at bounding box center [277, 88] width 209 height 19
type input "237c9a5b-4078-49eb-83ef-23bf52bd7acd"
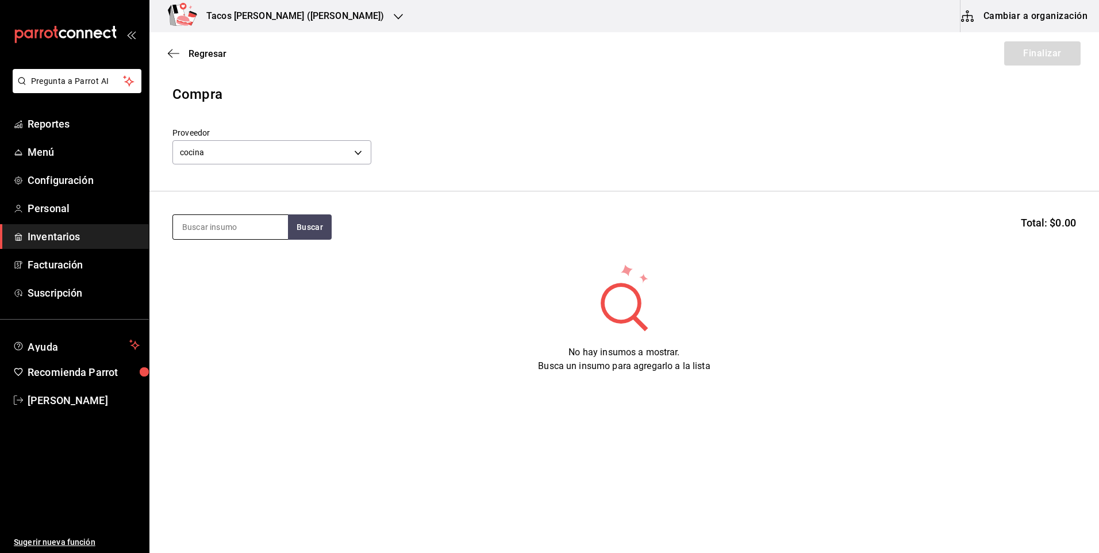
click at [217, 229] on input at bounding box center [230, 227] width 115 height 24
type input "chi"
click at [302, 234] on button "Buscar" at bounding box center [310, 226] width 44 height 25
click at [227, 260] on div "Taco Chicharron terminado" at bounding box center [230, 267] width 97 height 28
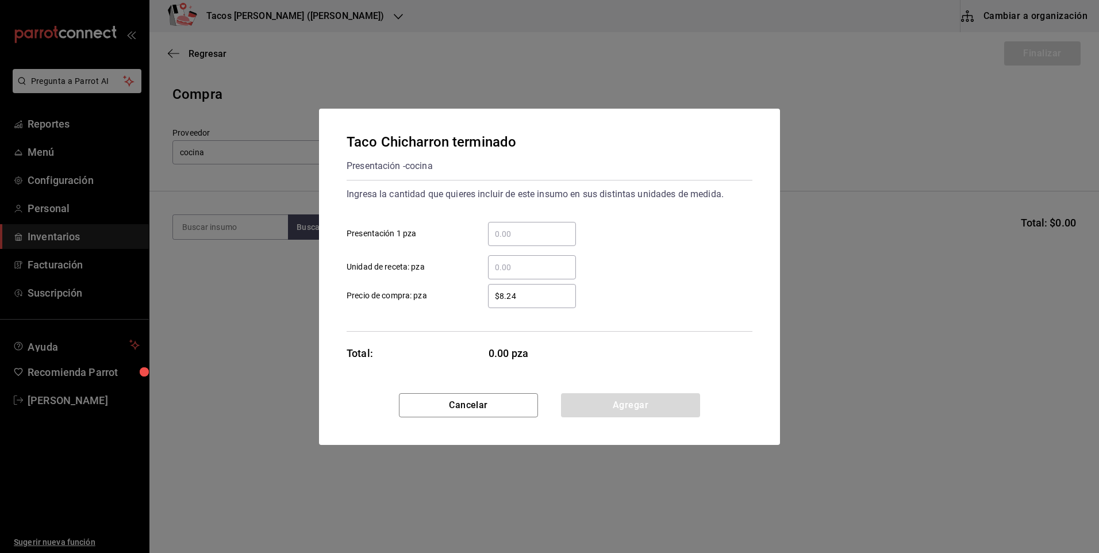
click at [515, 240] on input "​ Presentación 1 pza" at bounding box center [532, 234] width 88 height 14
type input "50"
click at [614, 417] on button "Agregar" at bounding box center [630, 405] width 139 height 24
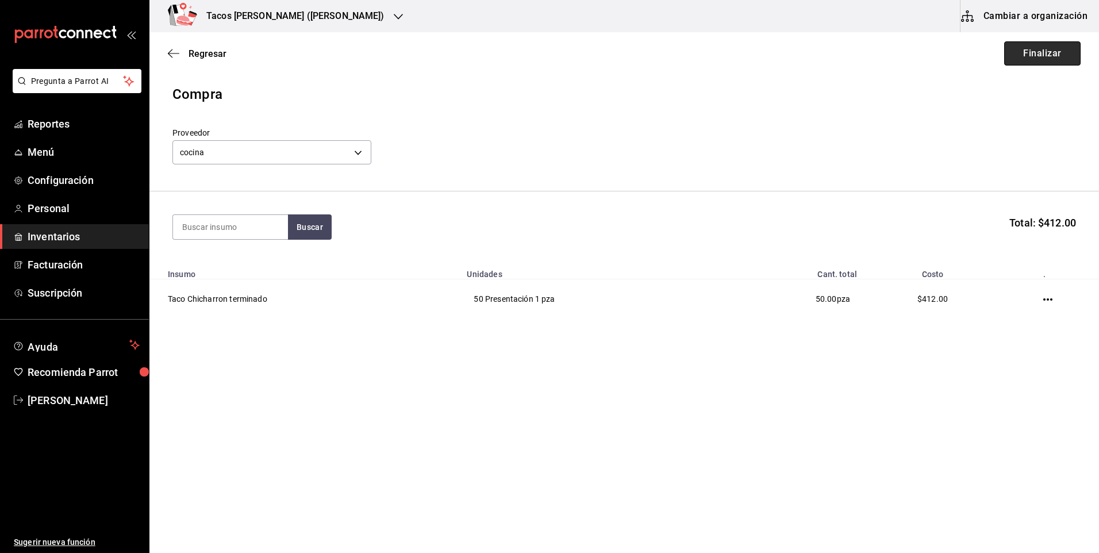
click at [1063, 46] on button "Finalizar" at bounding box center [1042, 53] width 76 height 24
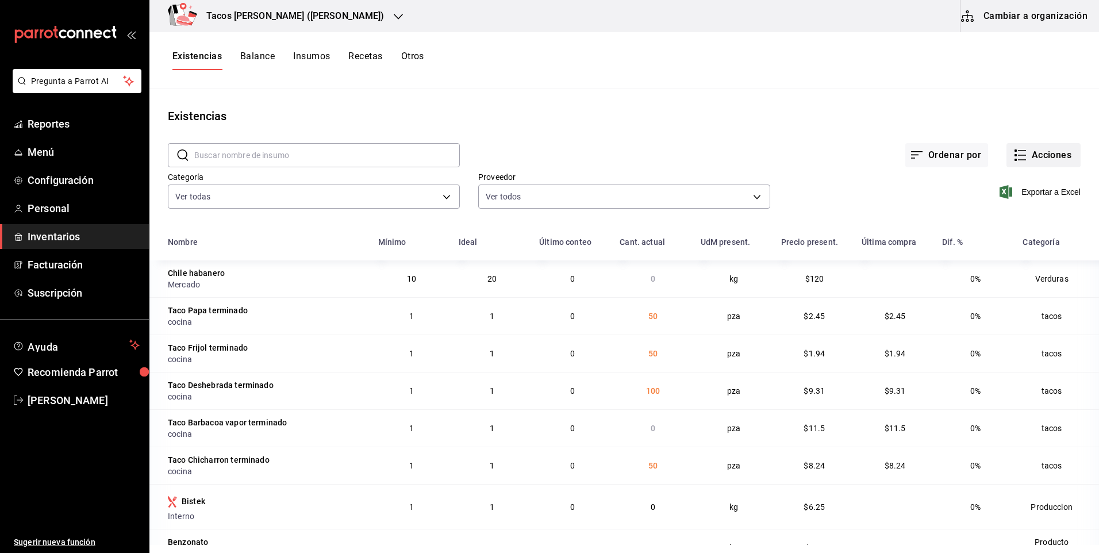
click at [1022, 157] on button "Acciones" at bounding box center [1043, 155] width 74 height 24
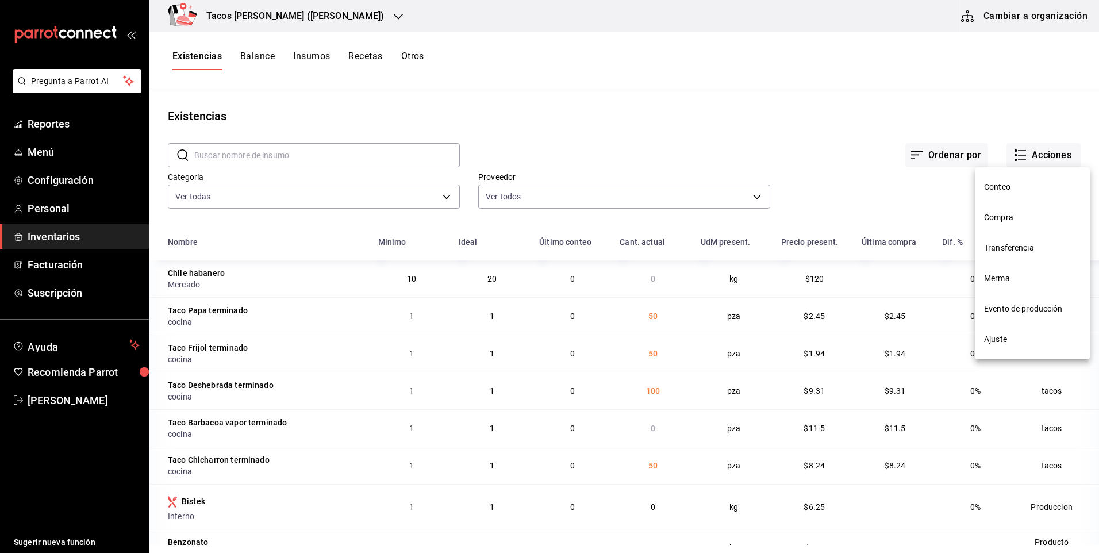
click at [1002, 219] on span "Compra" at bounding box center [1032, 217] width 97 height 12
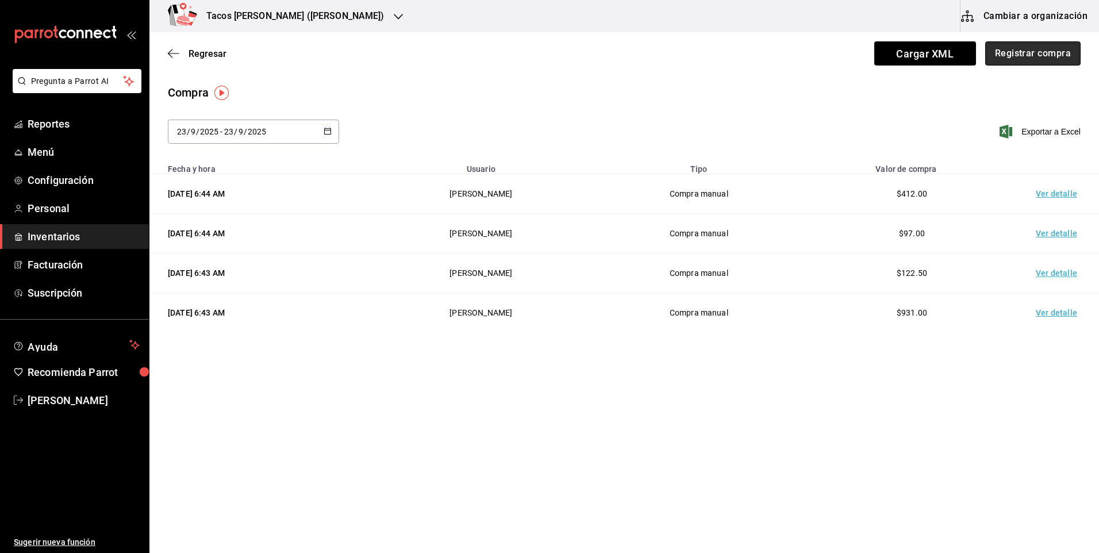
click at [1053, 62] on button "Registrar compra" at bounding box center [1032, 53] width 95 height 24
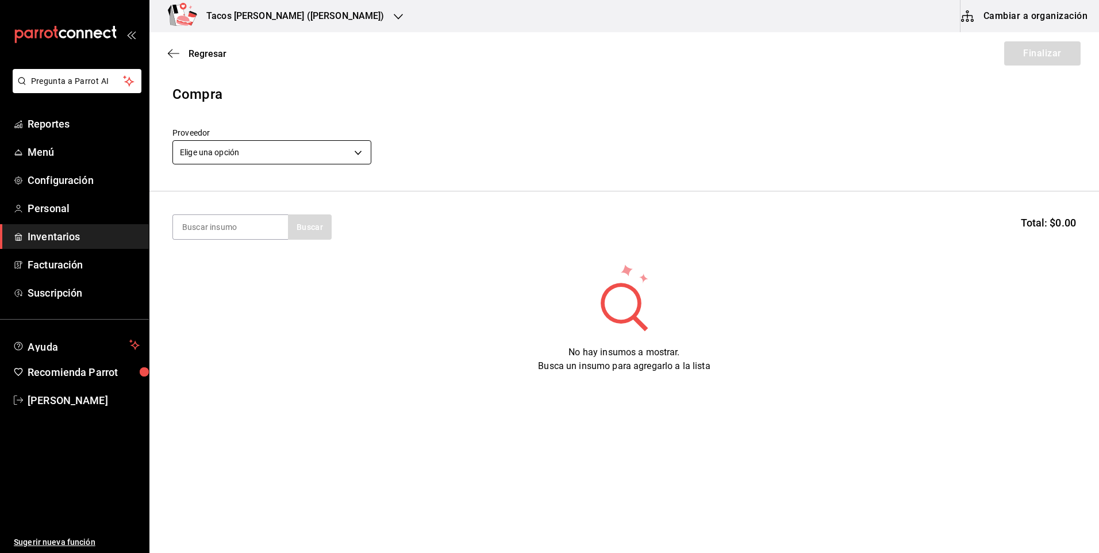
click at [262, 150] on body "Pregunta a Parrot AI Reportes Menú Configuración Personal Inventarios Facturaci…" at bounding box center [549, 244] width 1099 height 488
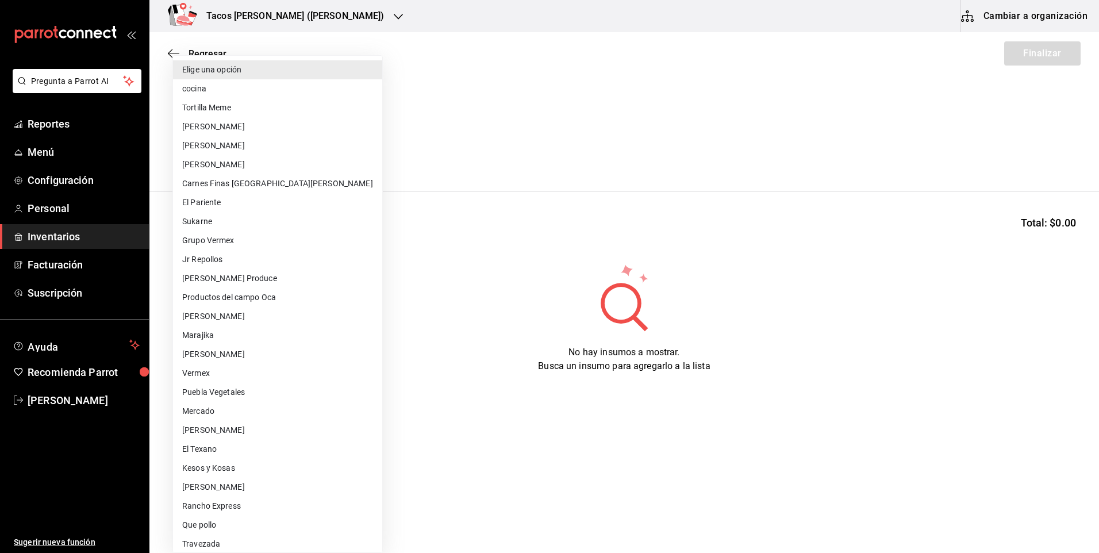
click at [238, 95] on li "cocina" at bounding box center [277, 88] width 209 height 19
type input "237c9a5b-4078-49eb-83ef-23bf52bd7acd"
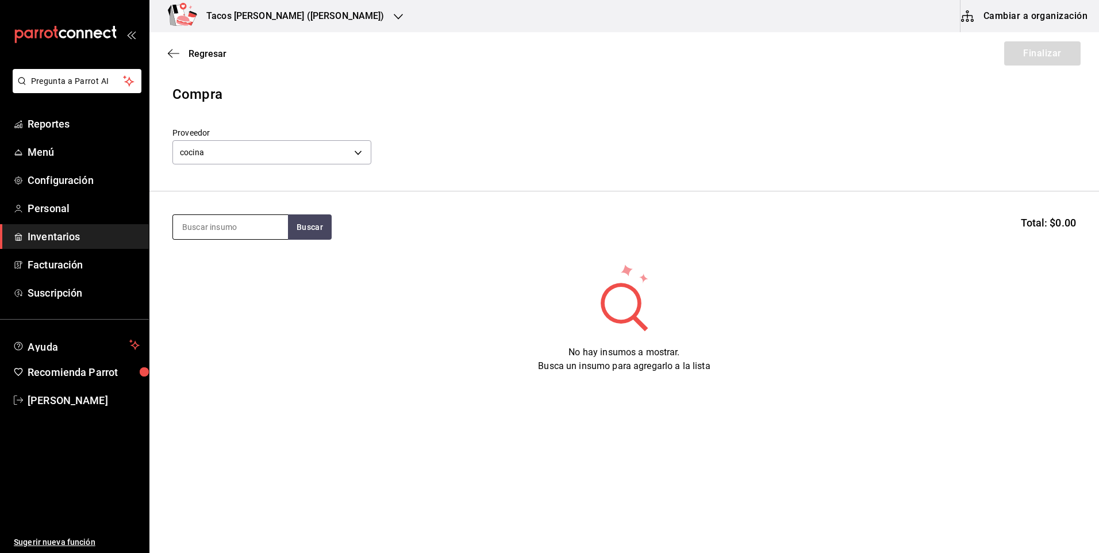
click at [226, 234] on input at bounding box center [230, 227] width 115 height 24
type input "barb"
click at [289, 228] on button "Buscar" at bounding box center [310, 226] width 44 height 25
click at [253, 277] on div "Taco Barbacoa vapor terminado" at bounding box center [230, 267] width 97 height 28
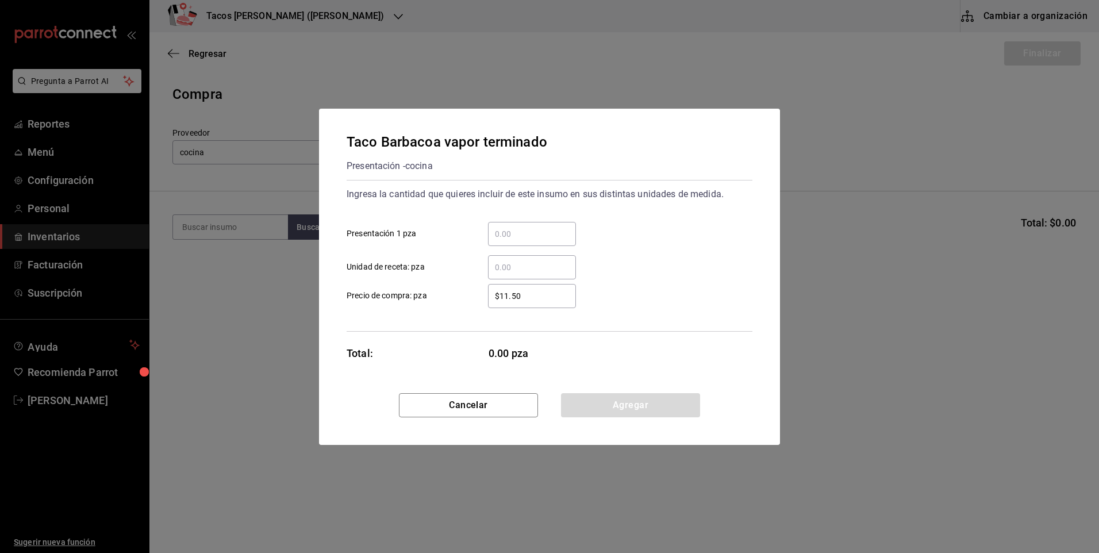
click at [550, 225] on div "​" at bounding box center [532, 234] width 88 height 24
click at [550, 227] on input "​ Presentación 1 pza" at bounding box center [532, 234] width 88 height 14
type input "30"
drag, startPoint x: 595, startPoint y: 407, endPoint x: 666, endPoint y: 367, distance: 81.3
click at [597, 407] on button "Agregar" at bounding box center [630, 405] width 139 height 24
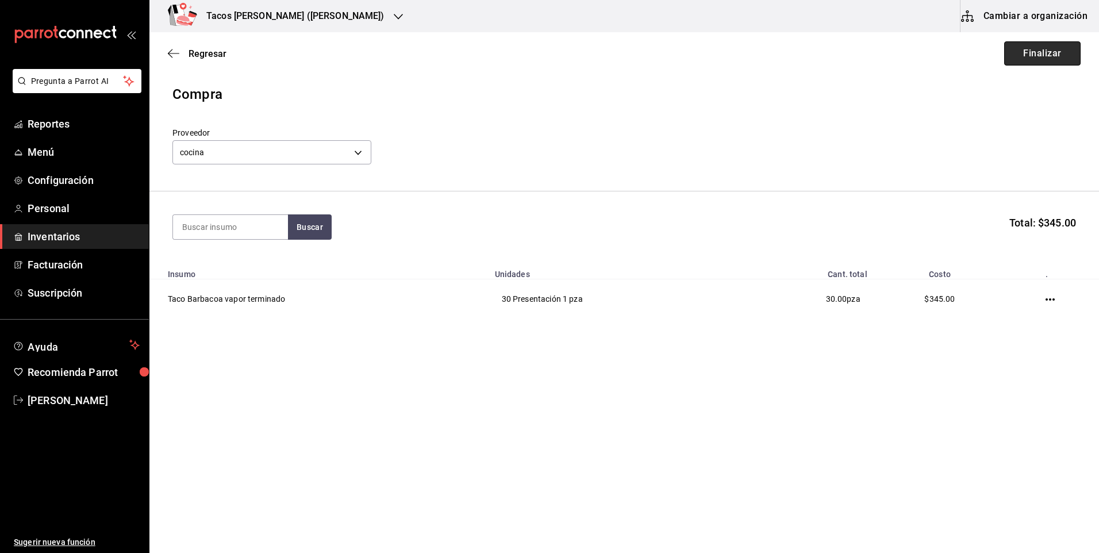
click at [1061, 64] on button "Finalizar" at bounding box center [1042, 53] width 76 height 24
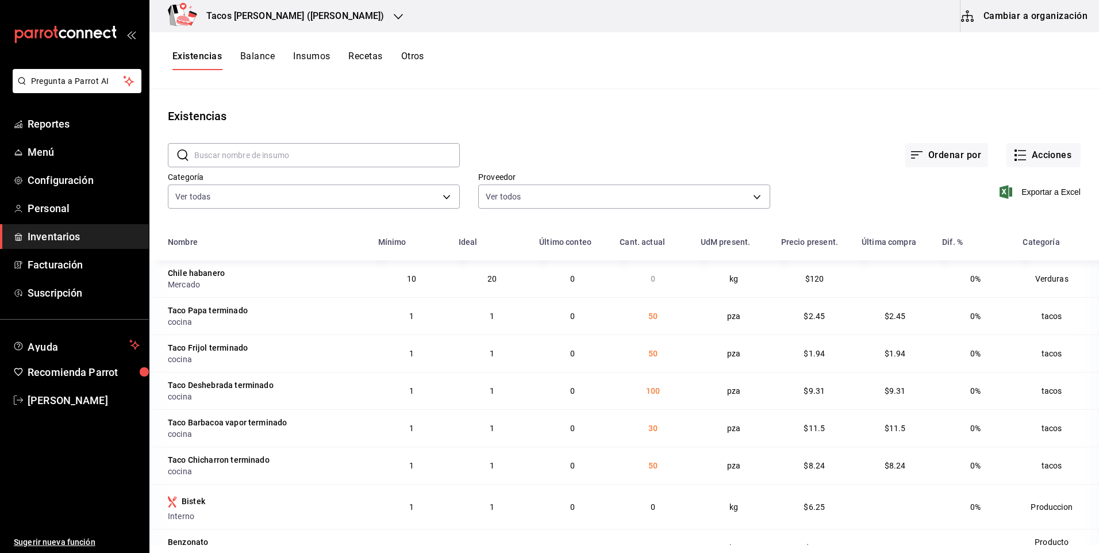
click at [267, 22] on h3 "Tacos [PERSON_NAME] ([PERSON_NAME])" at bounding box center [290, 16] width 187 height 14
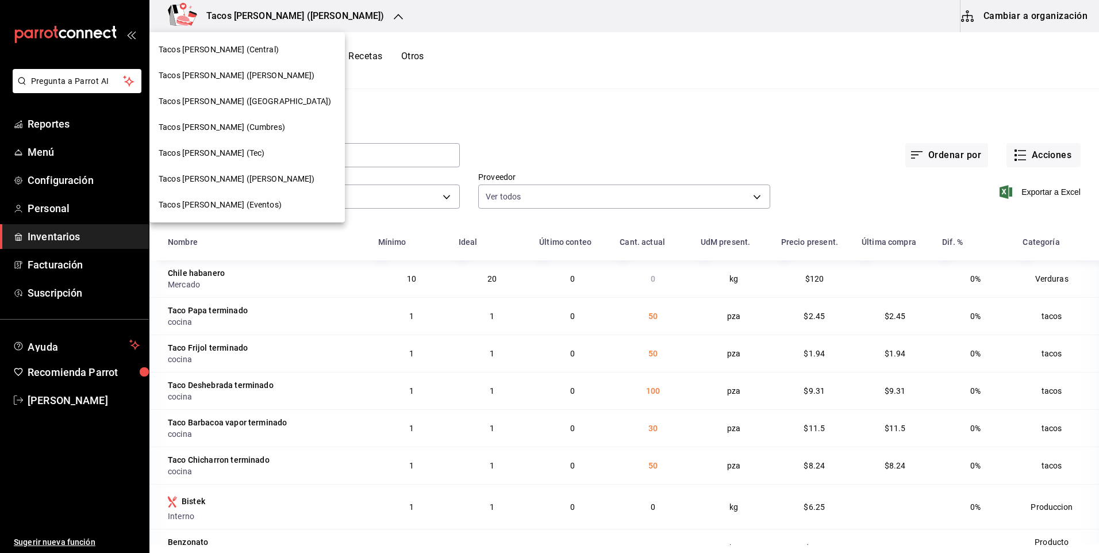
click at [255, 100] on span "Tacos [PERSON_NAME] ([GEOGRAPHIC_DATA])" at bounding box center [245, 101] width 172 height 12
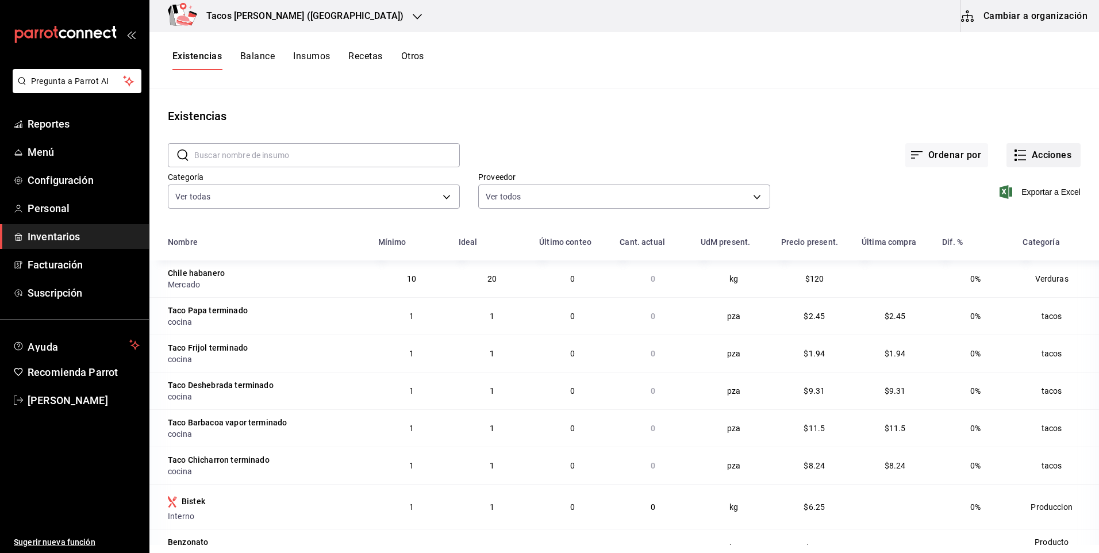
click at [1050, 161] on button "Acciones" at bounding box center [1043, 155] width 74 height 24
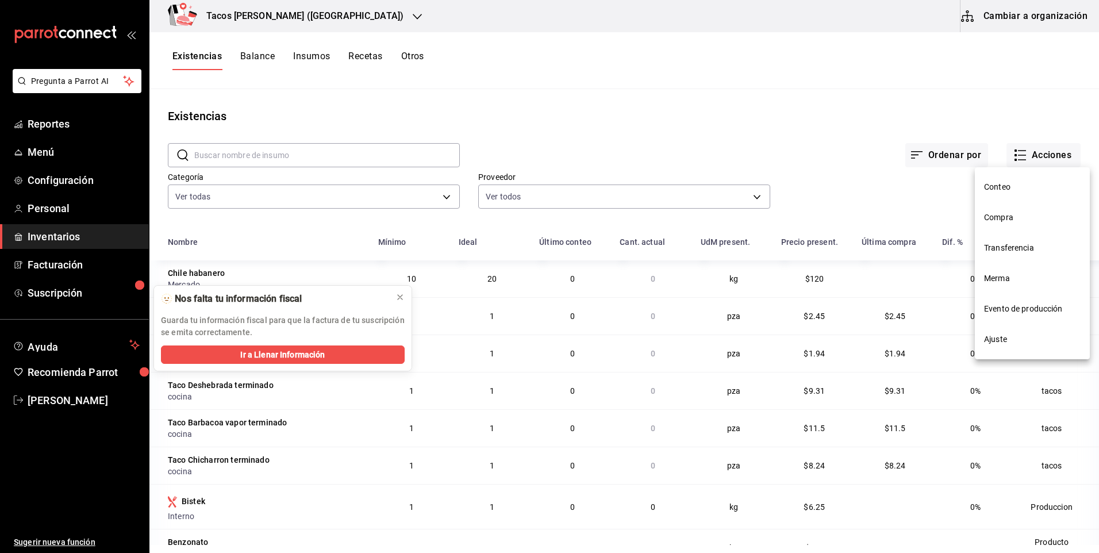
click at [1003, 340] on span "Ajuste" at bounding box center [1032, 339] width 97 height 12
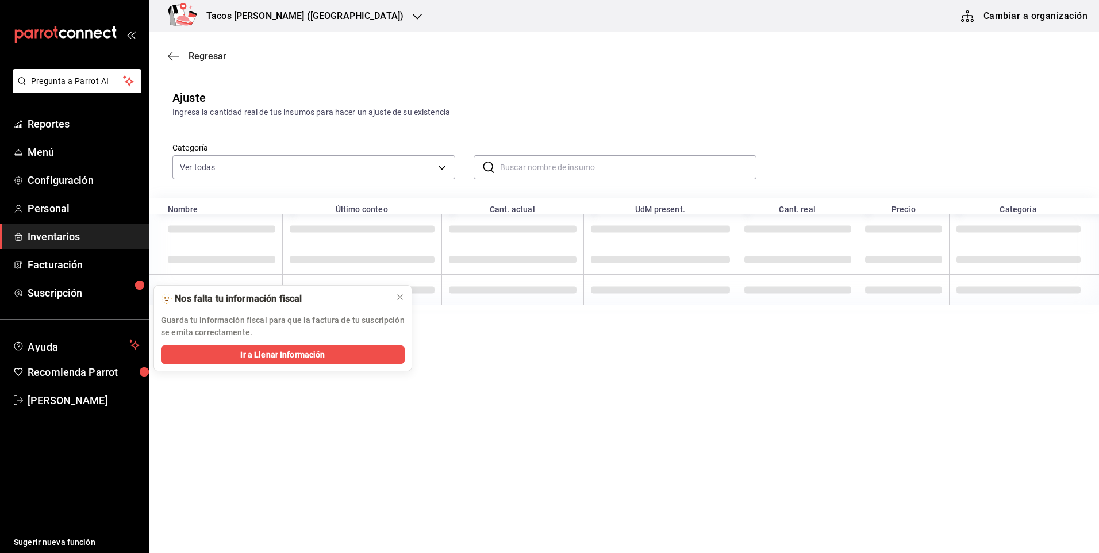
click at [213, 60] on span "Regresar" at bounding box center [207, 56] width 38 height 11
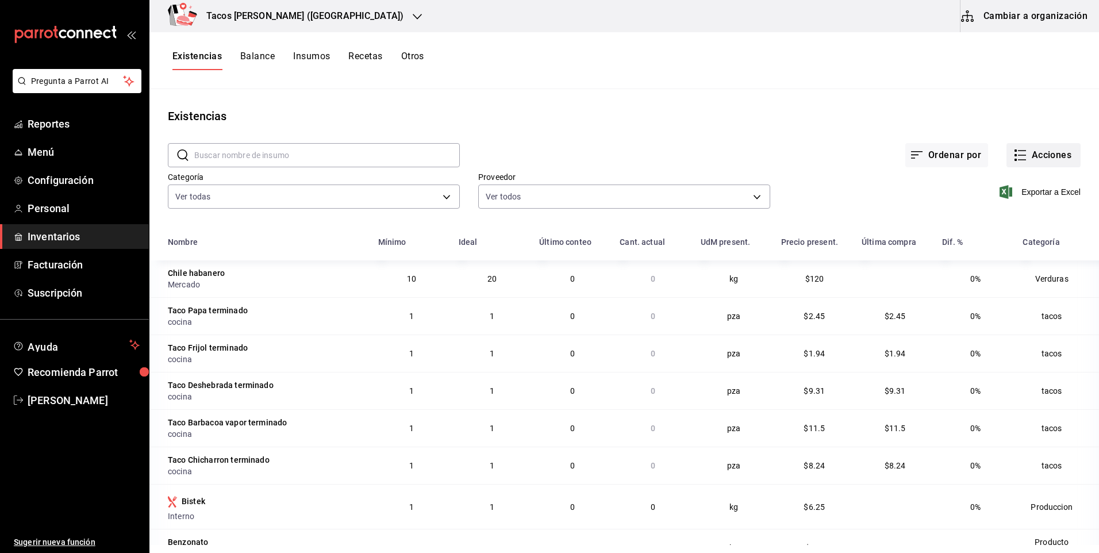
click at [1030, 159] on button "Acciones" at bounding box center [1043, 155] width 74 height 24
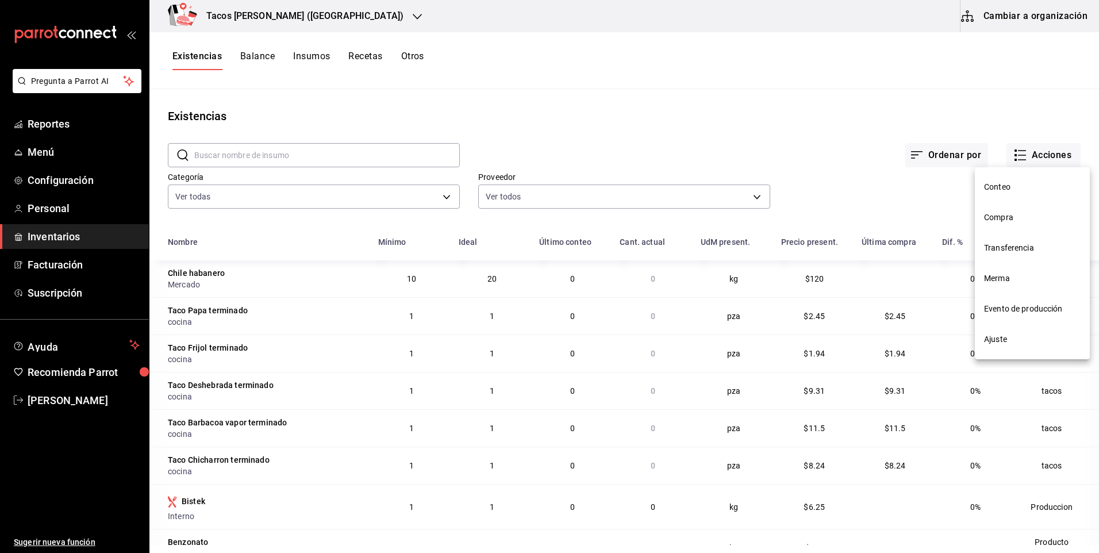
click at [1002, 220] on span "Compra" at bounding box center [1032, 217] width 97 height 12
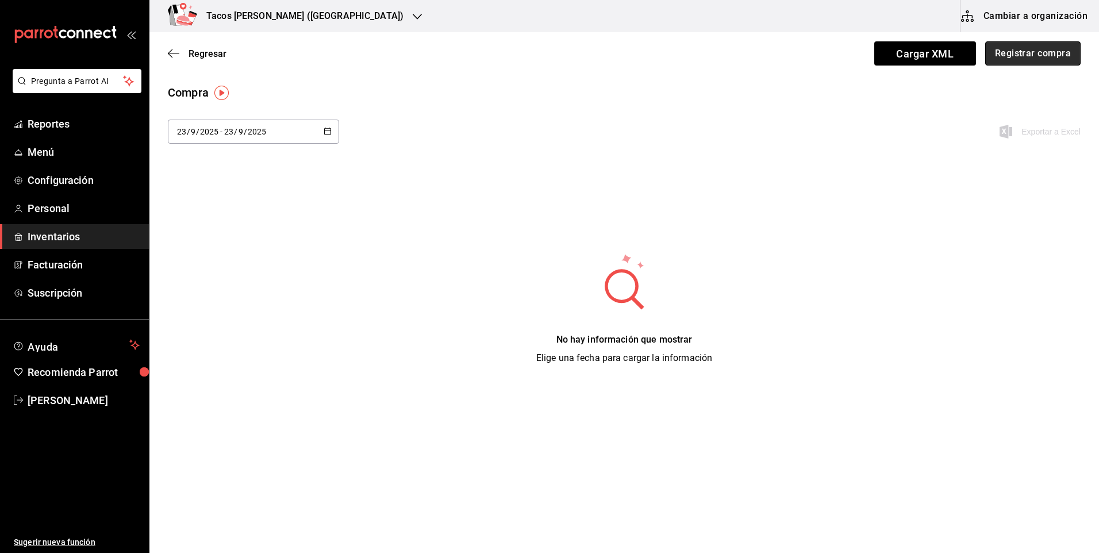
click at [1017, 56] on button "Registrar compra" at bounding box center [1032, 53] width 95 height 24
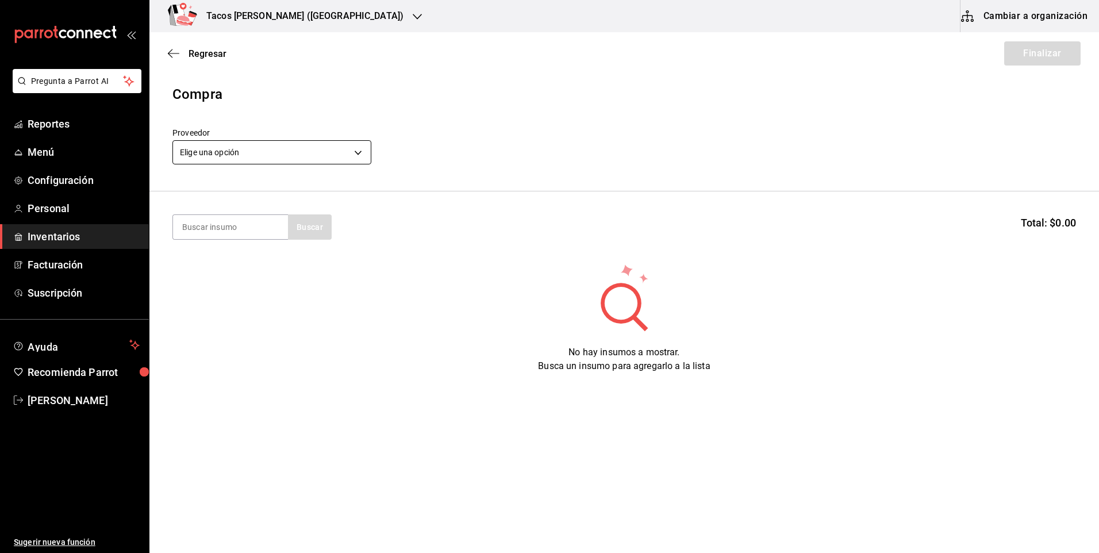
click at [236, 147] on body "Pregunta a Parrot AI Reportes Menú Configuración Personal Inventarios Facturaci…" at bounding box center [549, 244] width 1099 height 488
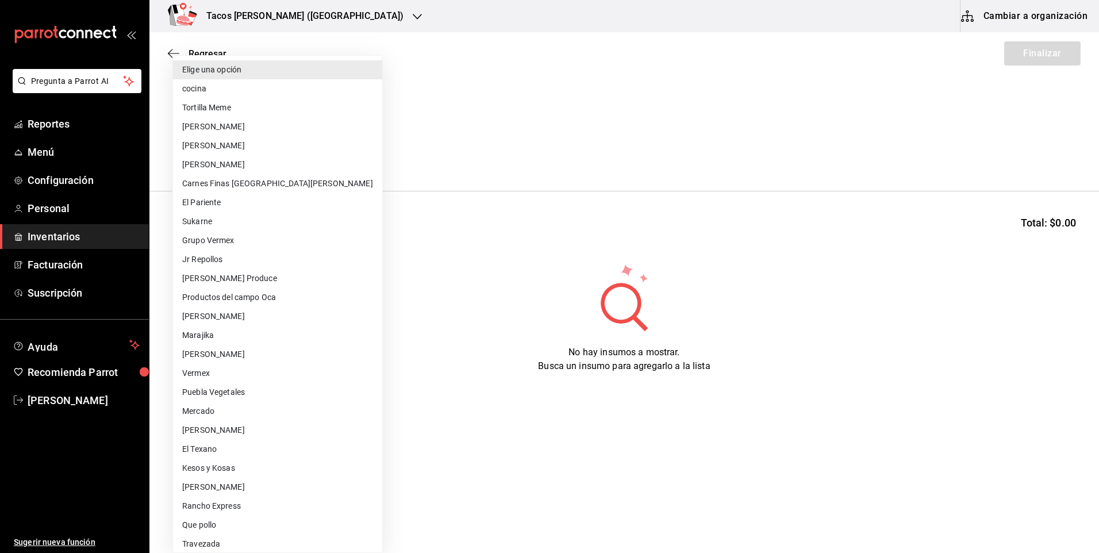
click at [199, 86] on li "cocina" at bounding box center [277, 88] width 209 height 19
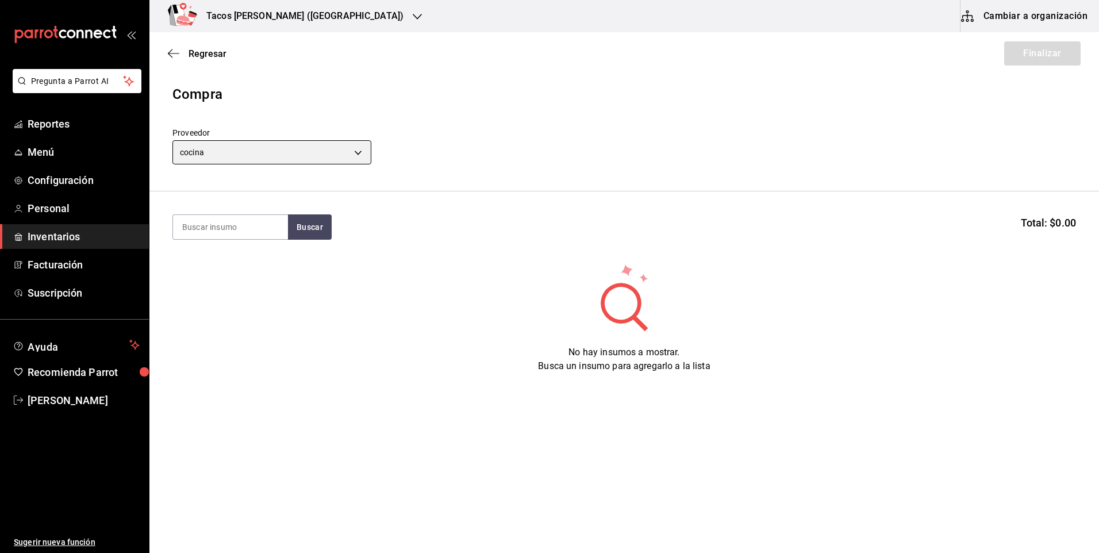
type input "237c9a5b-4078-49eb-83ef-23bf52bd7acd"
click at [221, 230] on input at bounding box center [230, 227] width 115 height 24
type input "des"
click at [296, 226] on button "Buscar" at bounding box center [310, 226] width 44 height 25
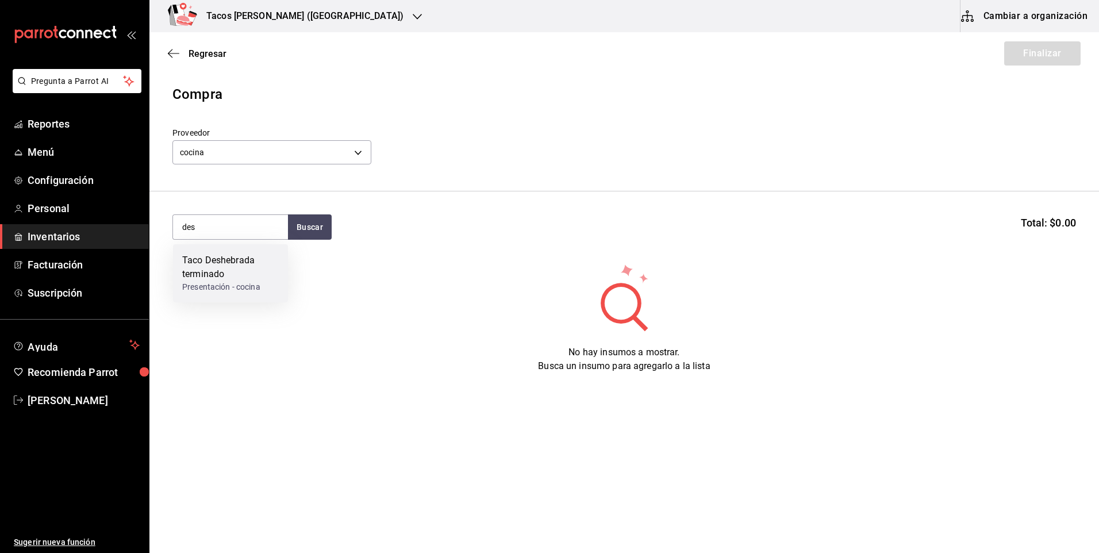
click at [242, 276] on div "Taco Deshebrada terminado" at bounding box center [230, 267] width 97 height 28
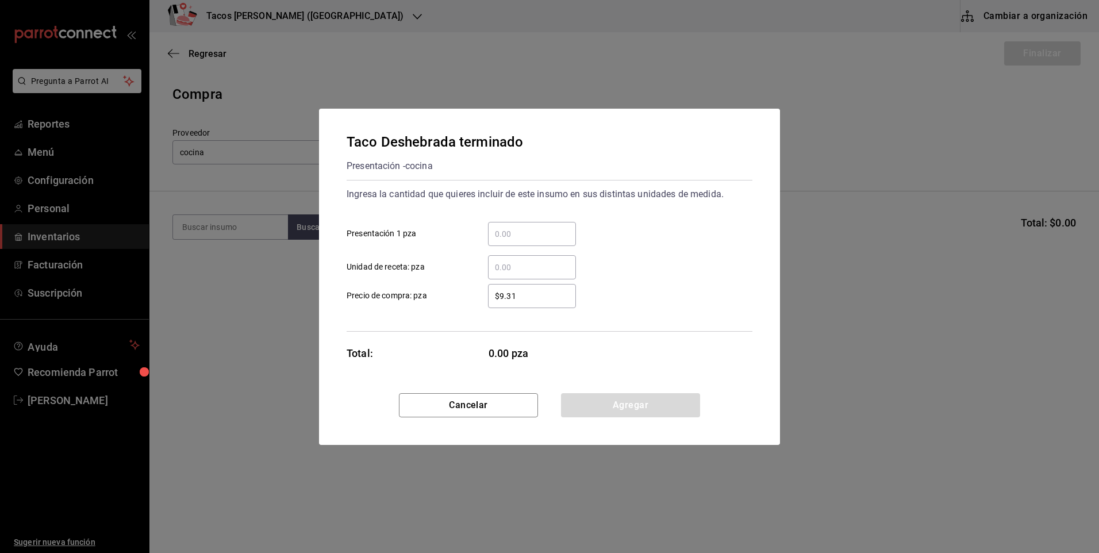
click at [529, 238] on input "​ Presentación 1 pza" at bounding box center [532, 234] width 88 height 14
type input "100"
click at [586, 392] on div "Taco Deshebrada terminado Presentación - cocina Ingresa la cantidad que quieres…" at bounding box center [549, 251] width 461 height 284
click at [584, 403] on button "Agregar" at bounding box center [630, 405] width 139 height 24
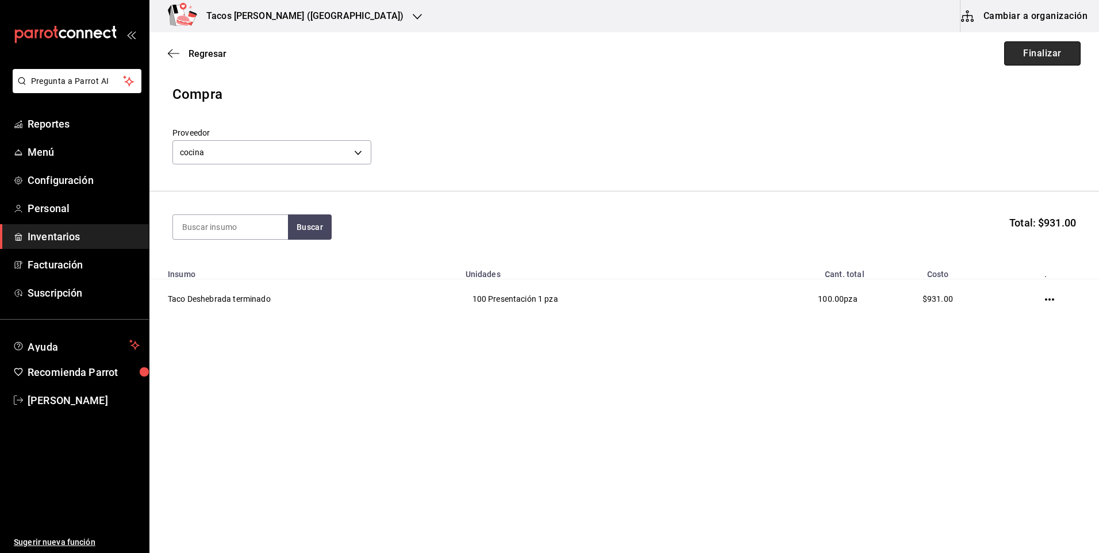
click at [1025, 55] on button "Finalizar" at bounding box center [1042, 53] width 76 height 24
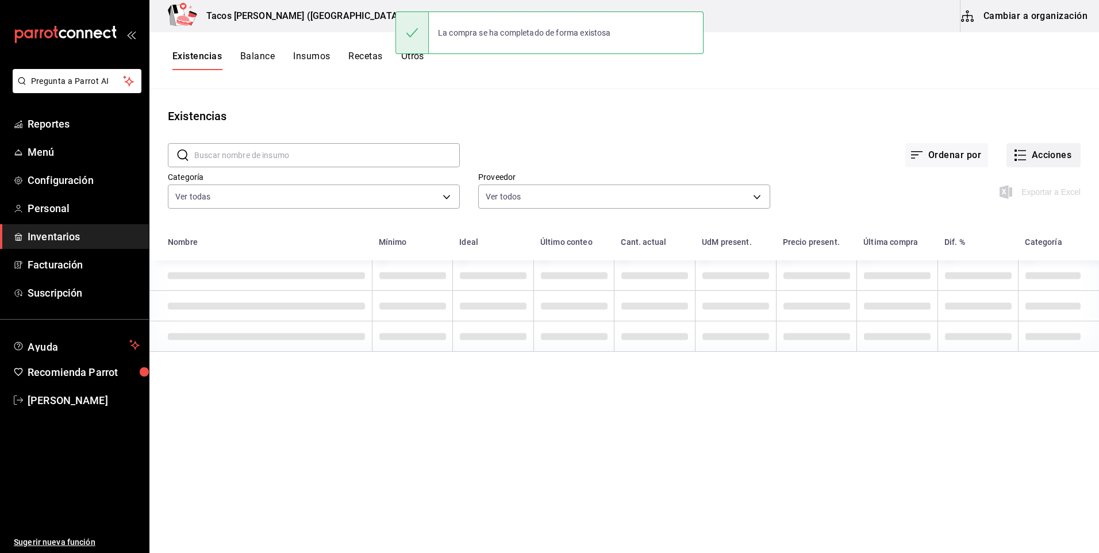
click at [1021, 161] on button "Acciones" at bounding box center [1043, 155] width 74 height 24
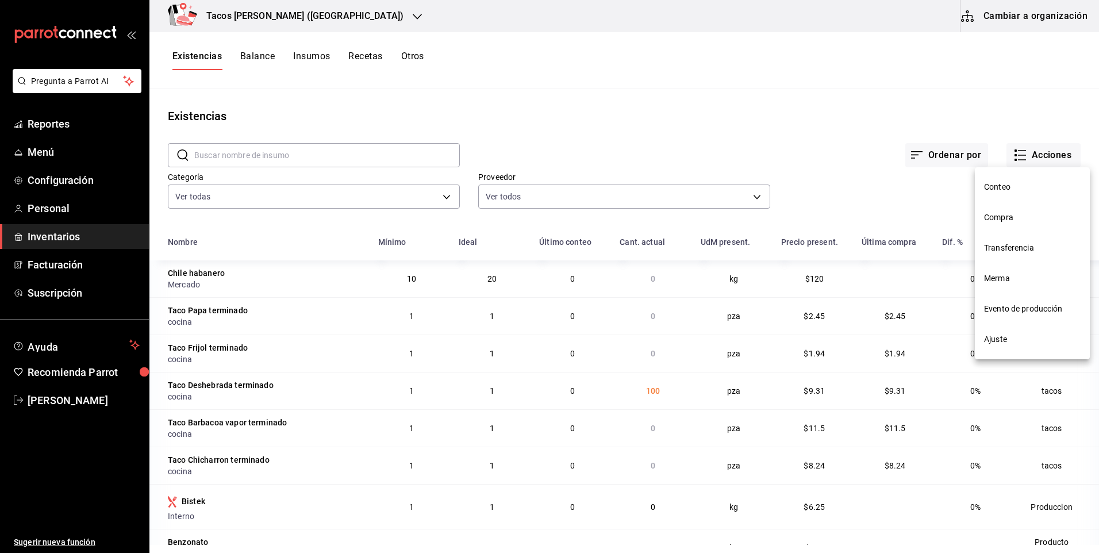
click at [1012, 211] on li "Compra" at bounding box center [1032, 217] width 115 height 30
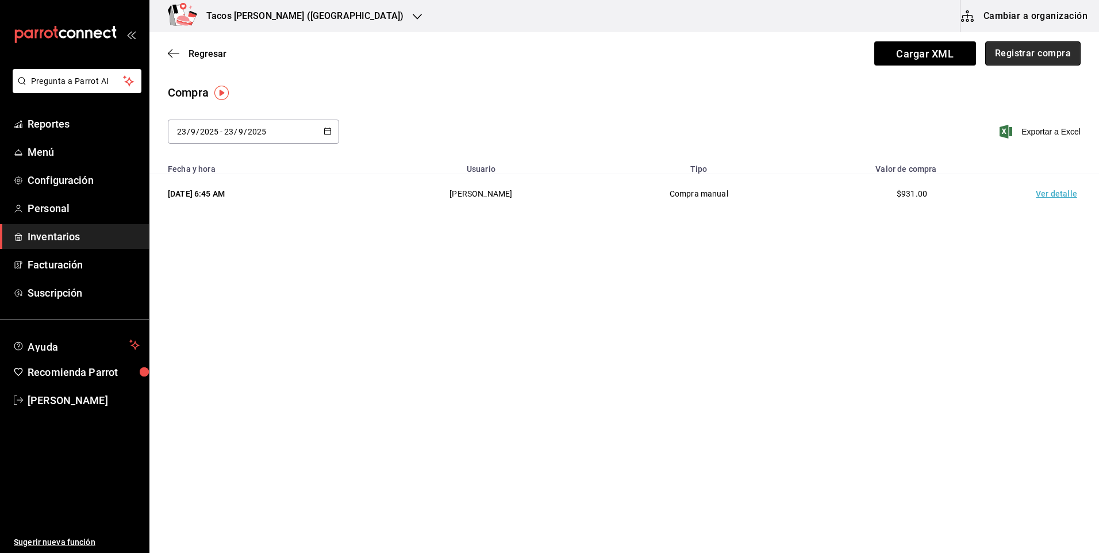
click at [1045, 59] on button "Registrar compra" at bounding box center [1032, 53] width 95 height 24
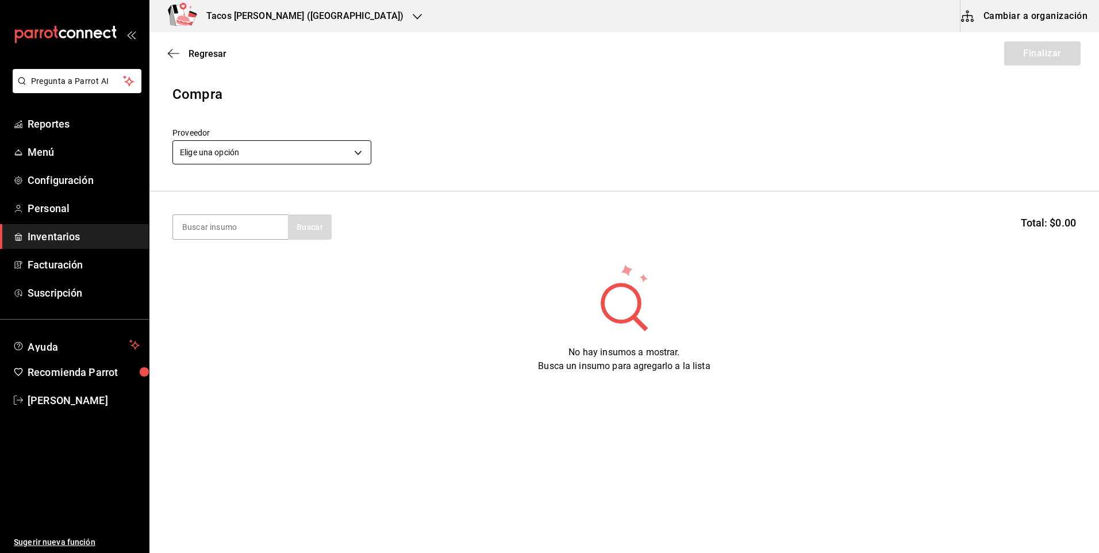
click at [261, 149] on body "Pregunta a Parrot AI Reportes Menú Configuración Personal Inventarios Facturaci…" at bounding box center [549, 244] width 1099 height 488
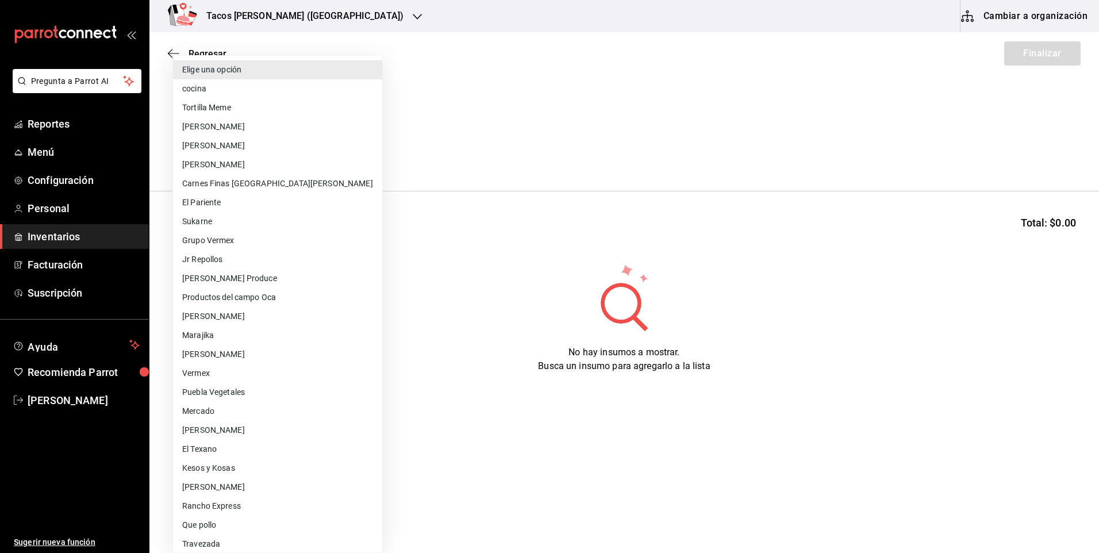
click at [244, 82] on li "cocina" at bounding box center [277, 88] width 209 height 19
type input "237c9a5b-4078-49eb-83ef-23bf52bd7acd"
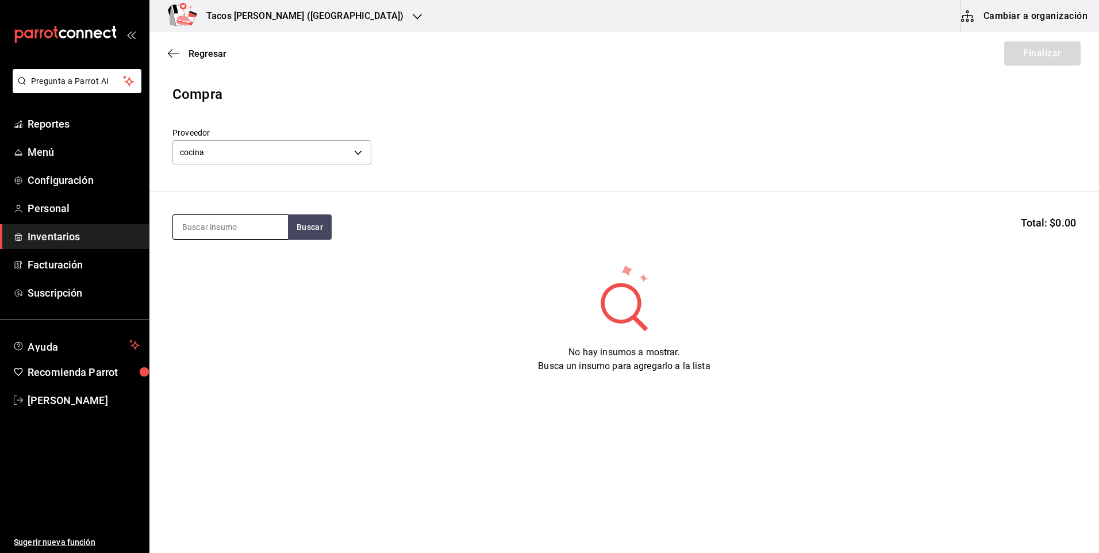
click at [210, 231] on input at bounding box center [230, 227] width 115 height 24
type input "pap"
click at [302, 225] on button "Buscar" at bounding box center [310, 226] width 44 height 25
click at [155, 297] on div "No hay insumos a mostrar. Busca un insumo para agregarlo a la lista" at bounding box center [623, 318] width 949 height 110
click at [296, 225] on button "Buscar" at bounding box center [310, 226] width 44 height 25
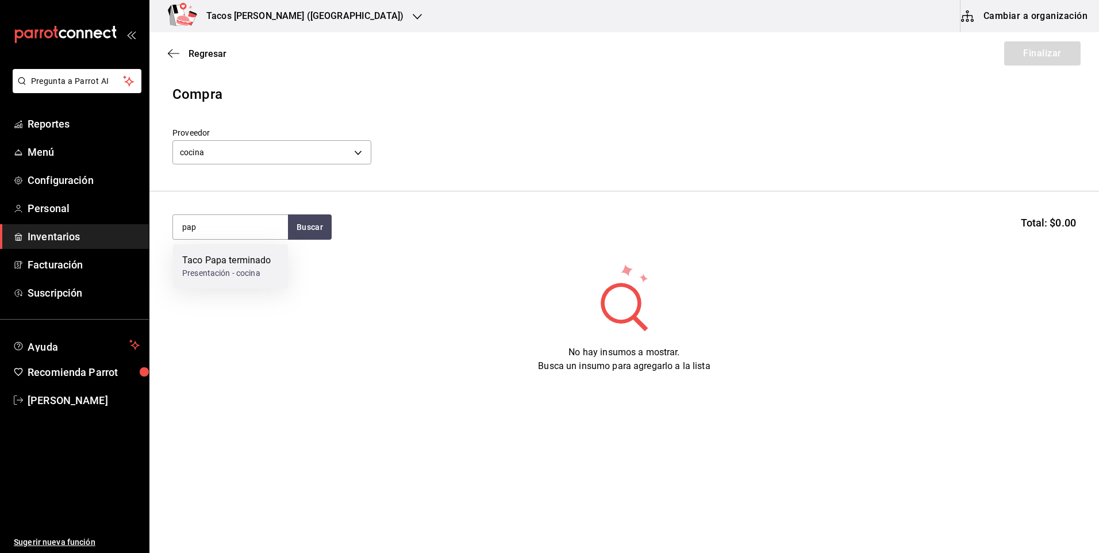
click at [253, 270] on div "Presentación - cocina" at bounding box center [226, 273] width 89 height 12
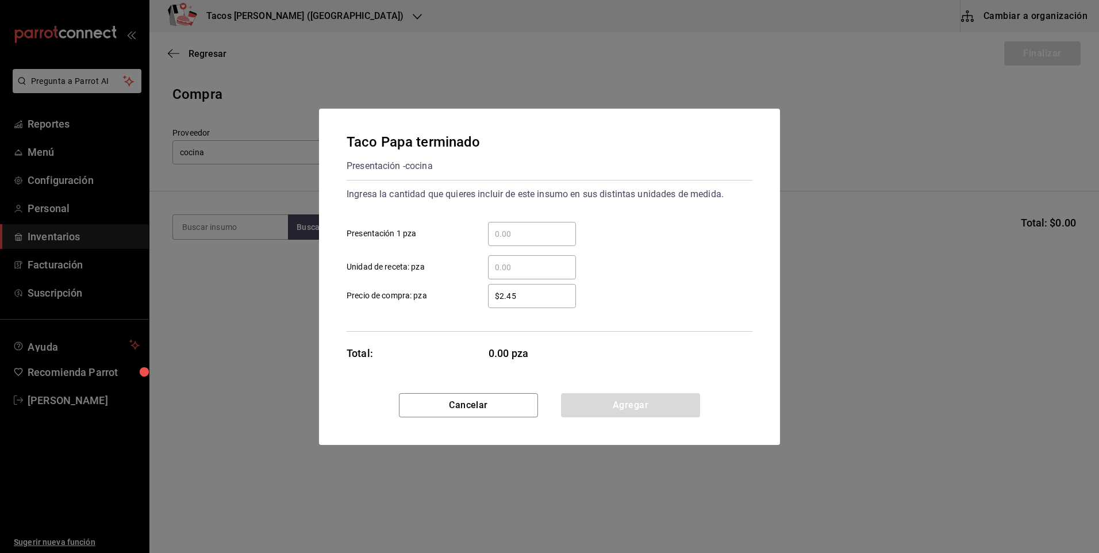
click at [514, 235] on input "​ Presentación 1 pza" at bounding box center [532, 234] width 88 height 14
type input "50"
click at [590, 401] on button "Agregar" at bounding box center [630, 405] width 139 height 24
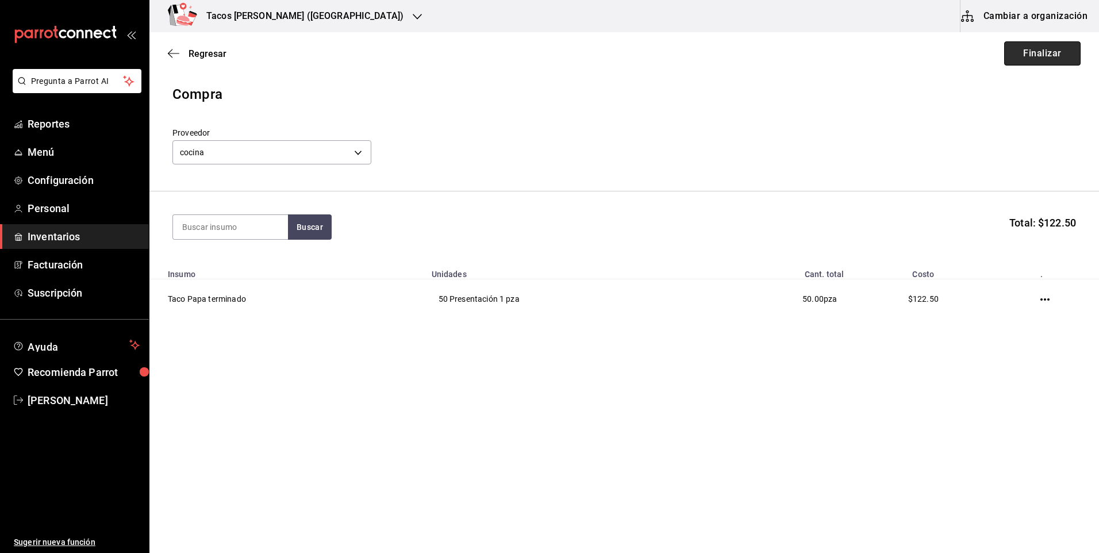
click at [1034, 60] on button "Finalizar" at bounding box center [1042, 53] width 76 height 24
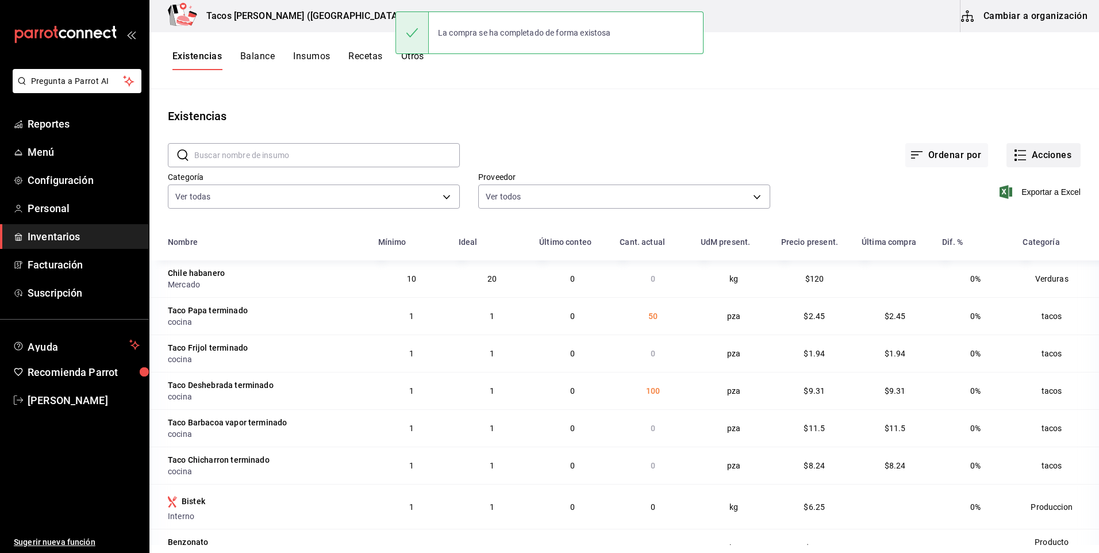
click at [1047, 155] on button "Acciones" at bounding box center [1043, 155] width 74 height 24
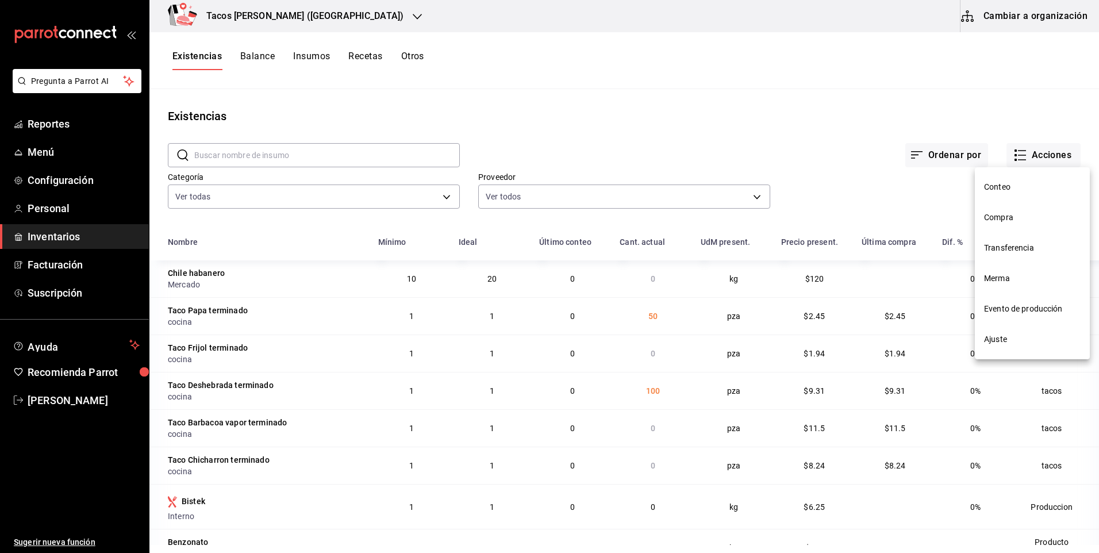
click at [1014, 213] on span "Compra" at bounding box center [1032, 217] width 97 height 12
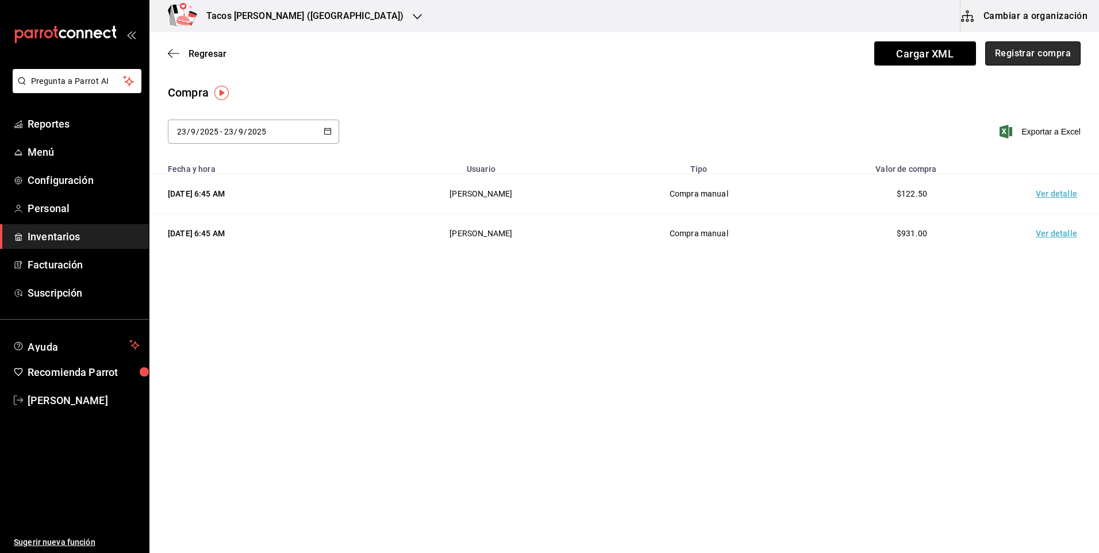
click at [1048, 55] on button "Registrar compra" at bounding box center [1032, 53] width 95 height 24
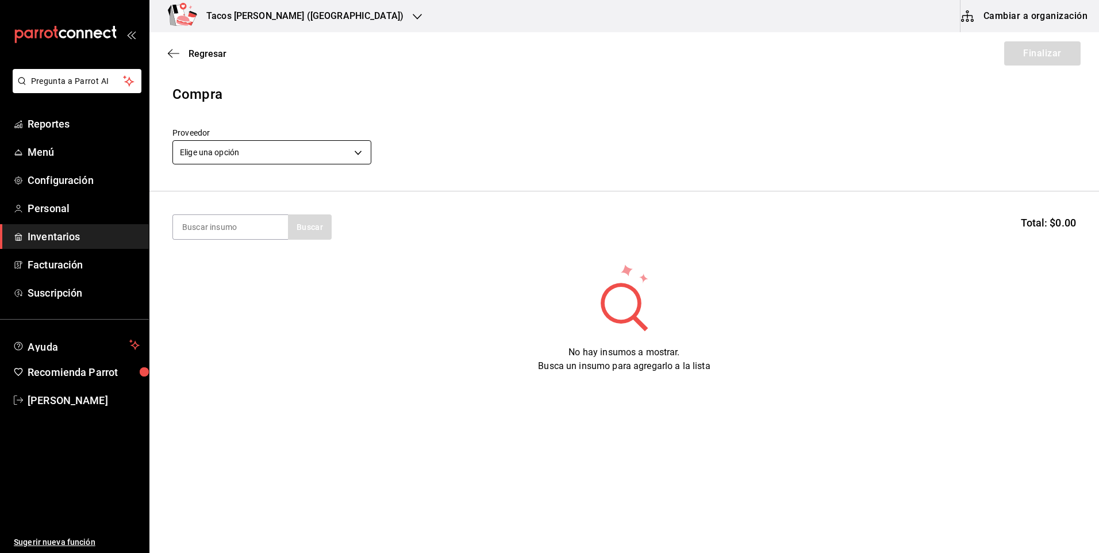
click at [275, 142] on body "Pregunta a Parrot AI Reportes Menú Configuración Personal Inventarios Facturaci…" at bounding box center [549, 244] width 1099 height 488
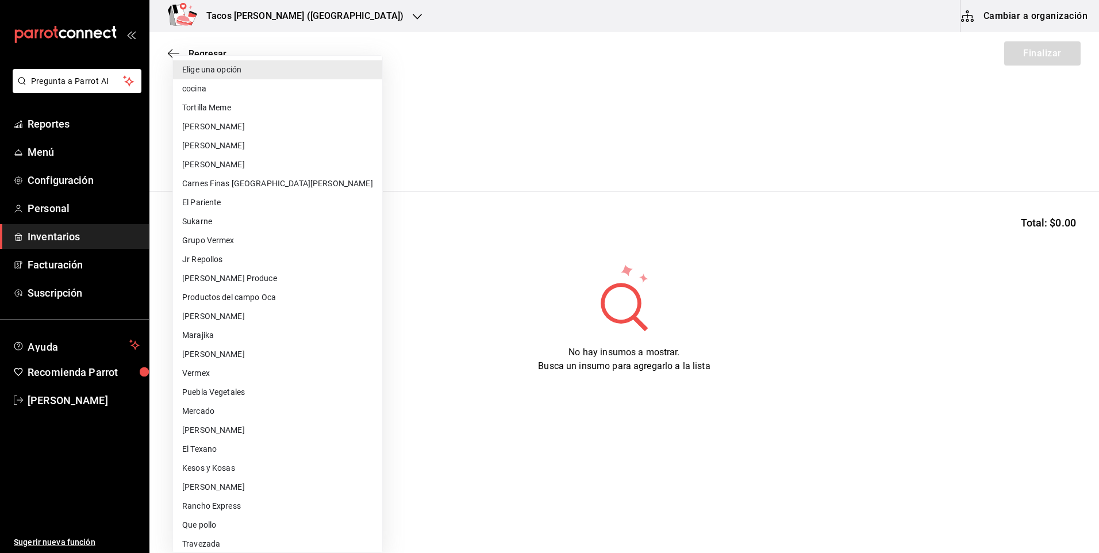
click at [214, 88] on li "cocina" at bounding box center [277, 88] width 209 height 19
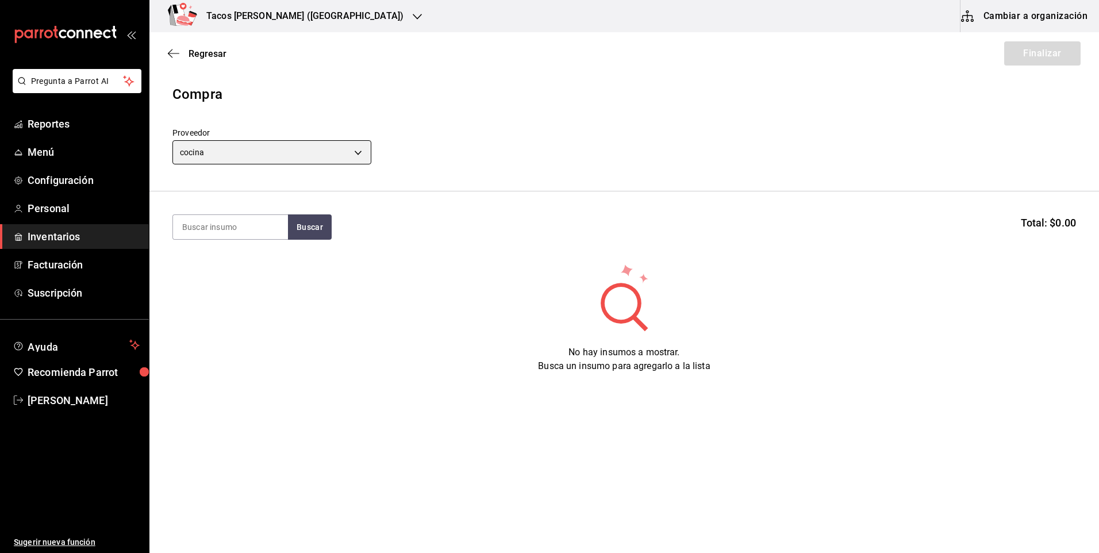
type input "237c9a5b-4078-49eb-83ef-23bf52bd7acd"
click at [224, 225] on input at bounding box center [230, 227] width 115 height 24
type input "frij"
click at [298, 230] on button "Buscar" at bounding box center [310, 226] width 44 height 25
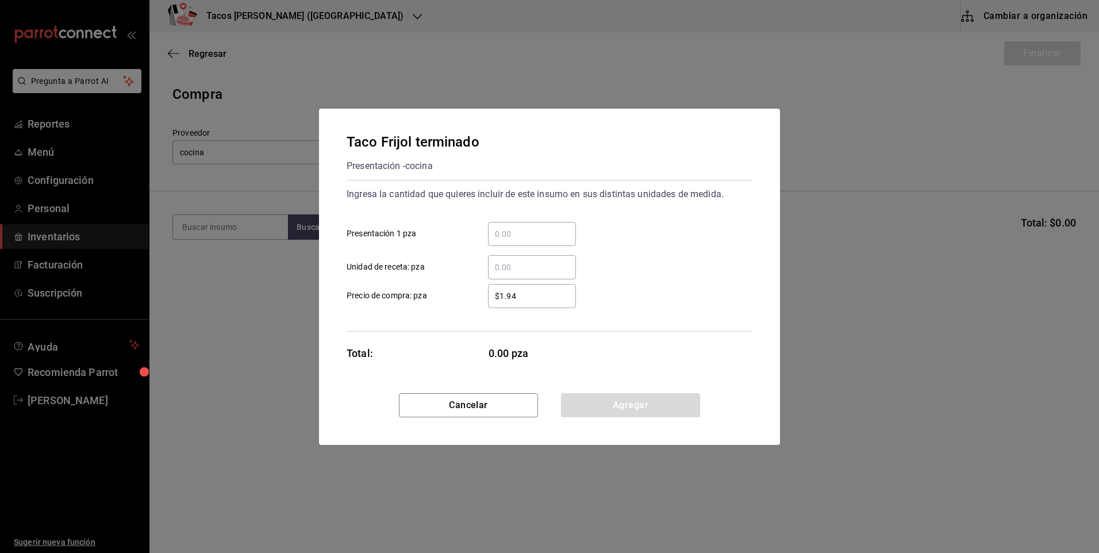
click at [555, 238] on input "​ Presentación 1 pza" at bounding box center [532, 234] width 88 height 14
type input "50"
click at [605, 406] on button "Agregar" at bounding box center [630, 405] width 139 height 24
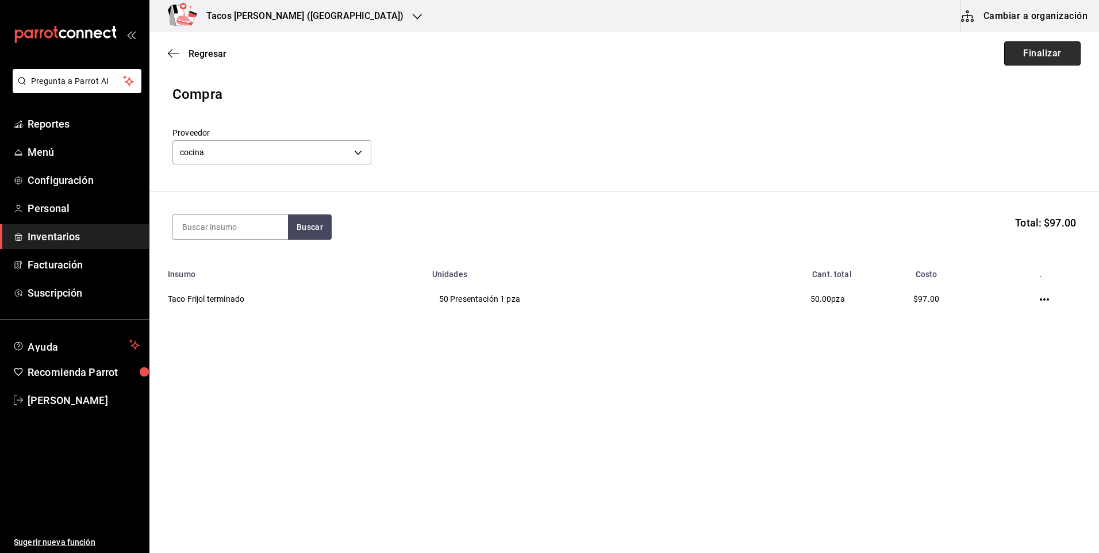
click at [1046, 52] on button "Finalizar" at bounding box center [1042, 53] width 76 height 24
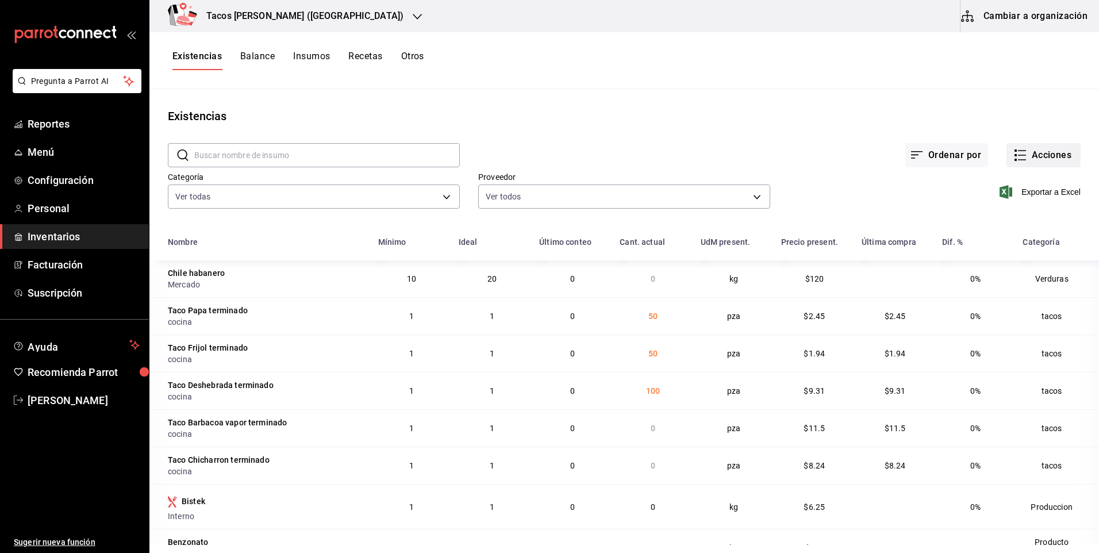
click at [1029, 159] on button "Acciones" at bounding box center [1043, 155] width 74 height 24
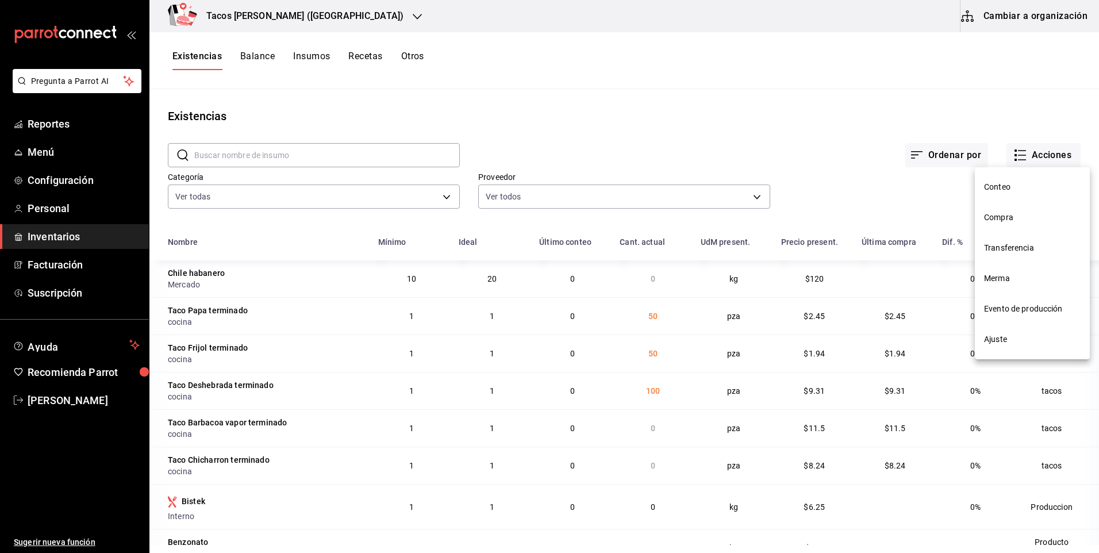
click at [995, 215] on span "Compra" at bounding box center [1032, 217] width 97 height 12
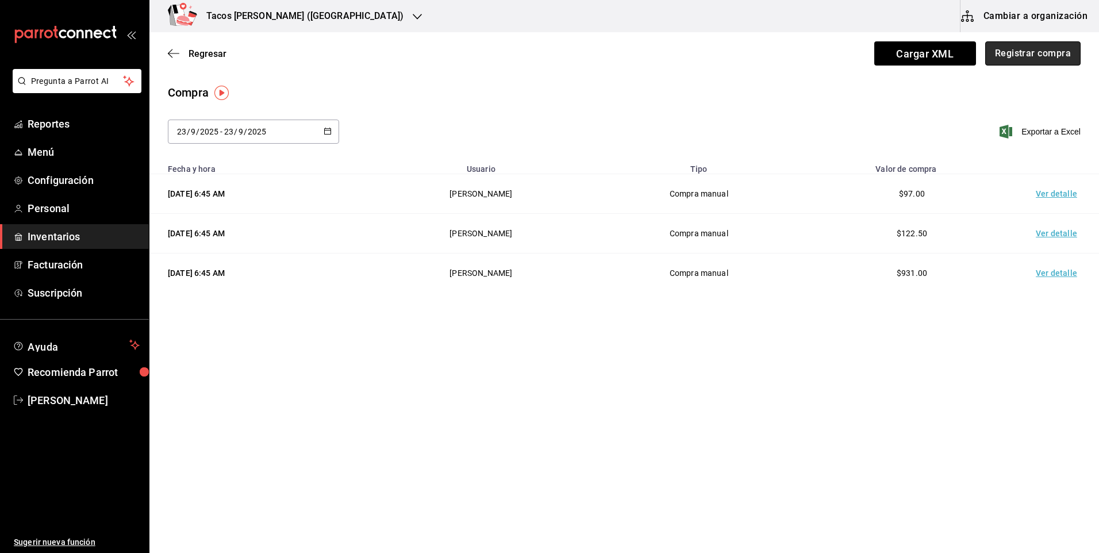
click at [1044, 59] on button "Registrar compra" at bounding box center [1032, 53] width 95 height 24
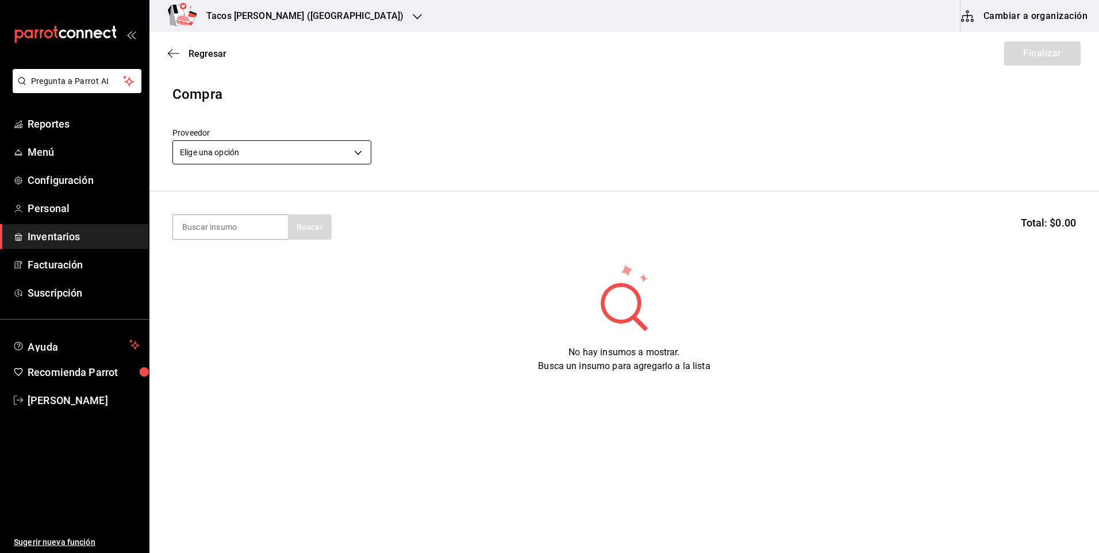
click at [359, 157] on body "Pregunta a Parrot AI Reportes Menú Configuración Personal Inventarios Facturaci…" at bounding box center [549, 244] width 1099 height 488
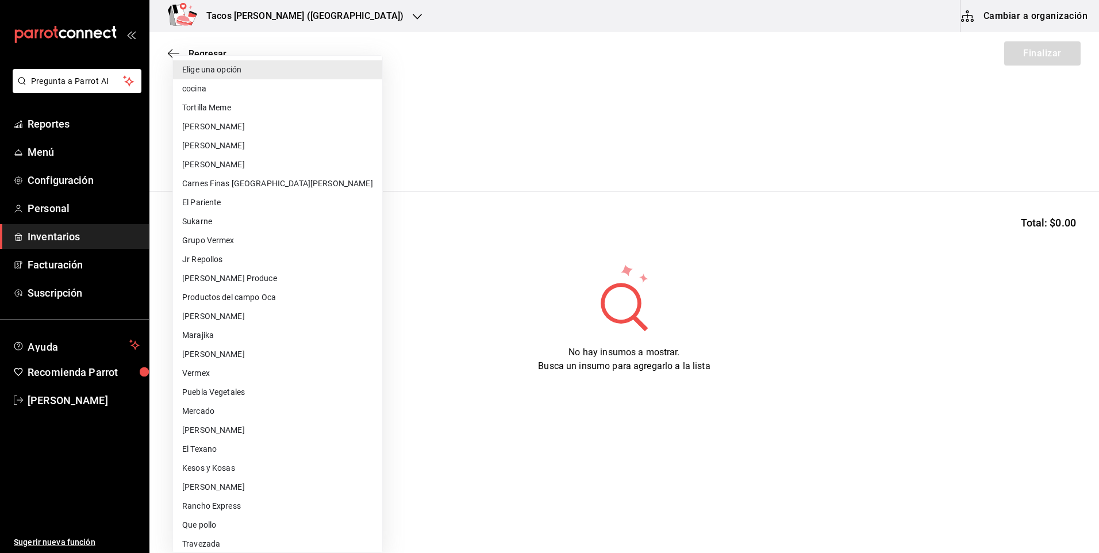
click at [240, 90] on li "cocina" at bounding box center [277, 88] width 209 height 19
type input "237c9a5b-4078-49eb-83ef-23bf52bd7acd"
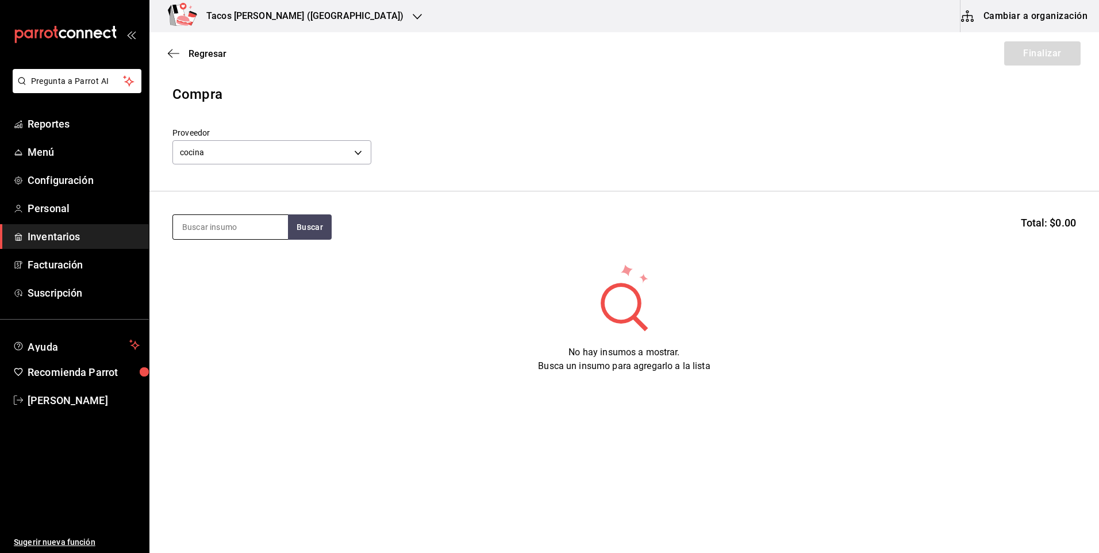
click at [216, 225] on input at bounding box center [230, 227] width 115 height 24
type input "chi"
click at [317, 238] on button "Buscar" at bounding box center [310, 226] width 44 height 25
click at [225, 268] on div "Taco Chicharron terminado" at bounding box center [230, 267] width 97 height 28
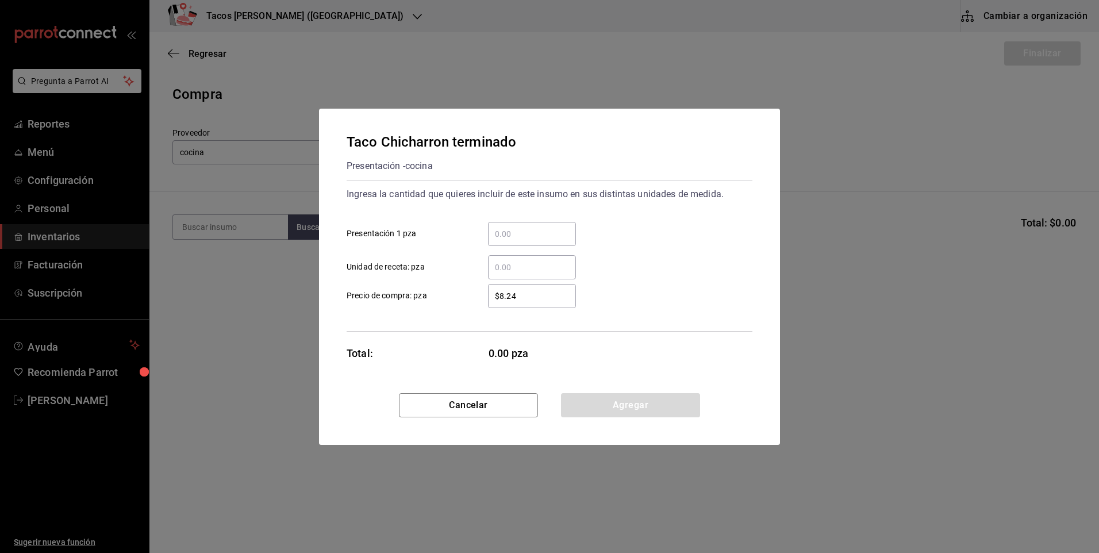
click at [555, 242] on div "​" at bounding box center [532, 234] width 88 height 24
click at [555, 241] on input "​ Presentación 1 pza" at bounding box center [532, 234] width 88 height 14
type input "50"
click at [617, 404] on button "Agregar" at bounding box center [630, 405] width 139 height 24
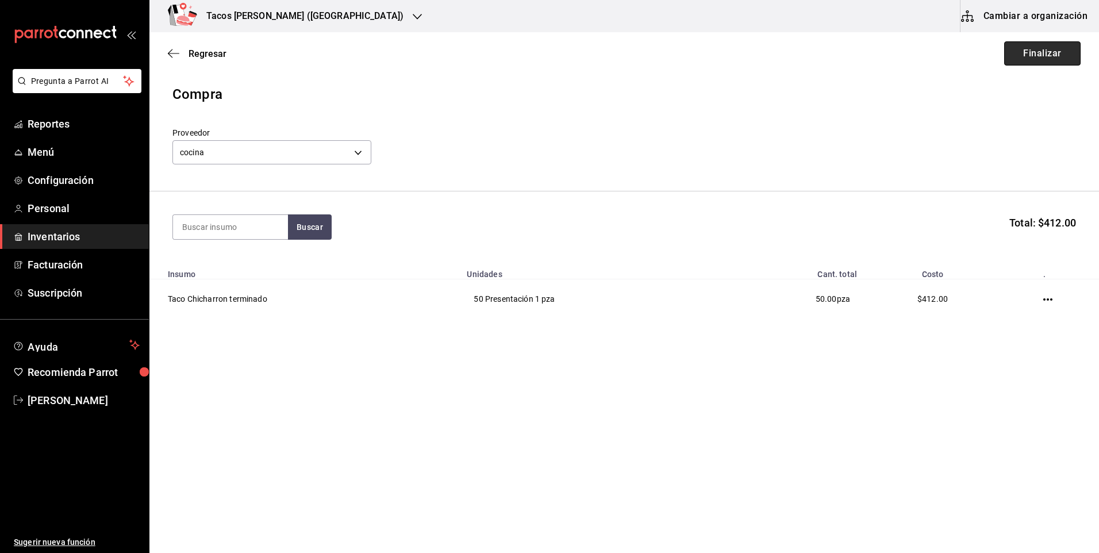
click at [1034, 55] on button "Finalizar" at bounding box center [1042, 53] width 76 height 24
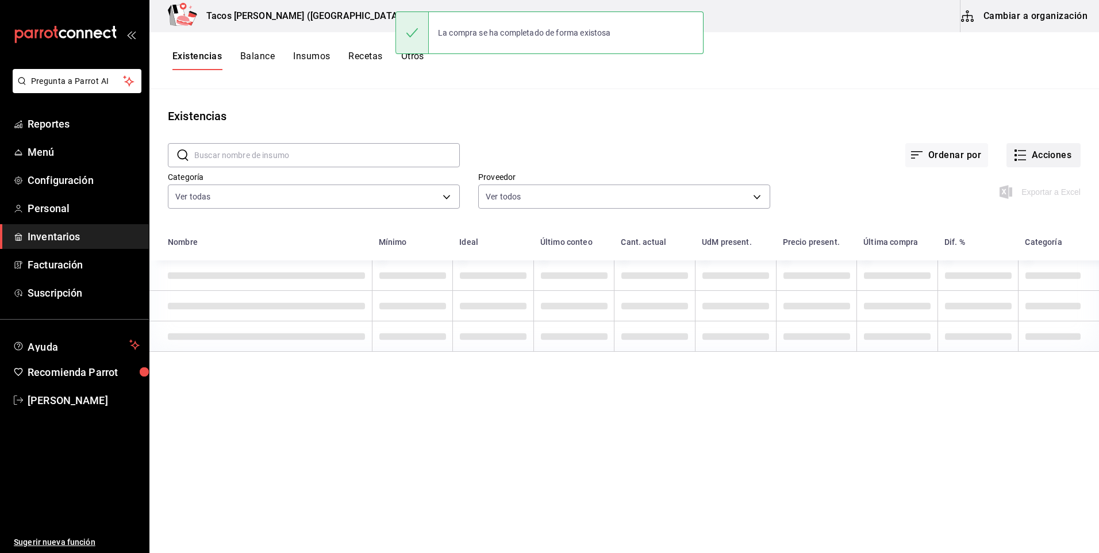
click at [1034, 159] on button "Acciones" at bounding box center [1043, 155] width 74 height 24
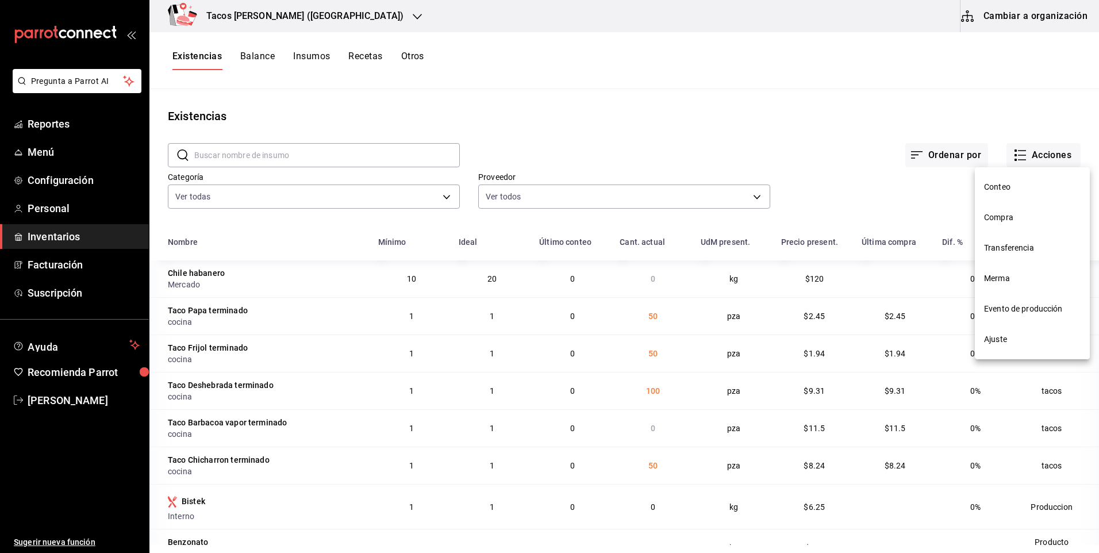
click at [1025, 213] on span "Compra" at bounding box center [1032, 217] width 97 height 12
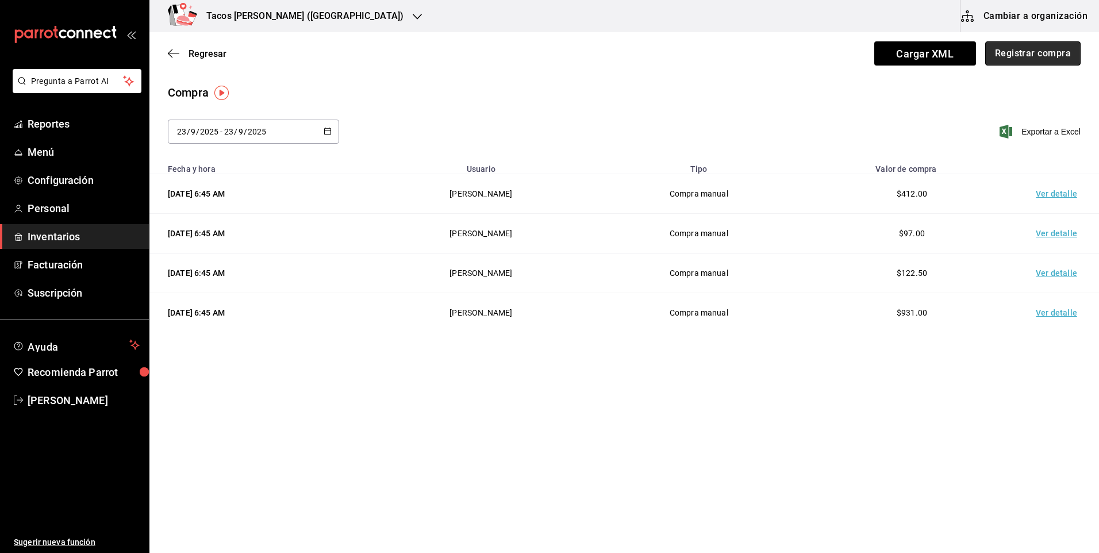
click at [1026, 47] on button "Registrar compra" at bounding box center [1032, 53] width 95 height 24
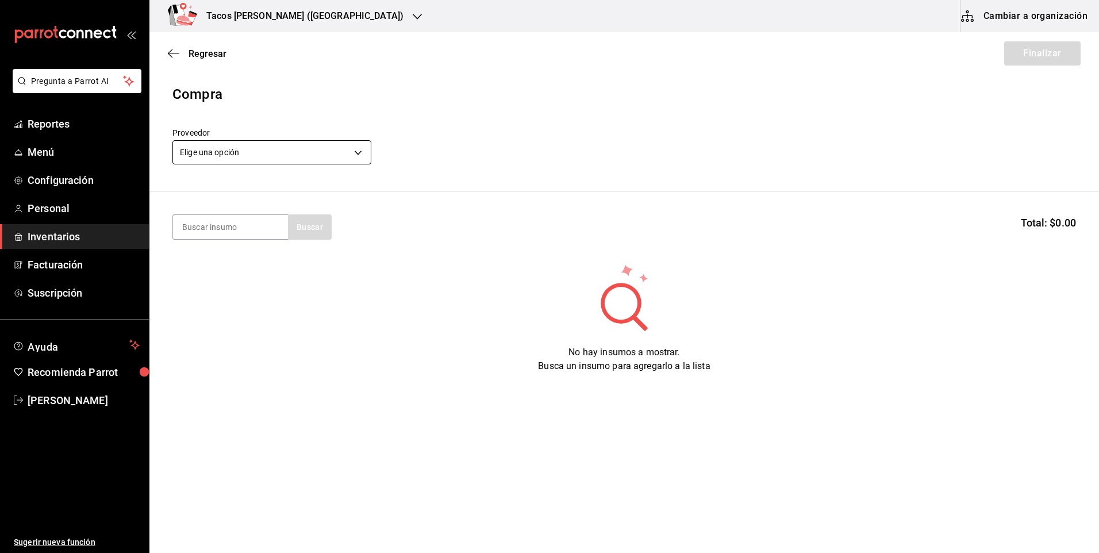
click at [242, 154] on body "Pregunta a Parrot AI Reportes Menú Configuración Personal Inventarios Facturaci…" at bounding box center [549, 244] width 1099 height 488
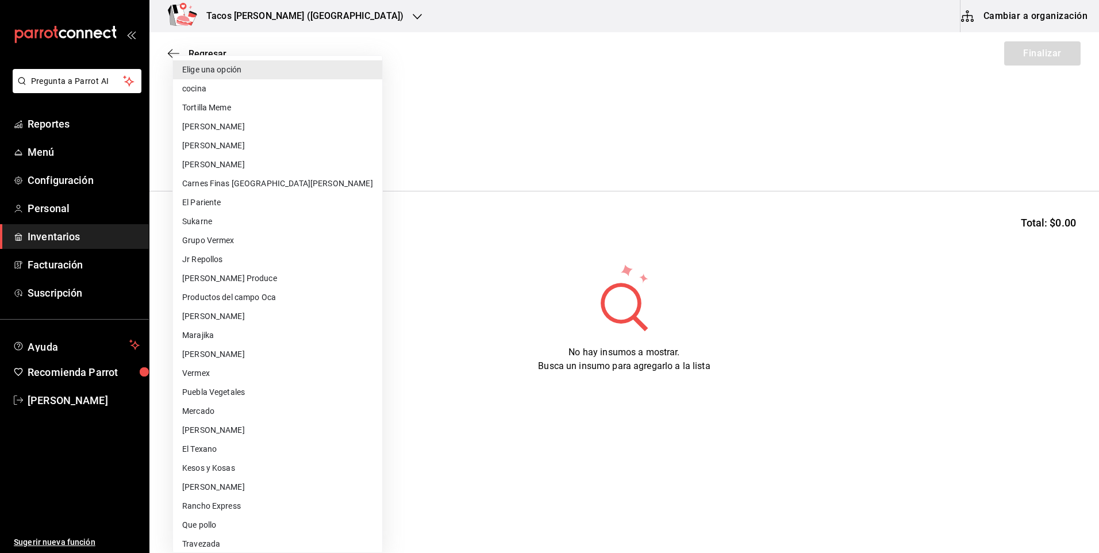
click at [254, 93] on li "cocina" at bounding box center [277, 88] width 209 height 19
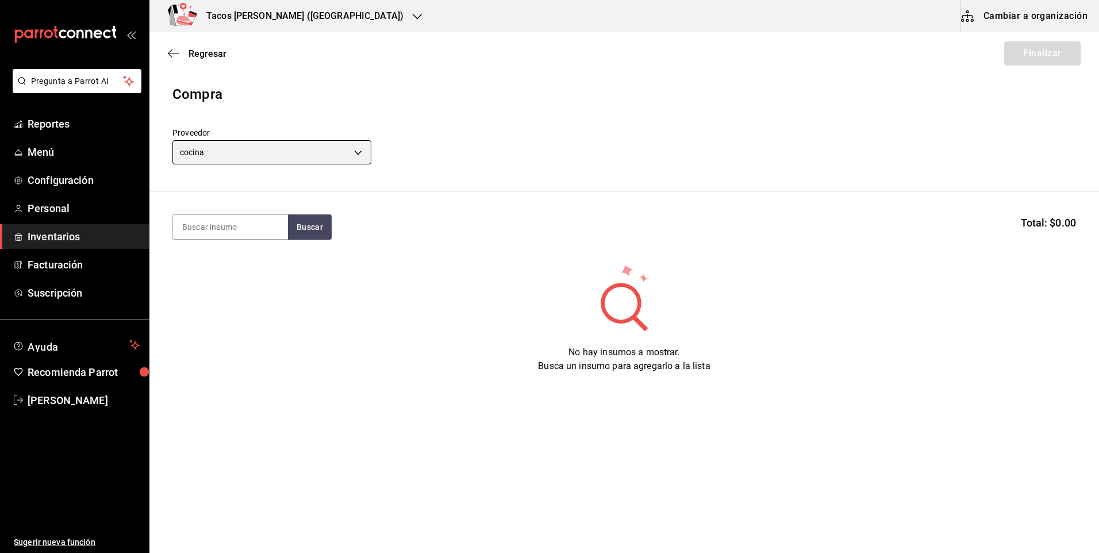
type input "237c9a5b-4078-49eb-83ef-23bf52bd7acd"
click at [230, 224] on input at bounding box center [230, 227] width 115 height 24
type input "barb"
click at [296, 217] on button "Buscar" at bounding box center [310, 226] width 44 height 25
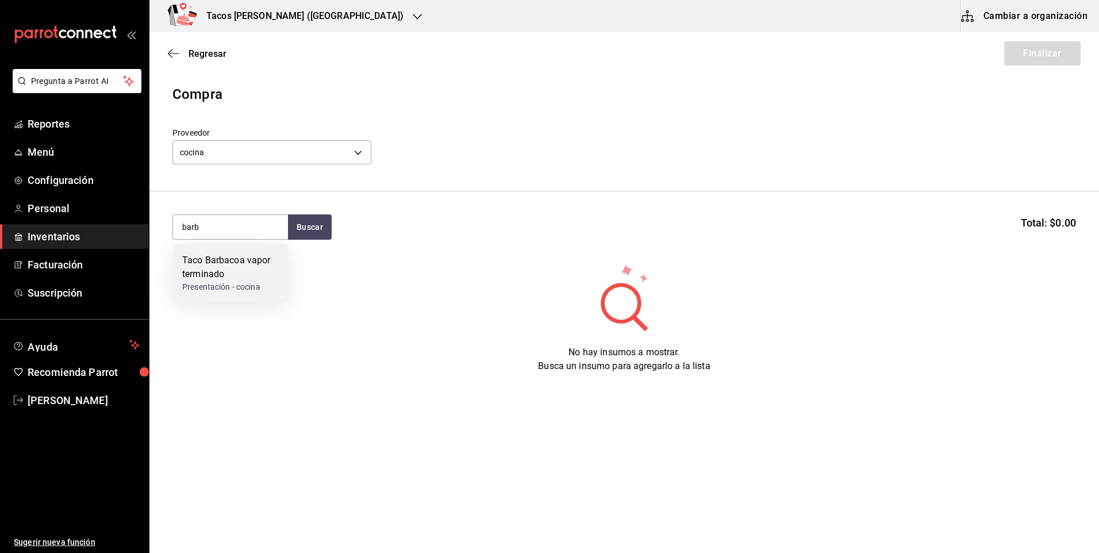
click at [251, 259] on div "Taco Barbacoa vapor terminado" at bounding box center [230, 267] width 97 height 28
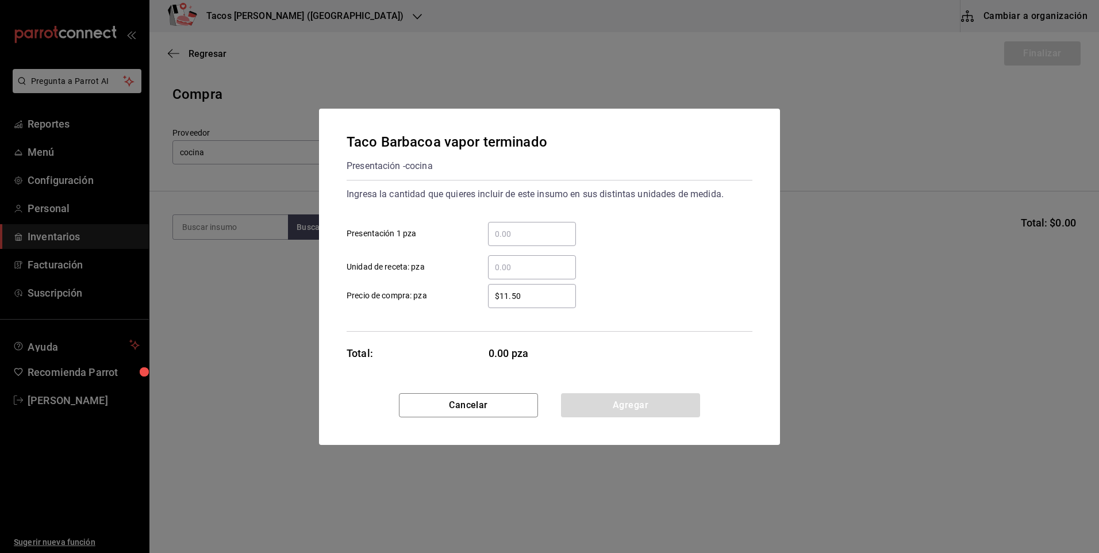
click at [547, 229] on input "​ Presentación 1 pza" at bounding box center [532, 234] width 88 height 14
type input "30"
click at [673, 395] on button "Agregar" at bounding box center [630, 405] width 139 height 24
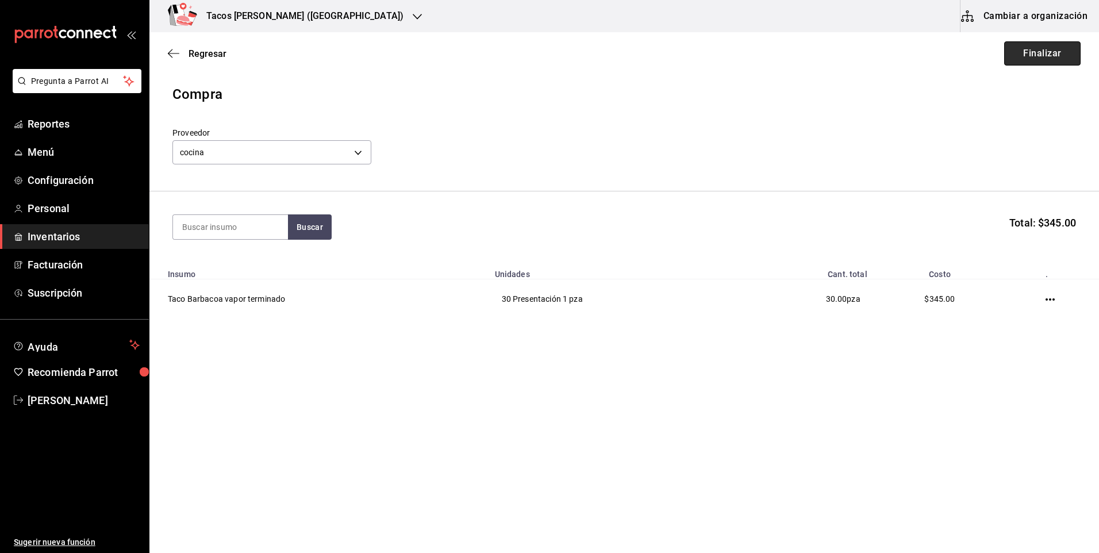
click at [1046, 57] on button "Finalizar" at bounding box center [1042, 53] width 76 height 24
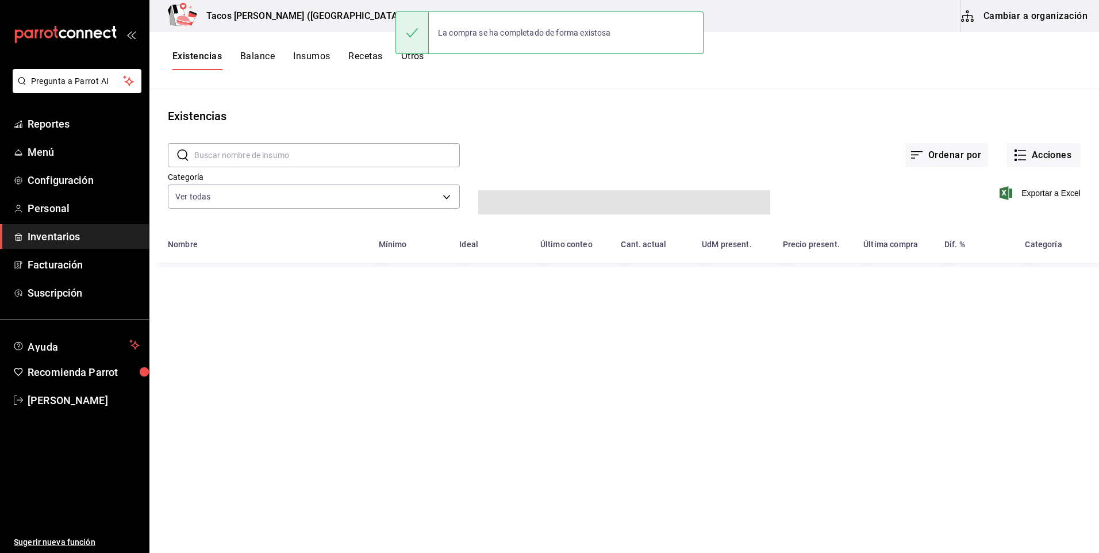
click at [237, 18] on h3 "Tacos don Pedro (Cordillera)" at bounding box center [300, 16] width 206 height 14
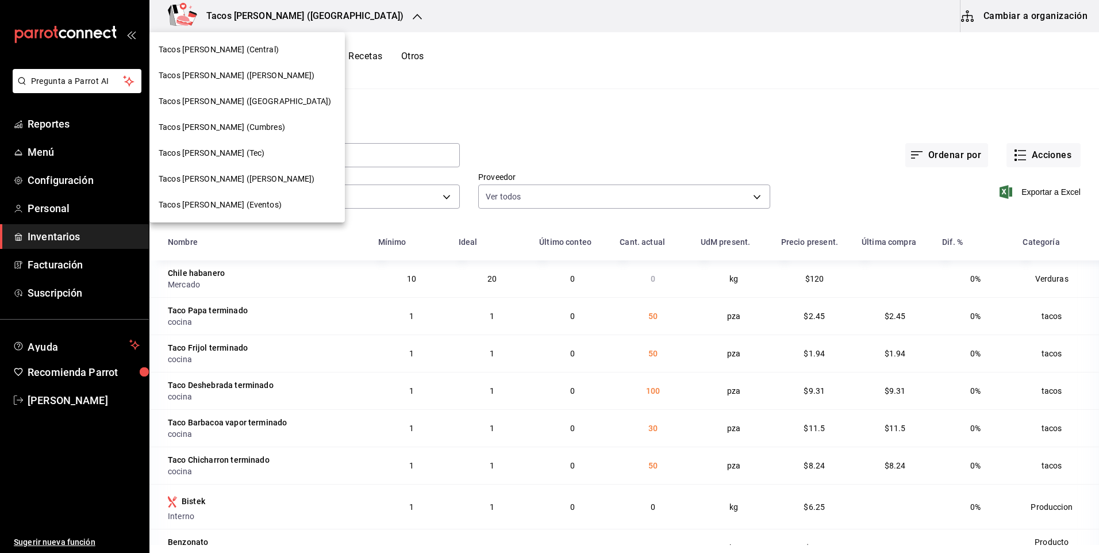
click at [241, 180] on span "Tacos don Pedro (bartolomeo)" at bounding box center [237, 179] width 156 height 12
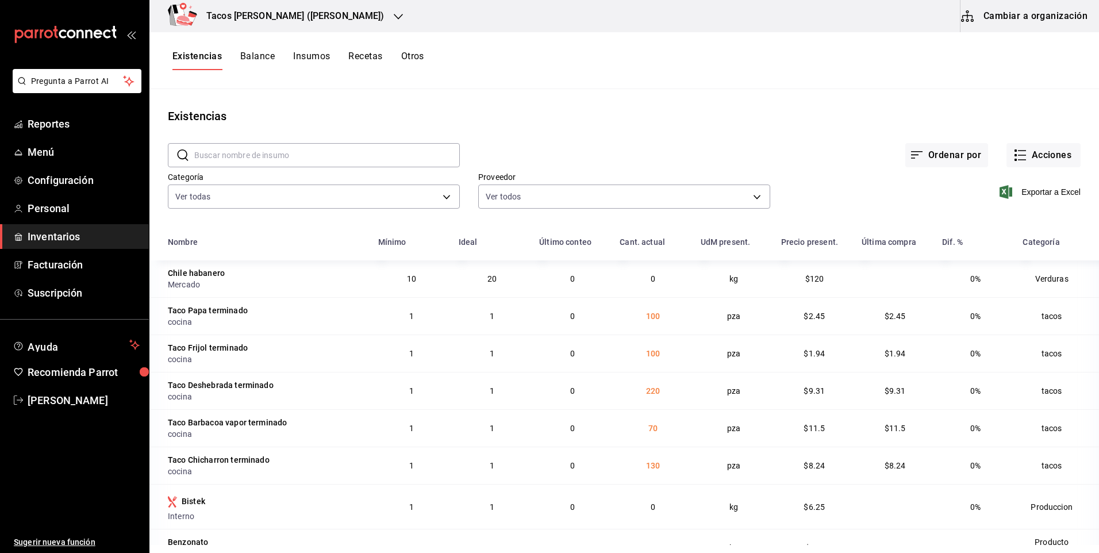
click at [262, 20] on h3 "Tacos [PERSON_NAME] ([PERSON_NAME])" at bounding box center [290, 16] width 187 height 14
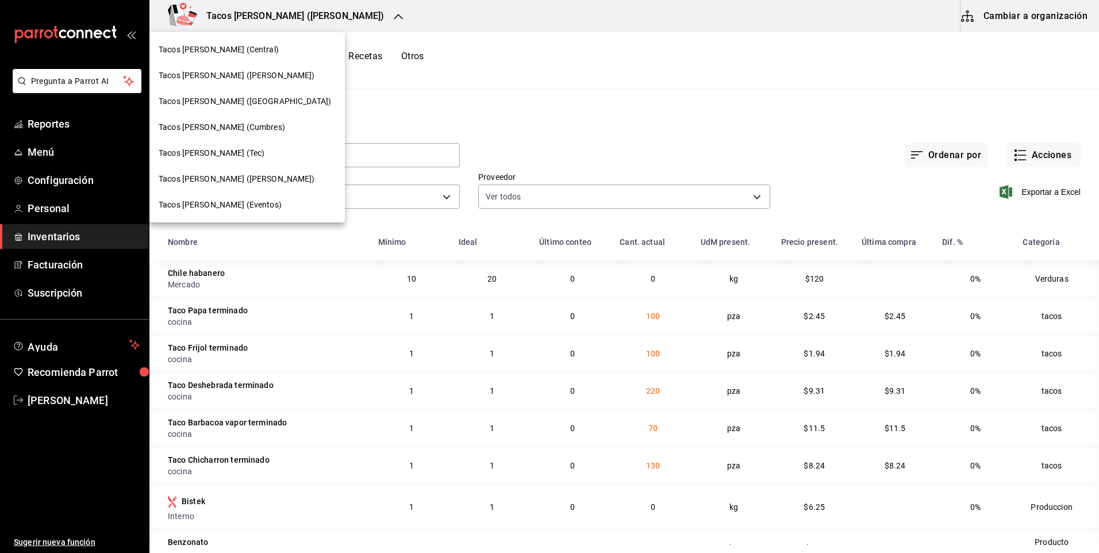
click at [222, 200] on span "Tacos [PERSON_NAME] (Eventos)" at bounding box center [220, 205] width 123 height 12
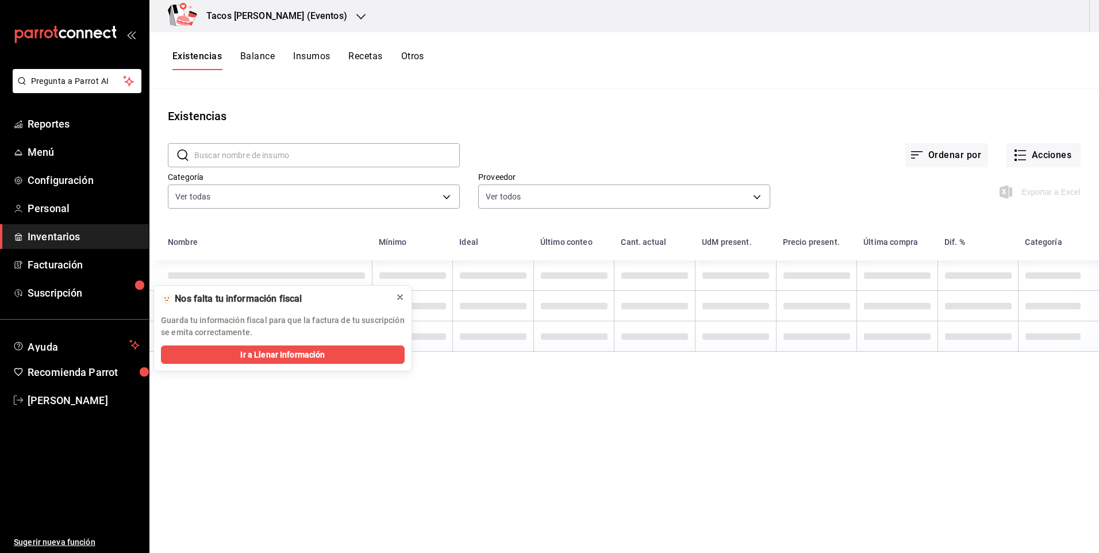
click at [402, 298] on icon at bounding box center [399, 296] width 9 height 9
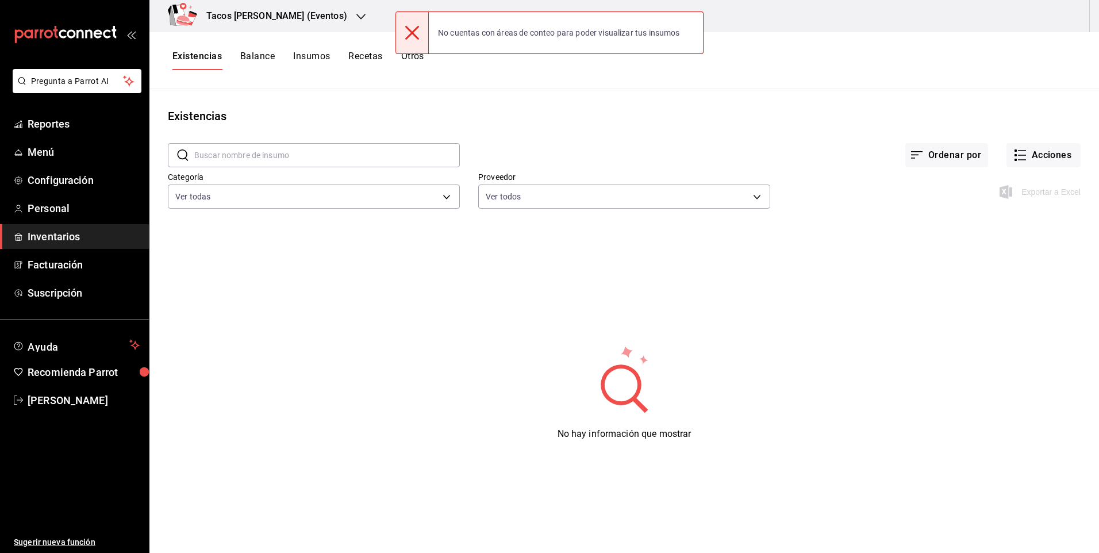
click at [301, 29] on div "Tacos [PERSON_NAME] (Eventos)" at bounding box center [264, 16] width 211 height 32
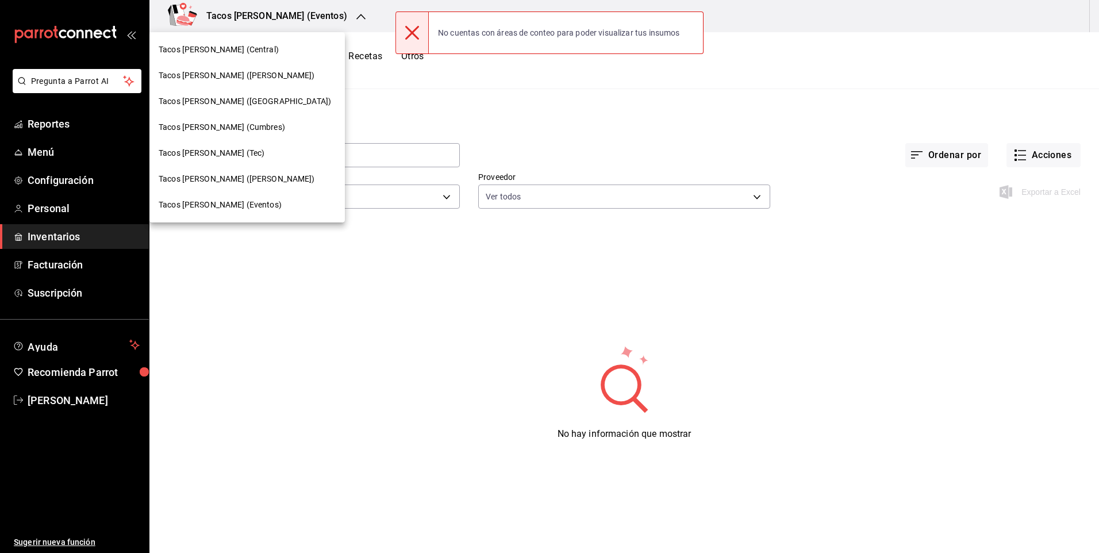
click at [236, 51] on span "Tacos [PERSON_NAME] (Central)" at bounding box center [219, 50] width 120 height 12
